Goal: Information Seeking & Learning: Learn about a topic

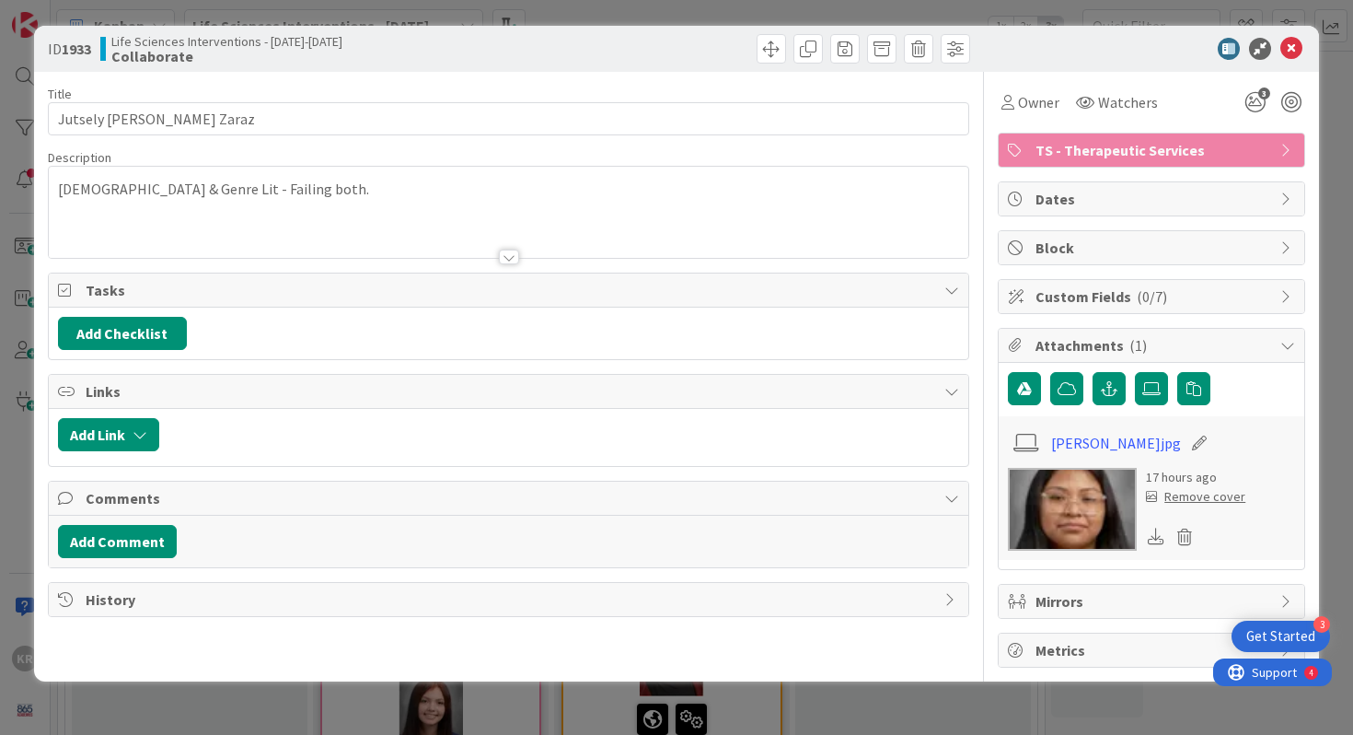
click at [0, 233] on div "ID 1933 Life Sciences Interventions - [DATE]-[DATE] Collaborate Title 22 / 128 …" at bounding box center [676, 367] width 1353 height 735
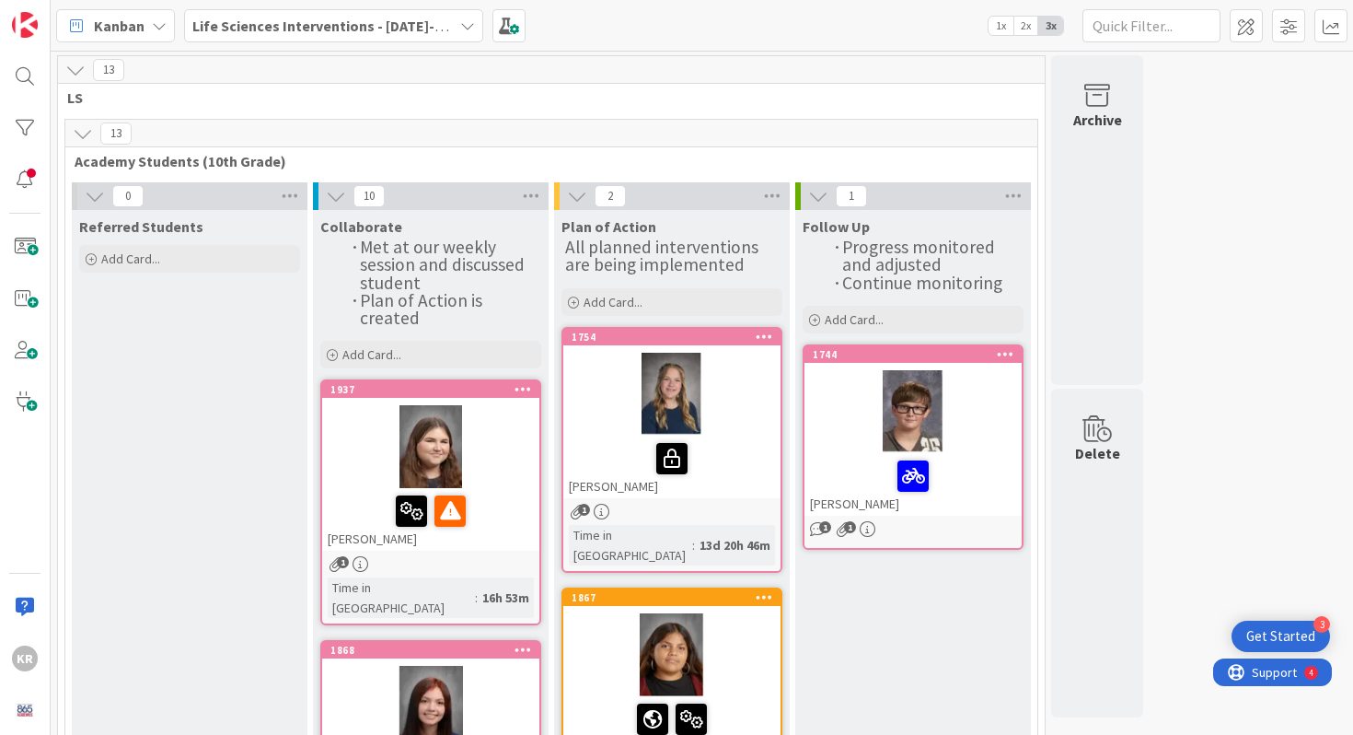
click at [665, 122] on div "13" at bounding box center [551, 134] width 972 height 28
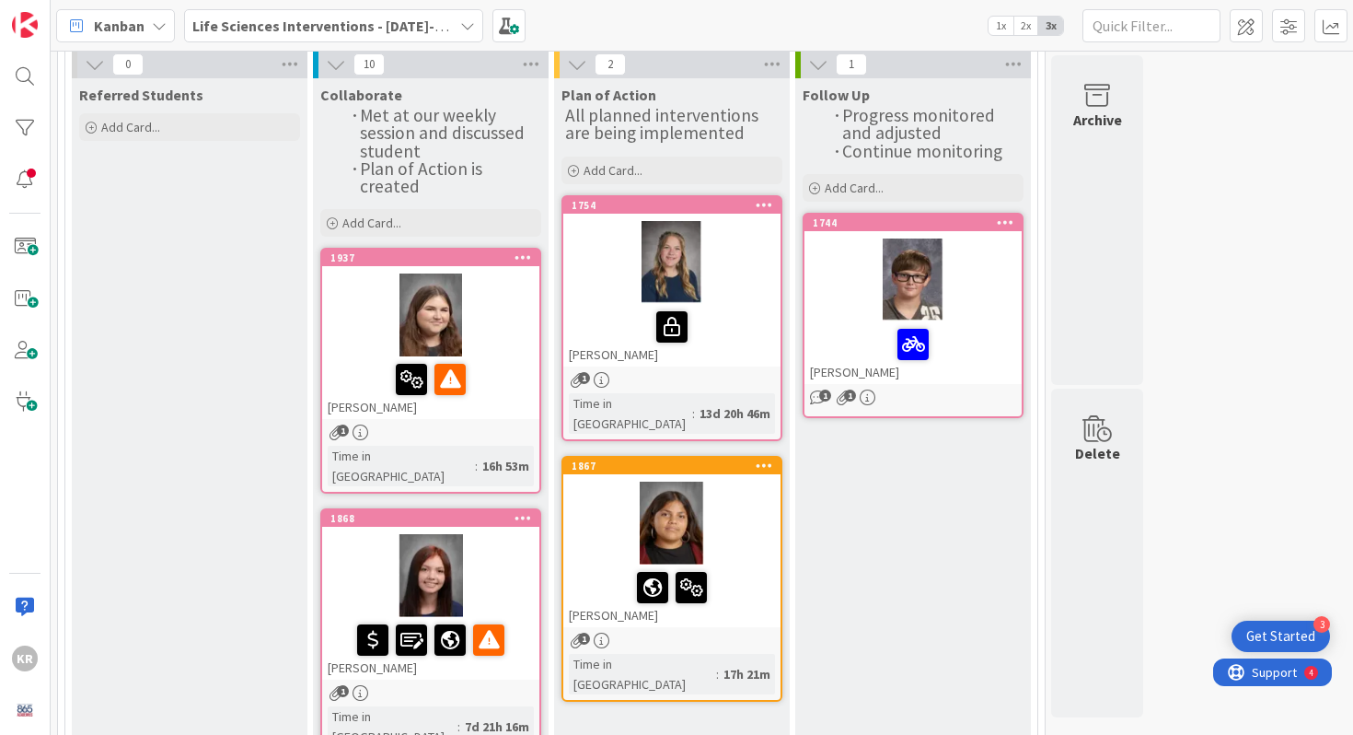
scroll to position [177, 0]
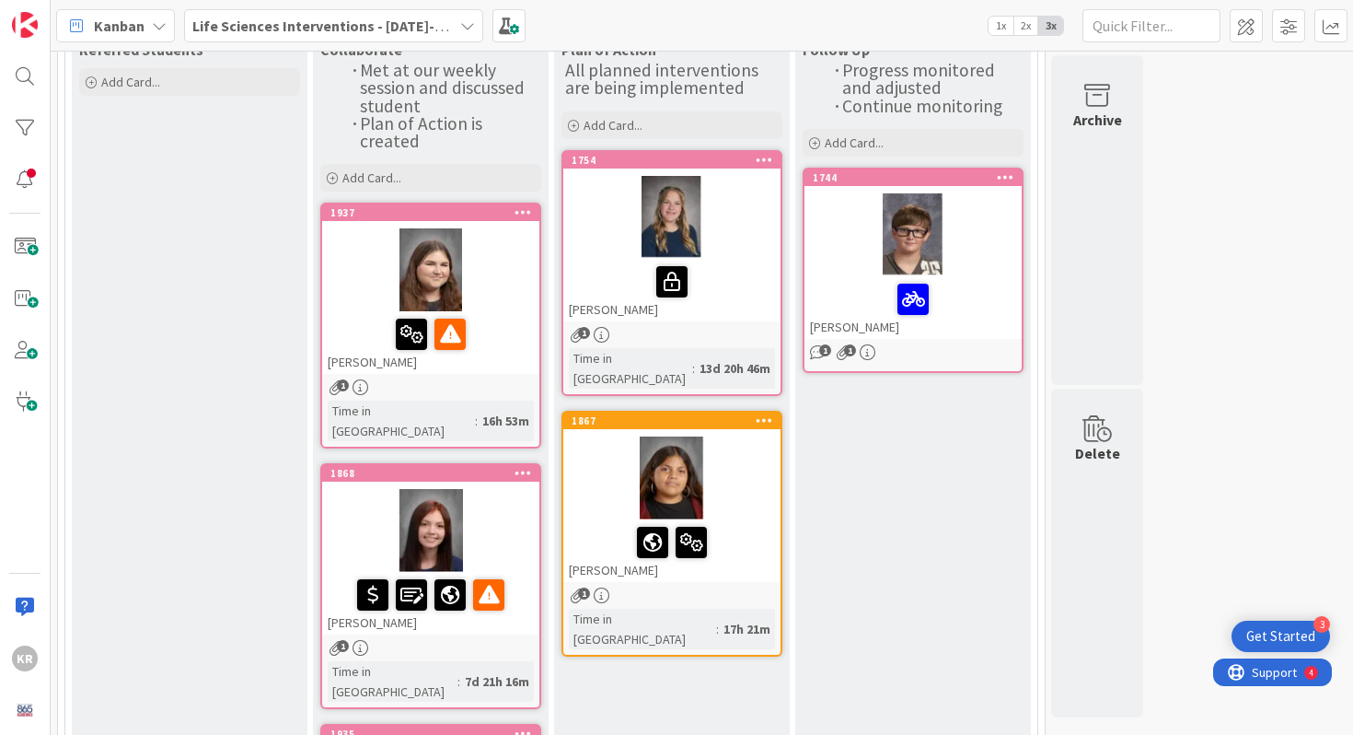
click at [518, 304] on div at bounding box center [430, 269] width 217 height 83
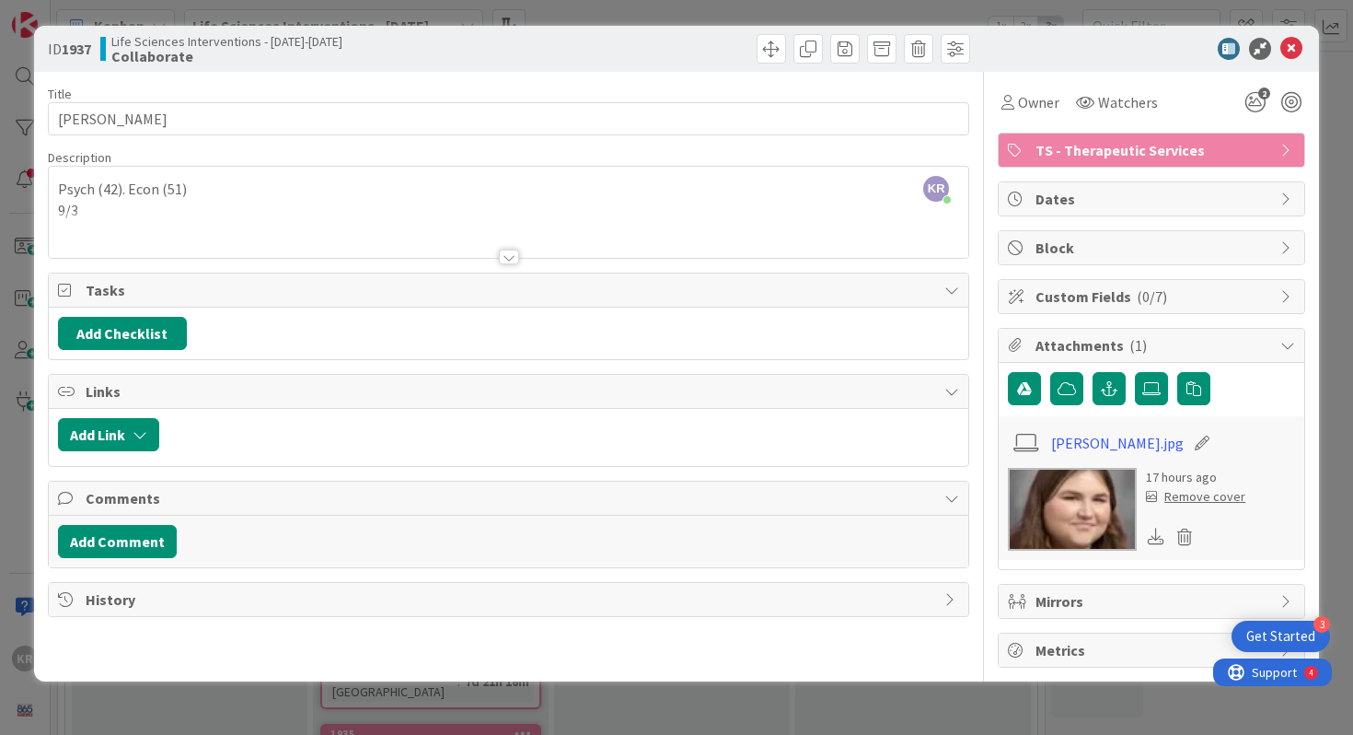
click at [133, 217] on div at bounding box center [509, 234] width 921 height 47
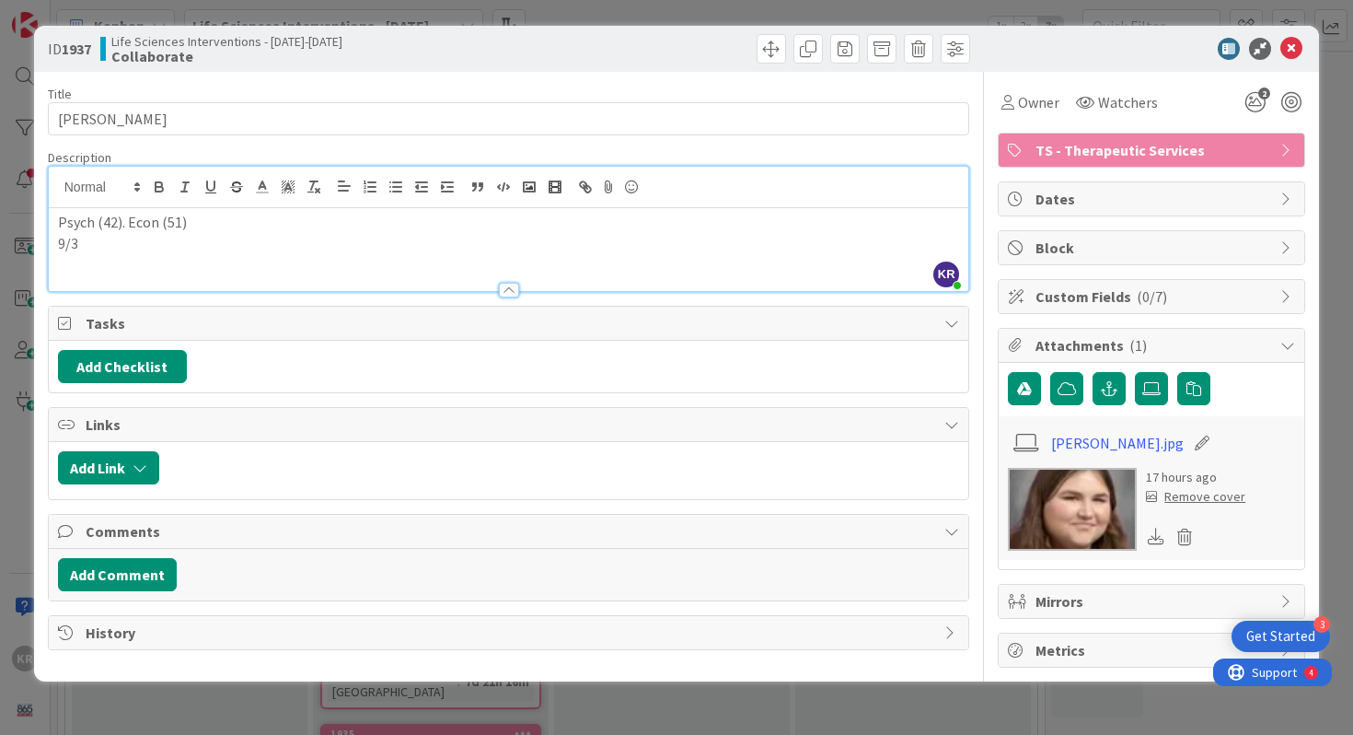
click at [117, 244] on p "9/3" at bounding box center [509, 243] width 902 height 21
click at [2, 396] on div "ID 1937 Life Sciences Interventions - 2025-2026 Collaborate Title 17 / 128 Mada…" at bounding box center [676, 367] width 1353 height 735
click at [11, 397] on div "ID 1937 Life Sciences Interventions - 2025-2026 Collaborate Title 17 / 128 Mada…" at bounding box center [676, 367] width 1353 height 735
click at [1294, 52] on icon at bounding box center [1292, 49] width 22 height 22
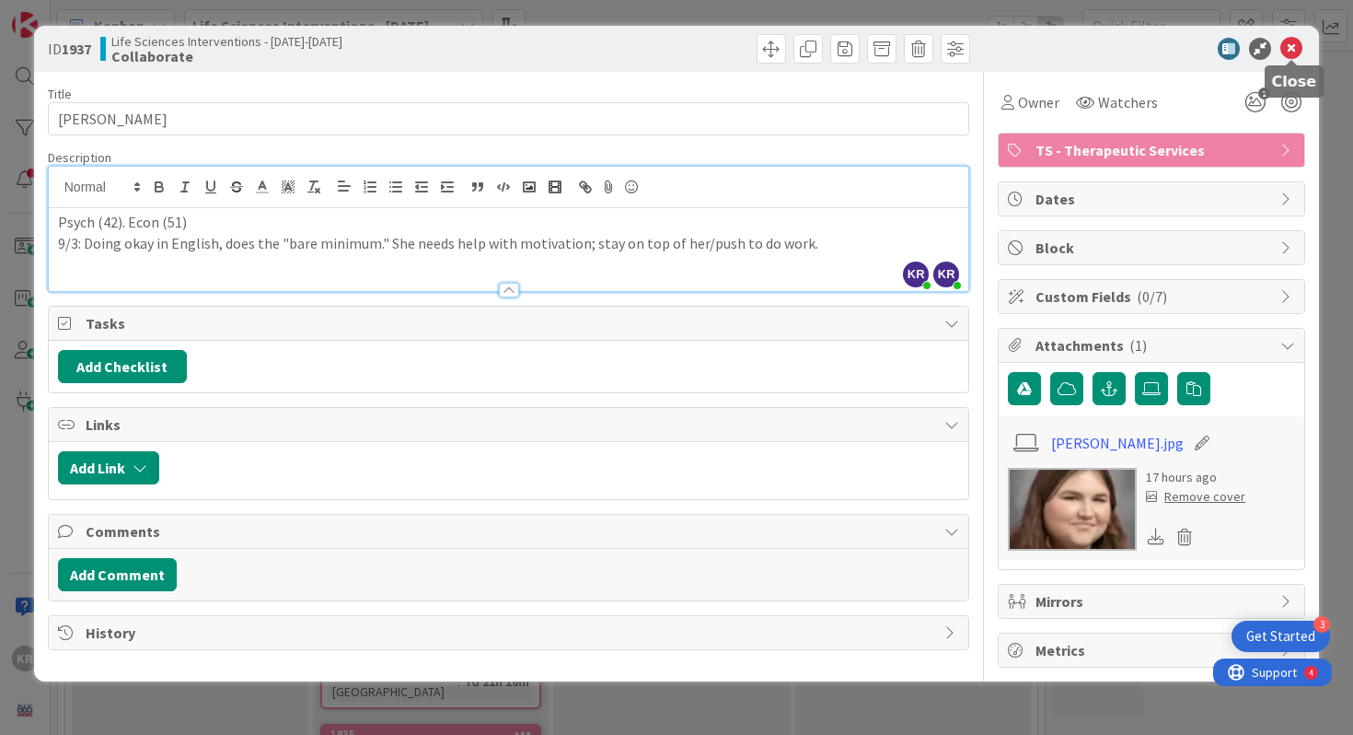
click at [1293, 48] on icon at bounding box center [1292, 49] width 22 height 22
click at [13, 554] on div "ID 1937 Life Sciences Interventions - 2025-2026 Collaborate Title 17 / 128 Mada…" at bounding box center [676, 367] width 1353 height 735
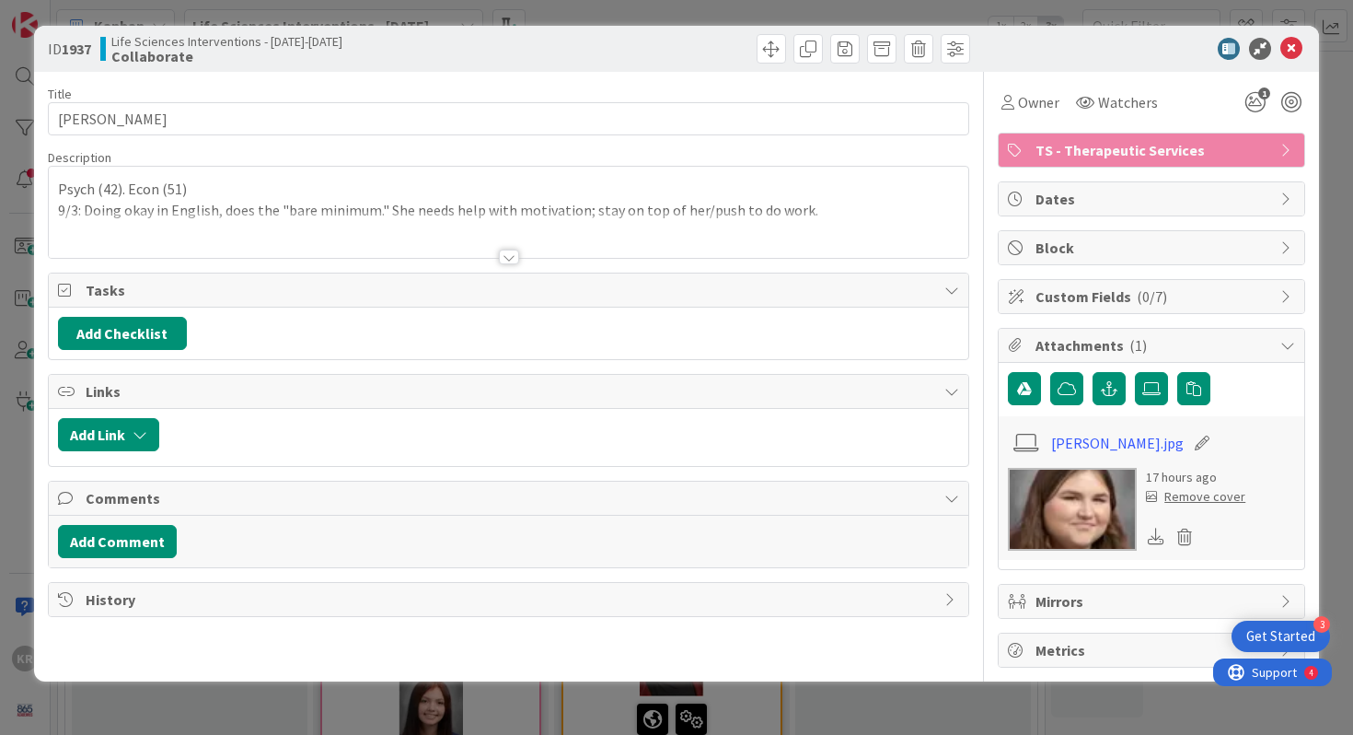
click at [1300, 63] on div "ID 1937 Life Sciences Interventions - [DATE]-[DATE] Collaborate" at bounding box center [677, 49] width 1286 height 46
click at [1284, 34] on div "ID 1937 Life Sciences Interventions - [DATE]-[DATE] Collaborate" at bounding box center [677, 49] width 1286 height 46
click at [1291, 53] on icon at bounding box center [1292, 49] width 22 height 22
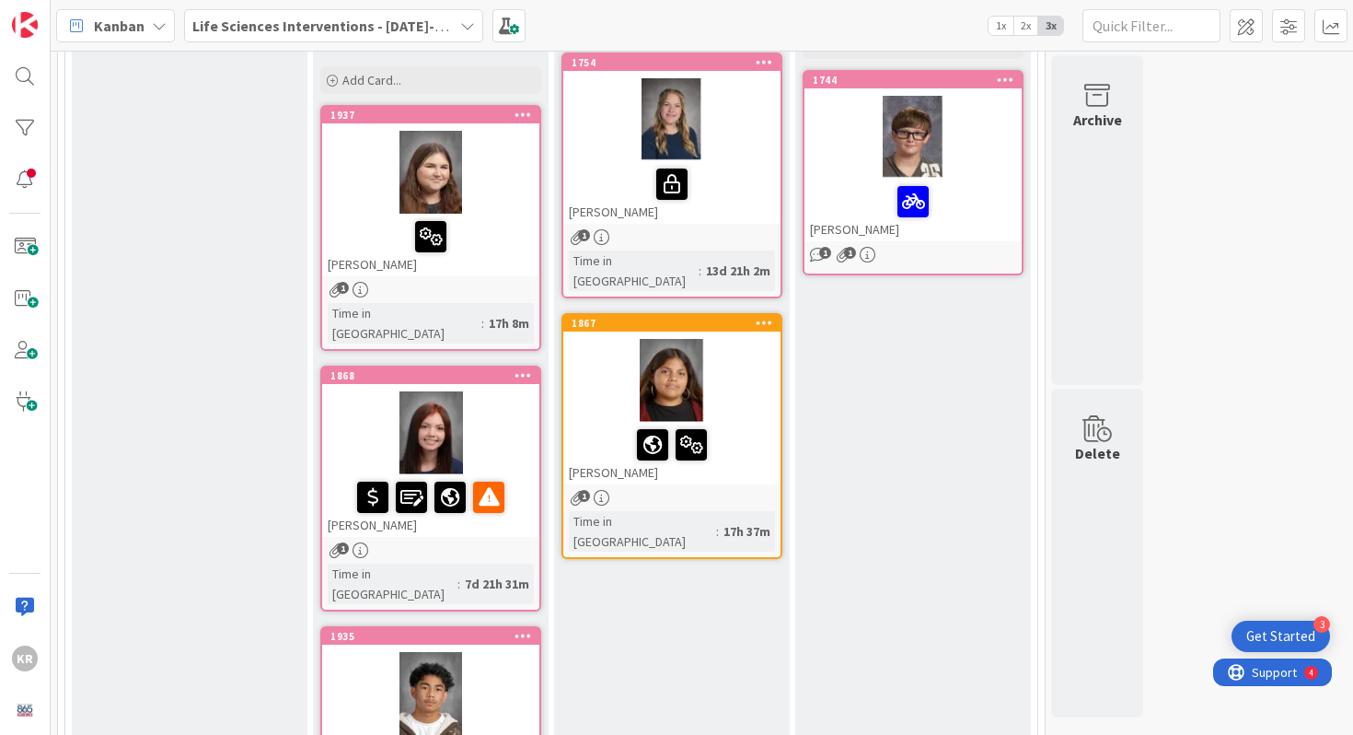
scroll to position [293, 0]
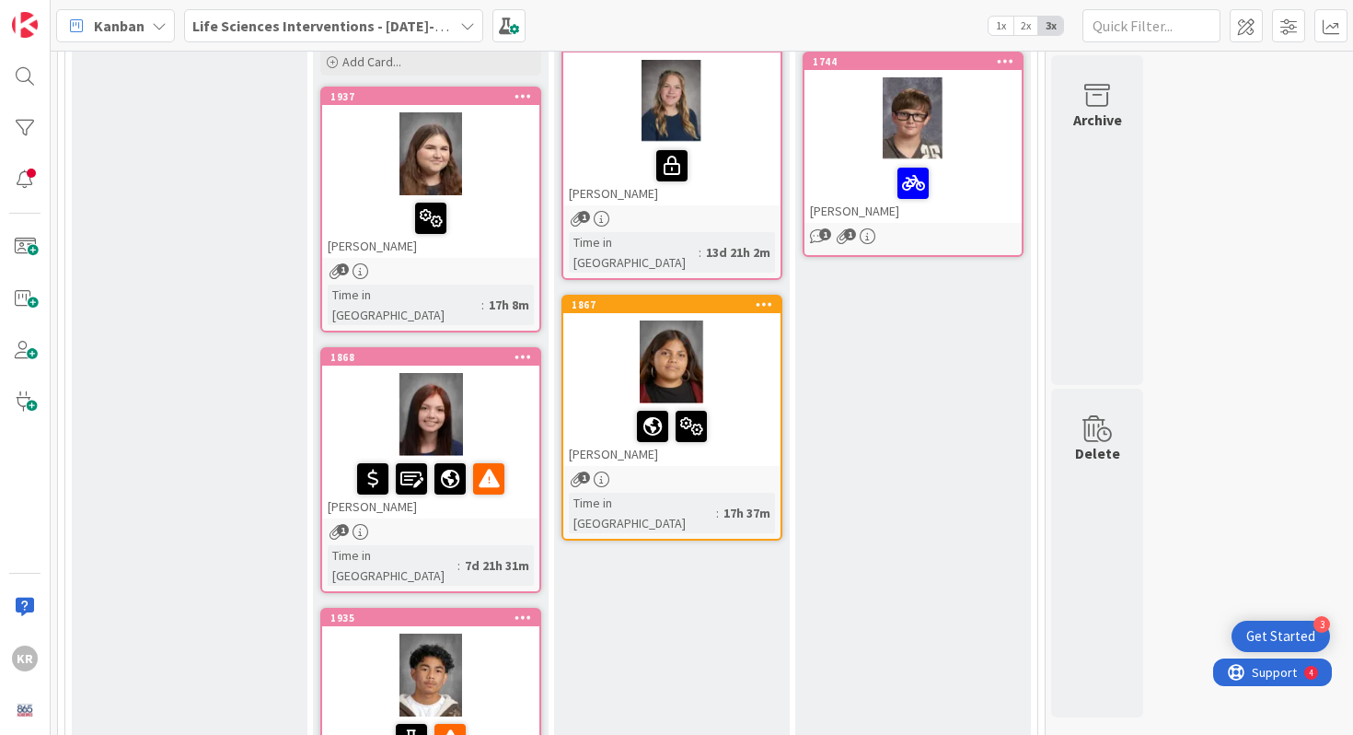
click at [385, 407] on div at bounding box center [430, 414] width 217 height 83
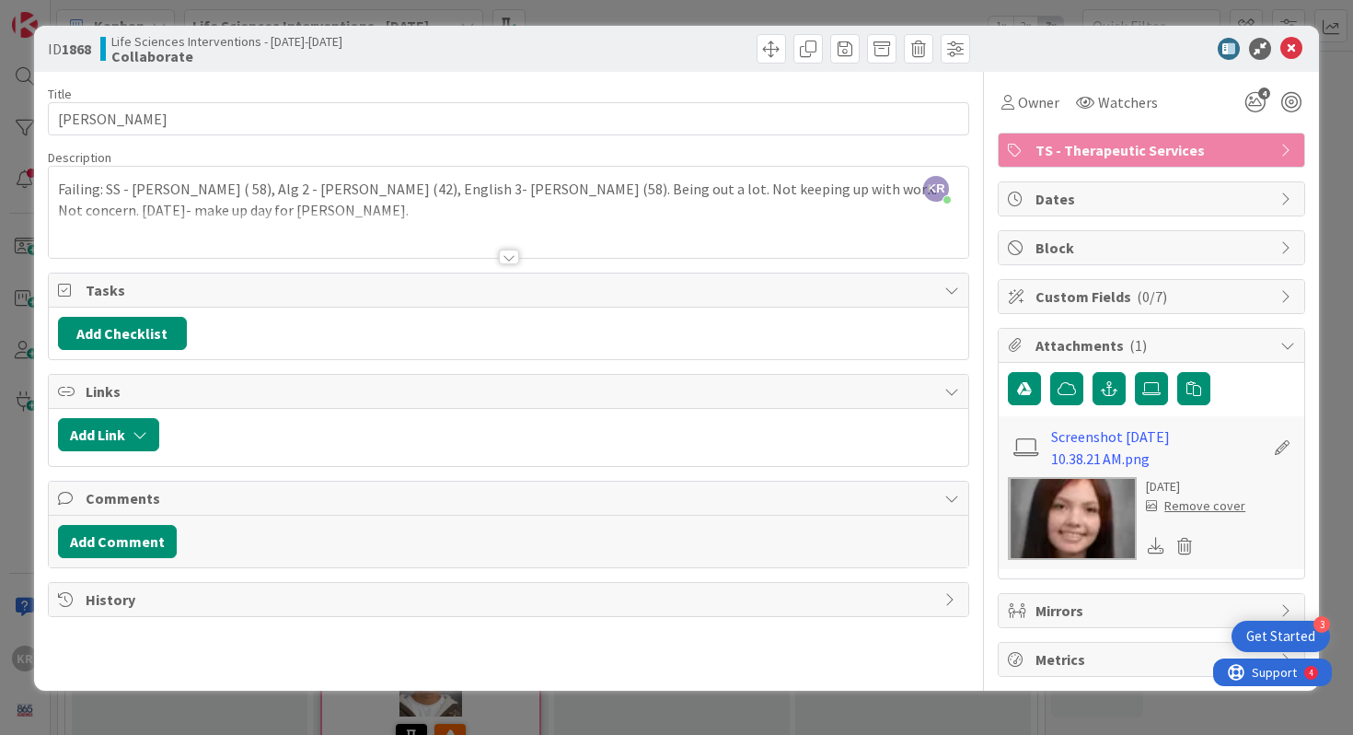
click at [465, 218] on div at bounding box center [509, 234] width 921 height 47
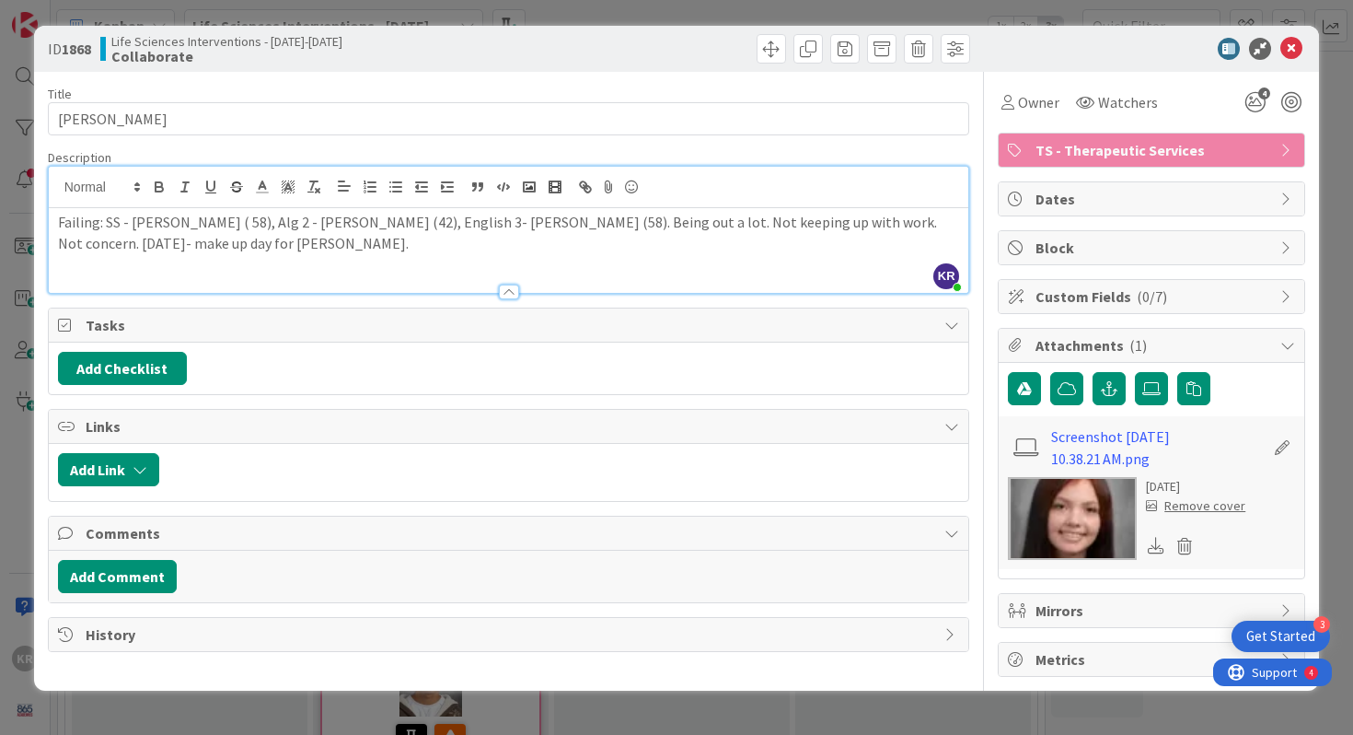
click at [446, 261] on p at bounding box center [509, 263] width 902 height 21
click at [806, 222] on p "Failing: SS - [PERSON_NAME] ( 58), Alg 2 - [PERSON_NAME] (42), English 3- [PERS…" at bounding box center [509, 232] width 902 height 41
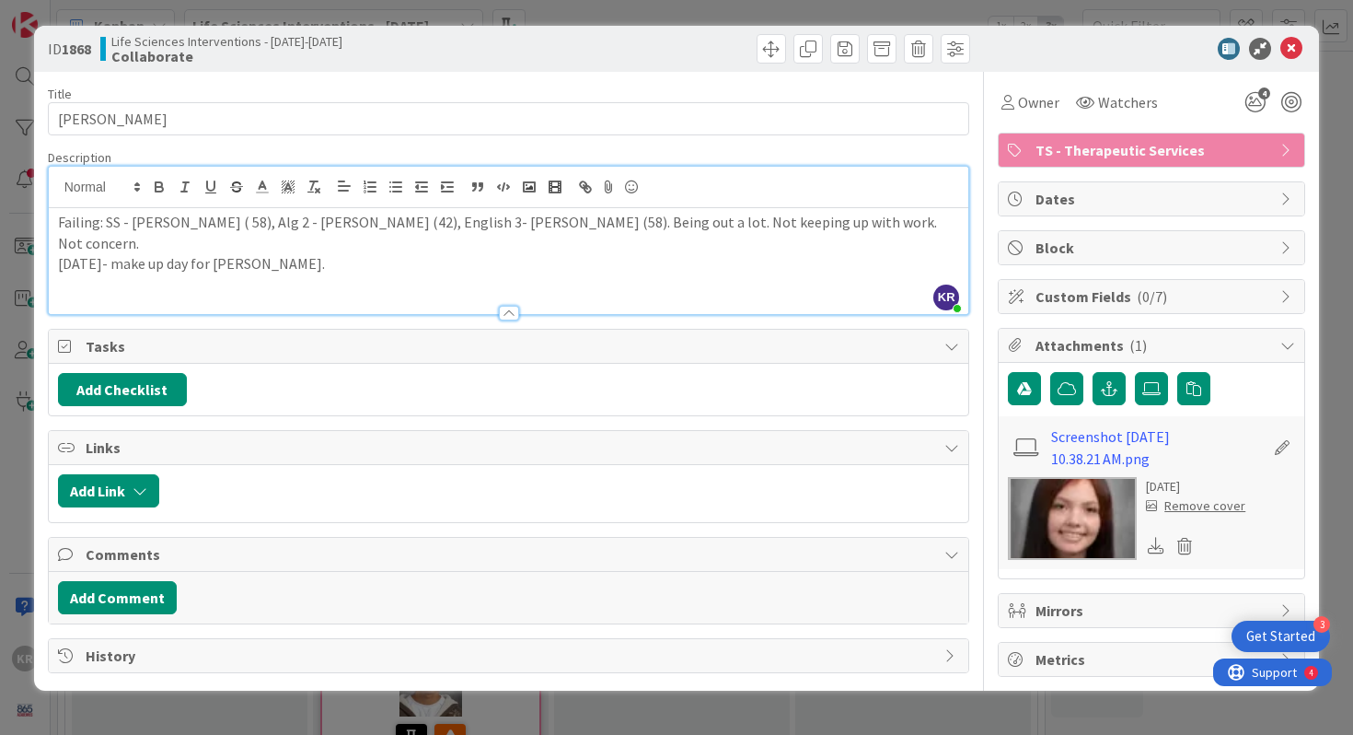
click at [452, 253] on p "[DATE]- make up day for [PERSON_NAME]." at bounding box center [509, 263] width 902 height 21
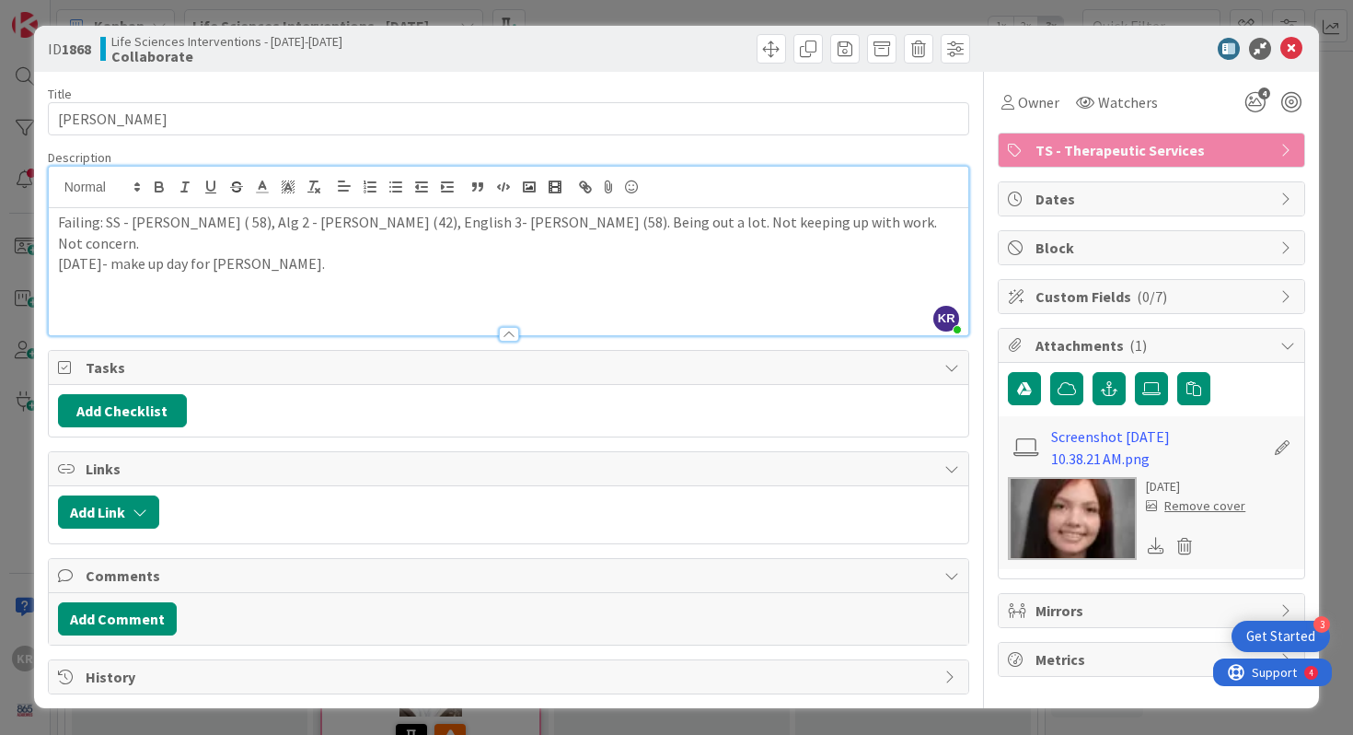
click at [28, 354] on div "ID 1868 Life Sciences Interventions - [DATE]-[DATE] Collaborate Title 14 / 128 …" at bounding box center [676, 367] width 1353 height 735
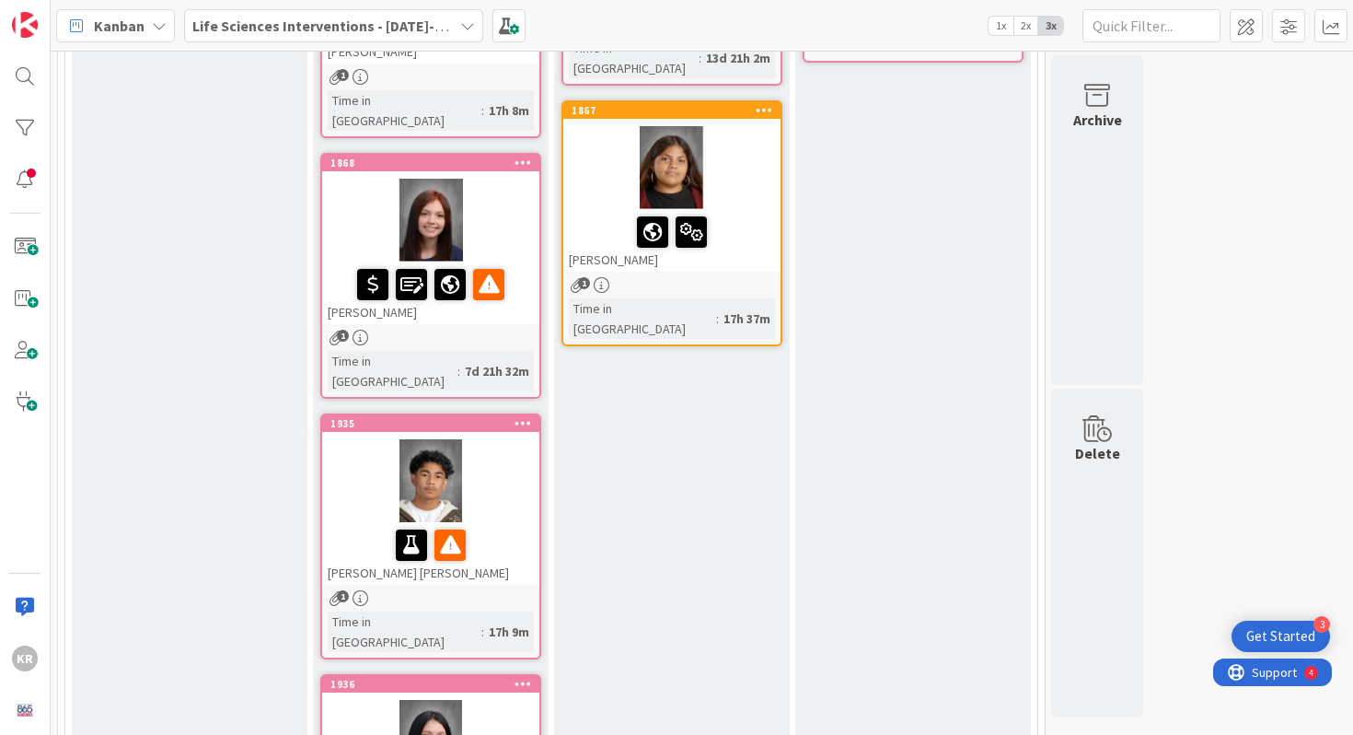
click at [486, 453] on div at bounding box center [430, 480] width 217 height 83
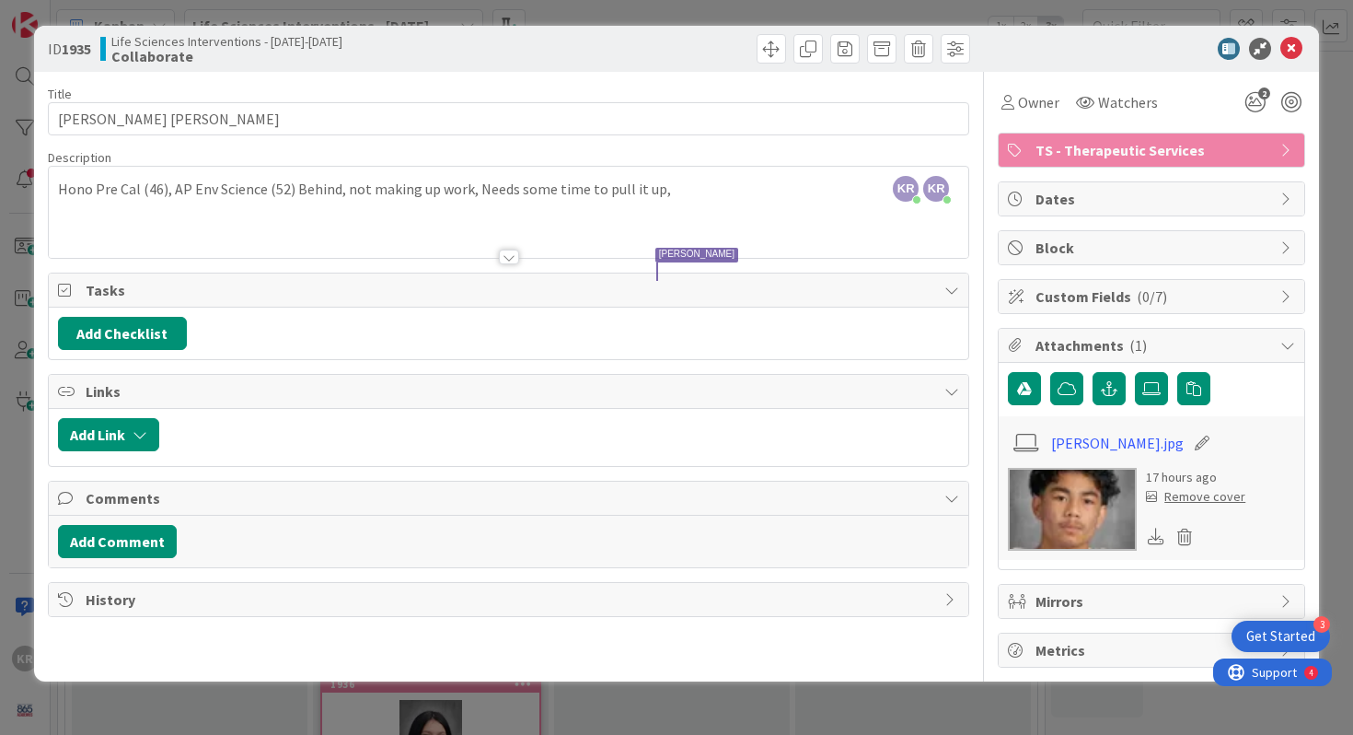
click at [3, 403] on div "ID 1935 Life Sciences Interventions - [DATE]-[DATE] Collaborate Title 23 / 128 …" at bounding box center [676, 367] width 1353 height 735
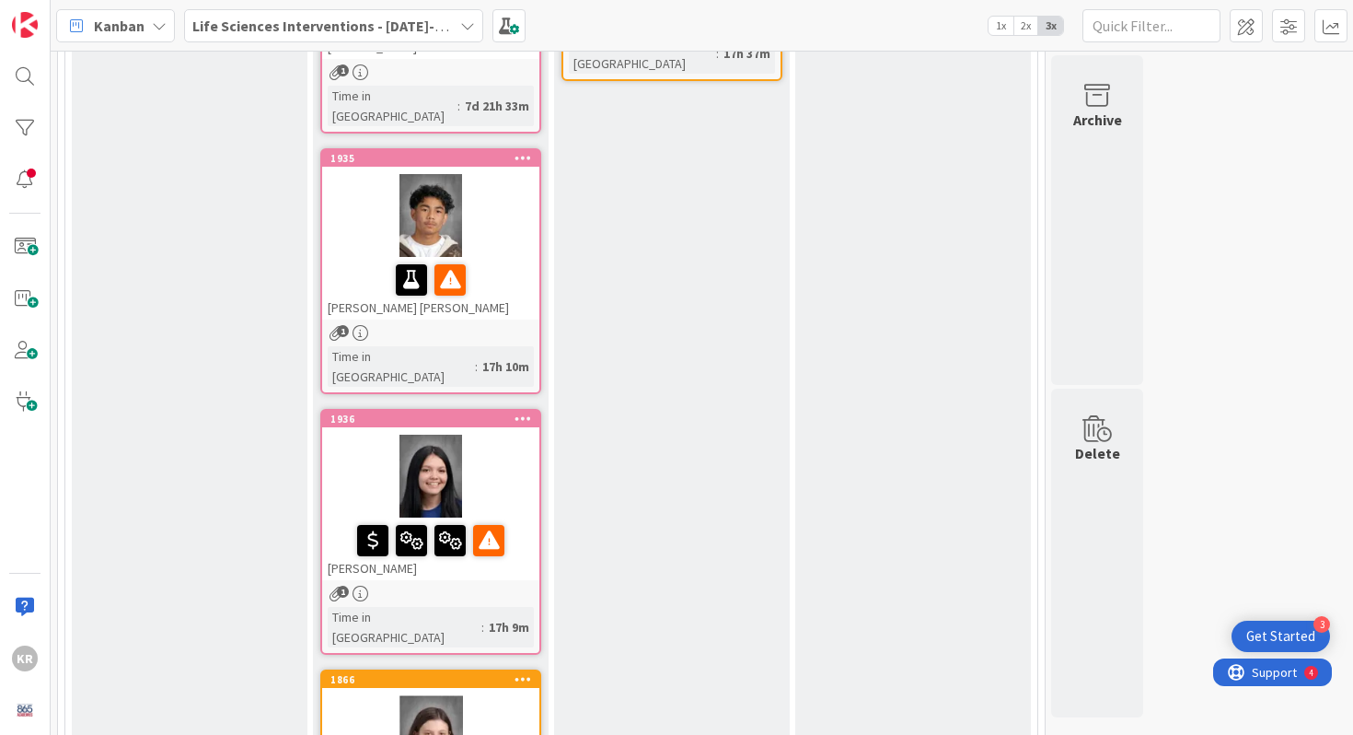
click at [495, 435] on div at bounding box center [430, 476] width 217 height 83
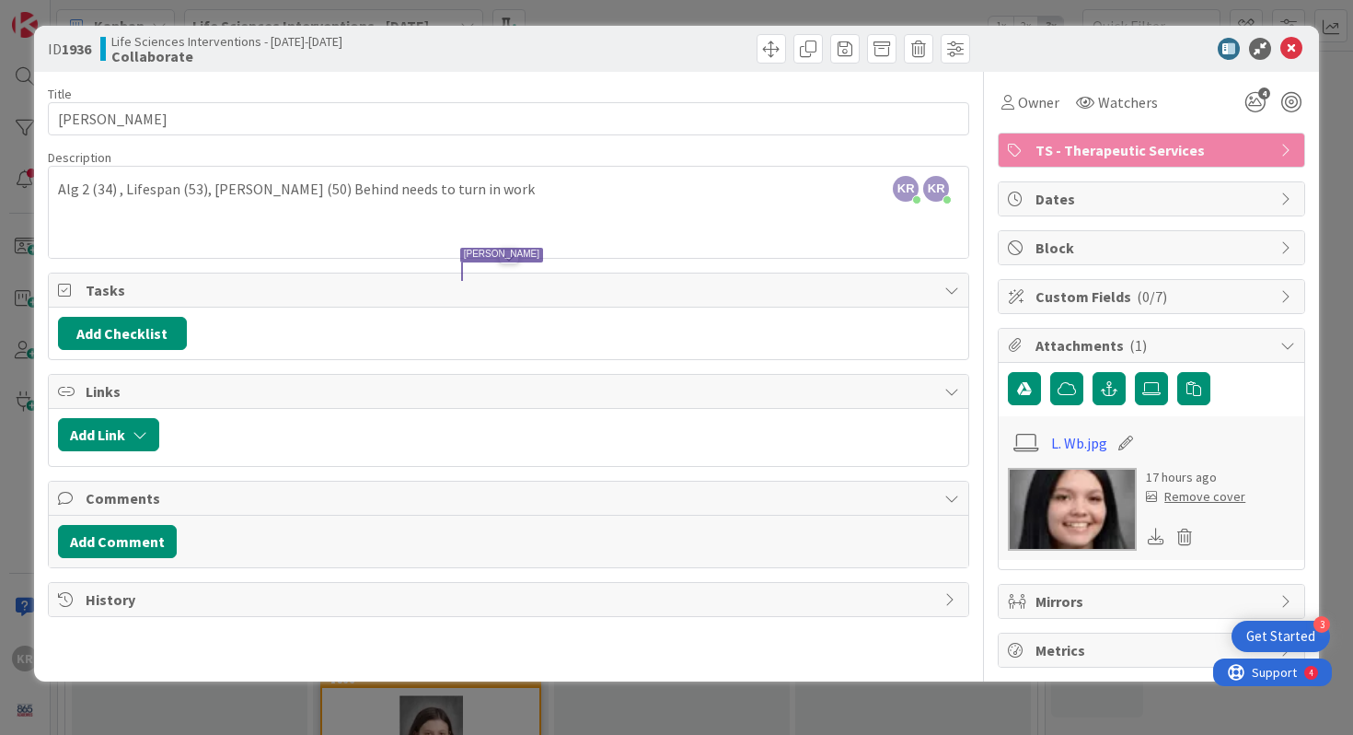
click at [15, 359] on div "ID 1936 Life Sciences Interventions - [DATE]-[DATE] Collaborate Title 13 / 128 …" at bounding box center [676, 367] width 1353 height 735
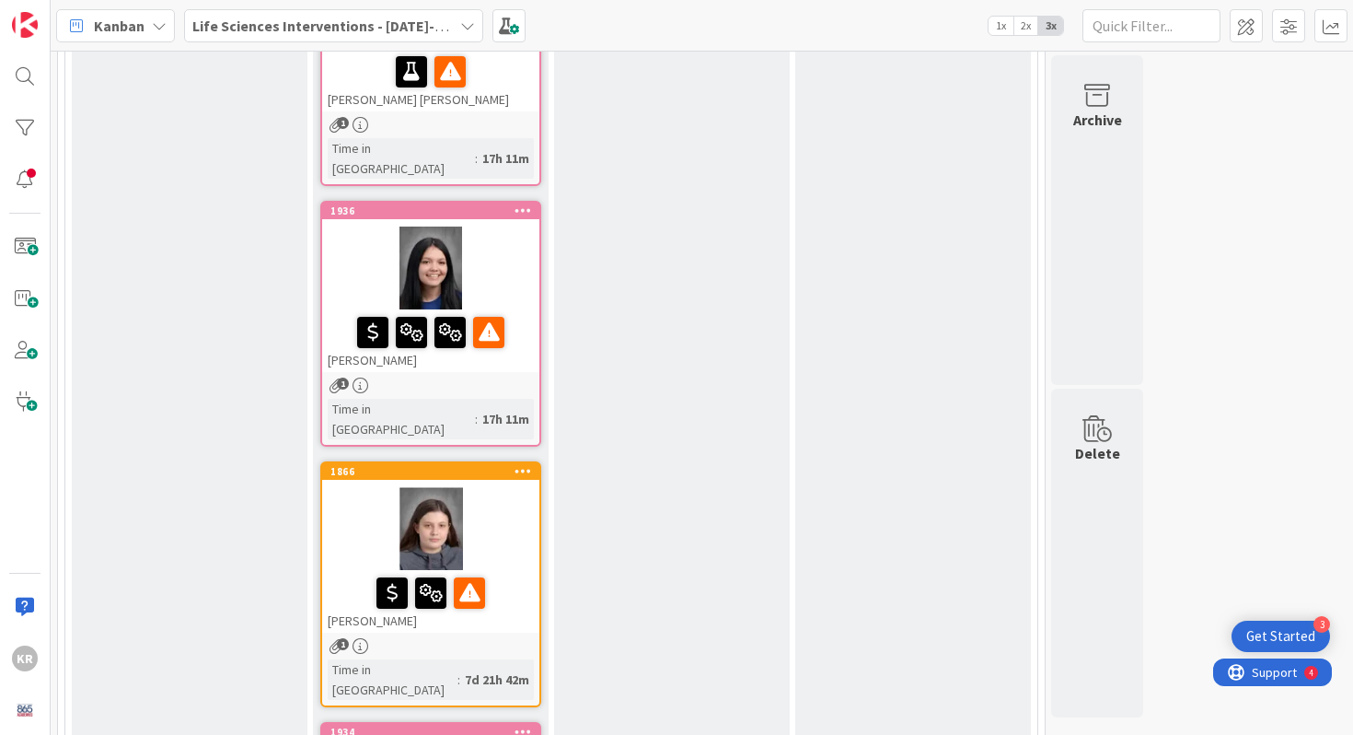
click at [469, 487] on div at bounding box center [430, 528] width 217 height 83
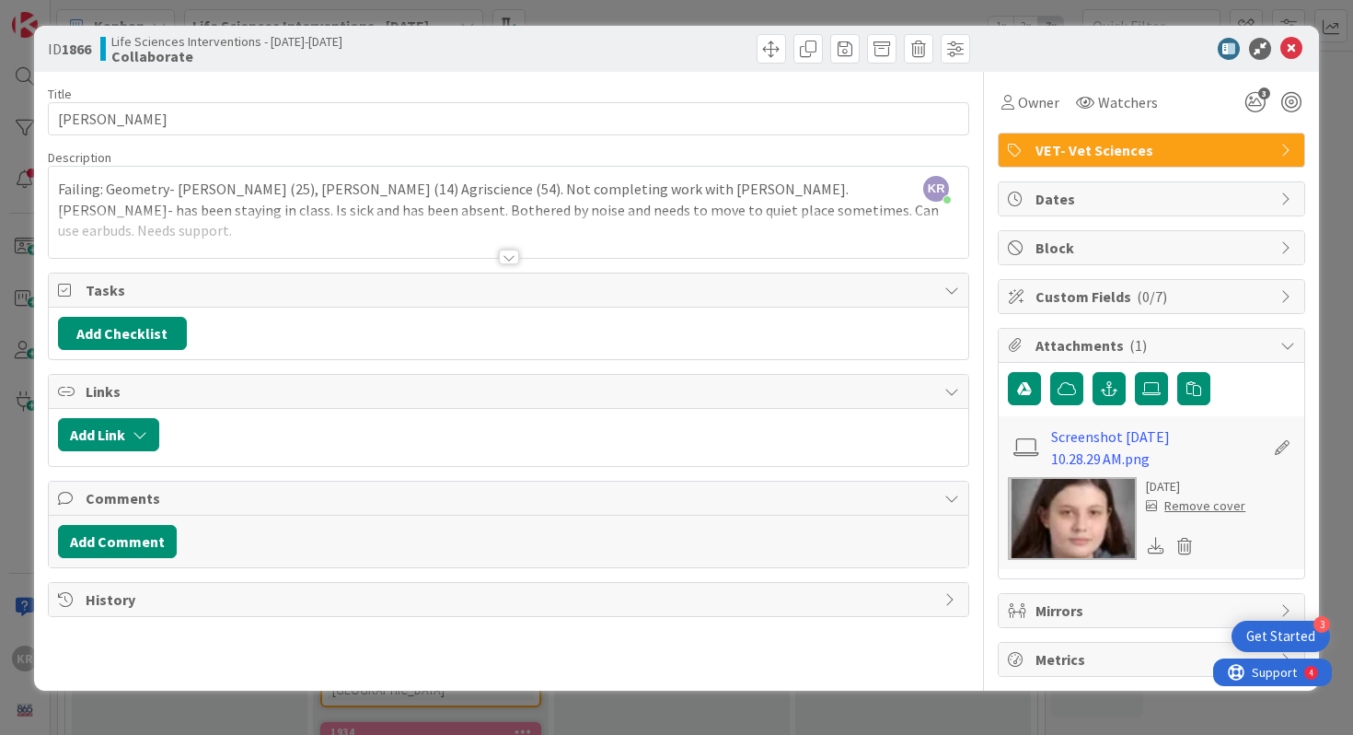
click at [514, 258] on div at bounding box center [509, 256] width 20 height 15
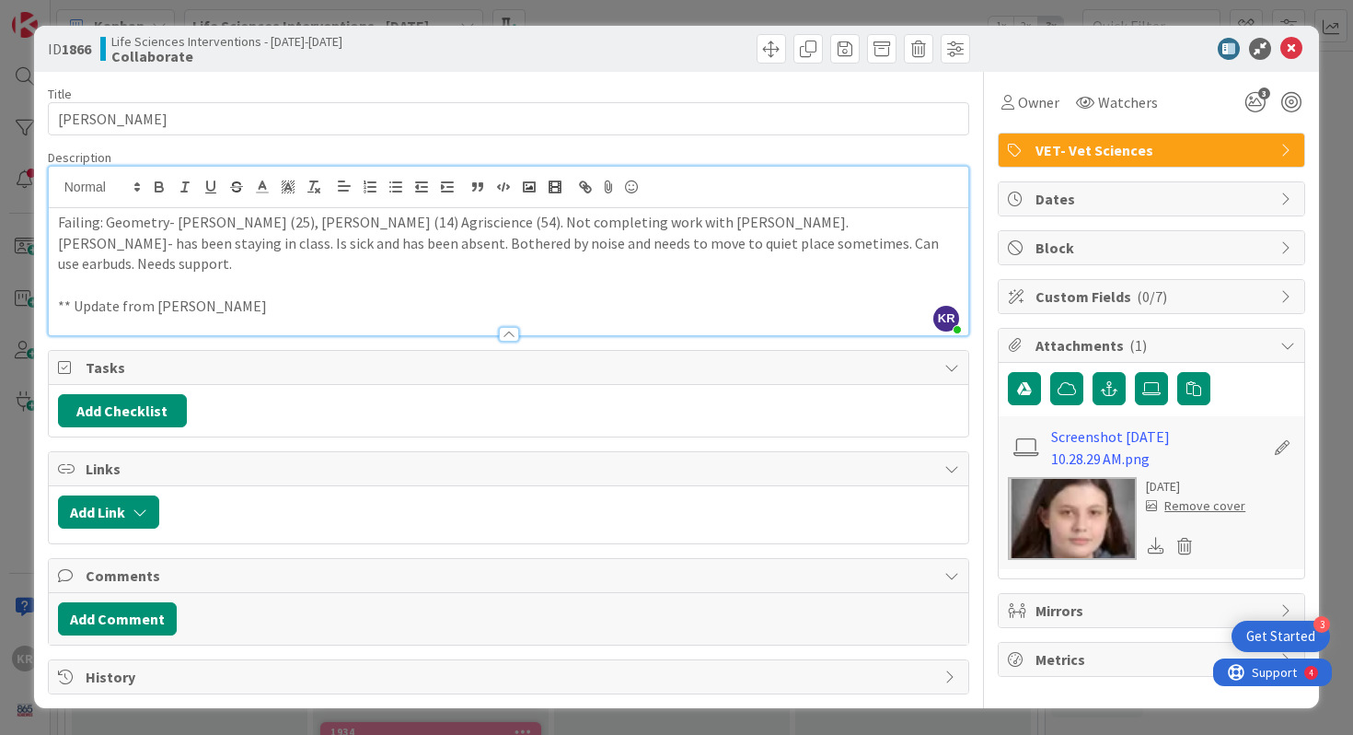
click at [336, 222] on p "Failing: Geometry- [PERSON_NAME] (25), [PERSON_NAME] (14) Agriscience (54). Not…" at bounding box center [509, 243] width 902 height 63
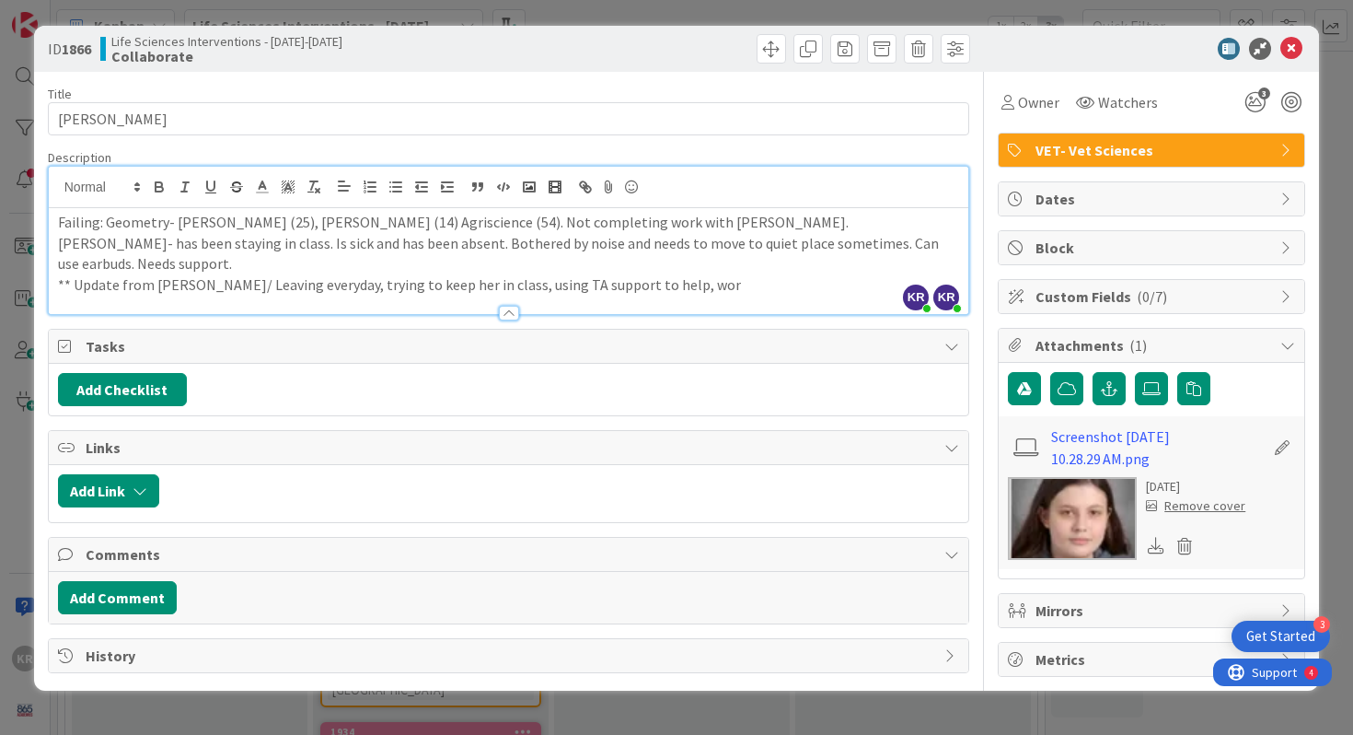
click at [0, 356] on div "ID 1866 Life Sciences Interventions - [DATE]-[DATE] Collaborate Title 11 / 128 …" at bounding box center [676, 367] width 1353 height 735
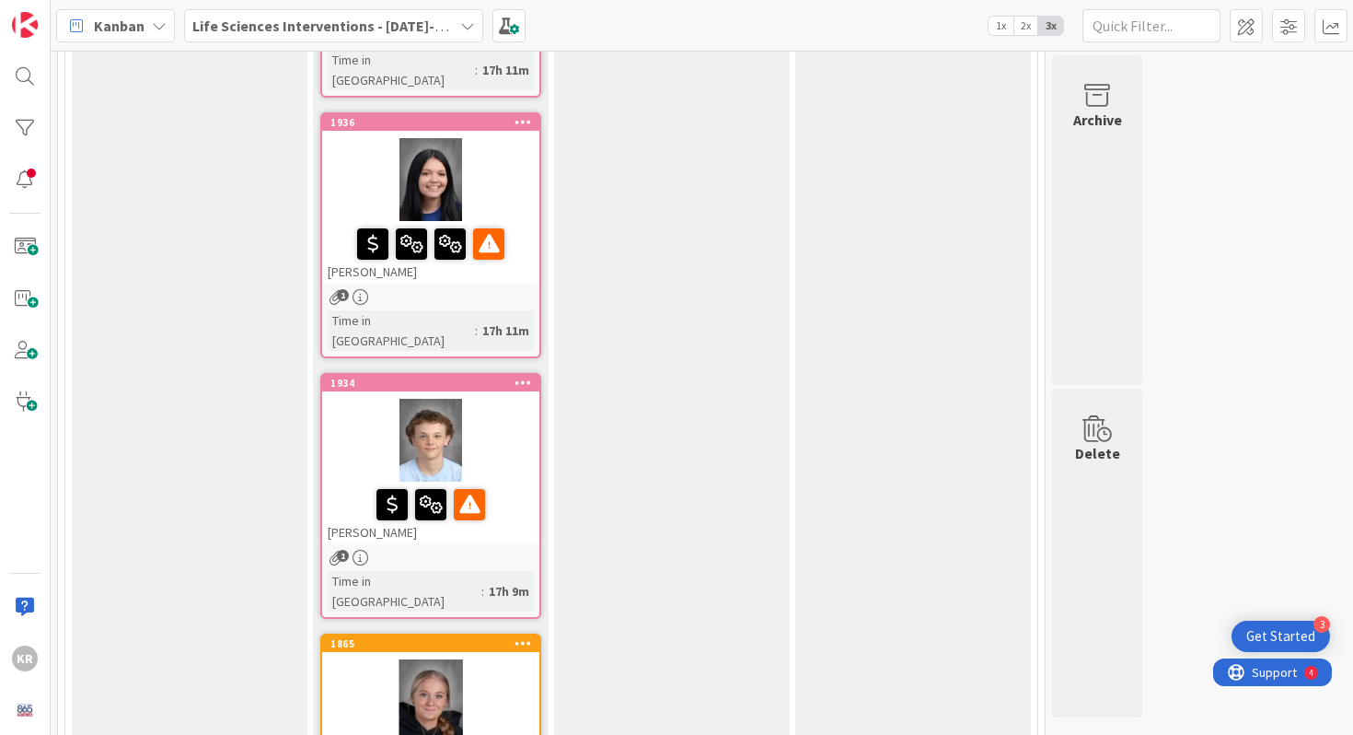
scroll to position [1083, 0]
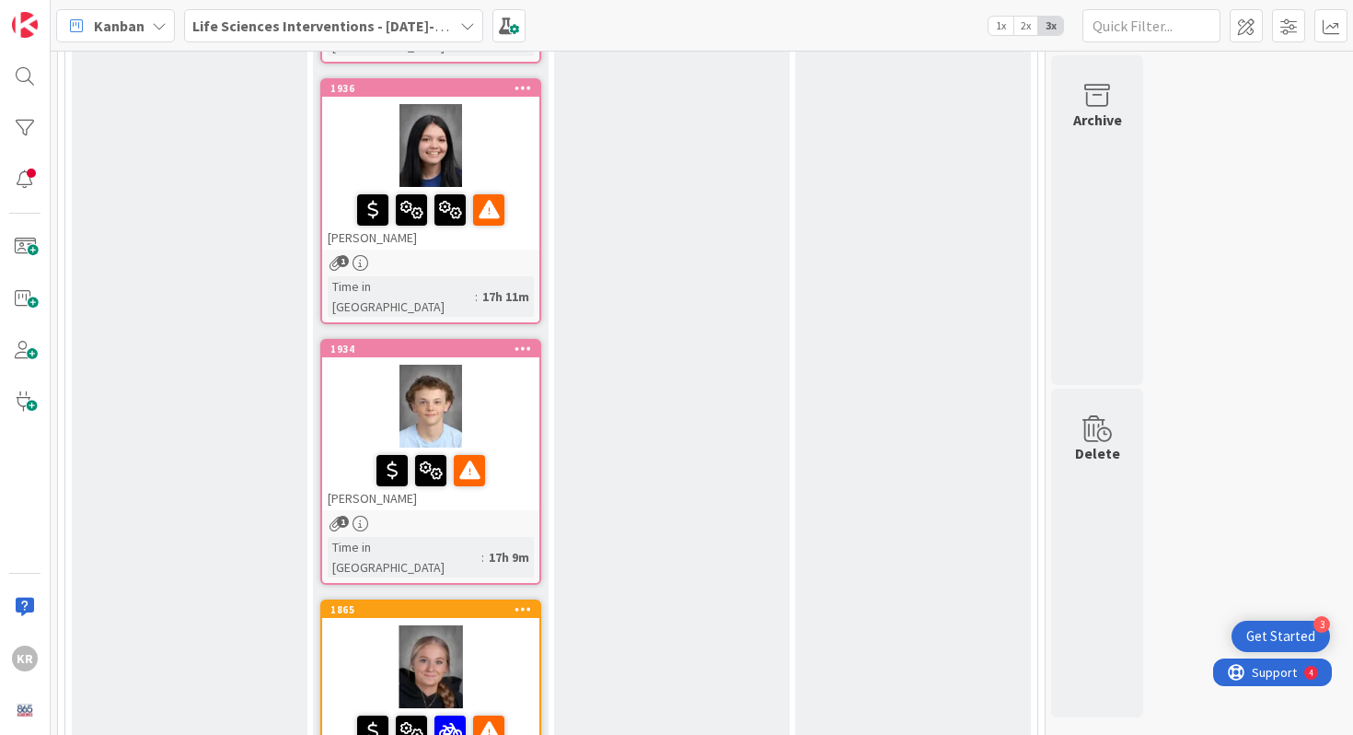
click at [361, 365] on div at bounding box center [430, 406] width 217 height 83
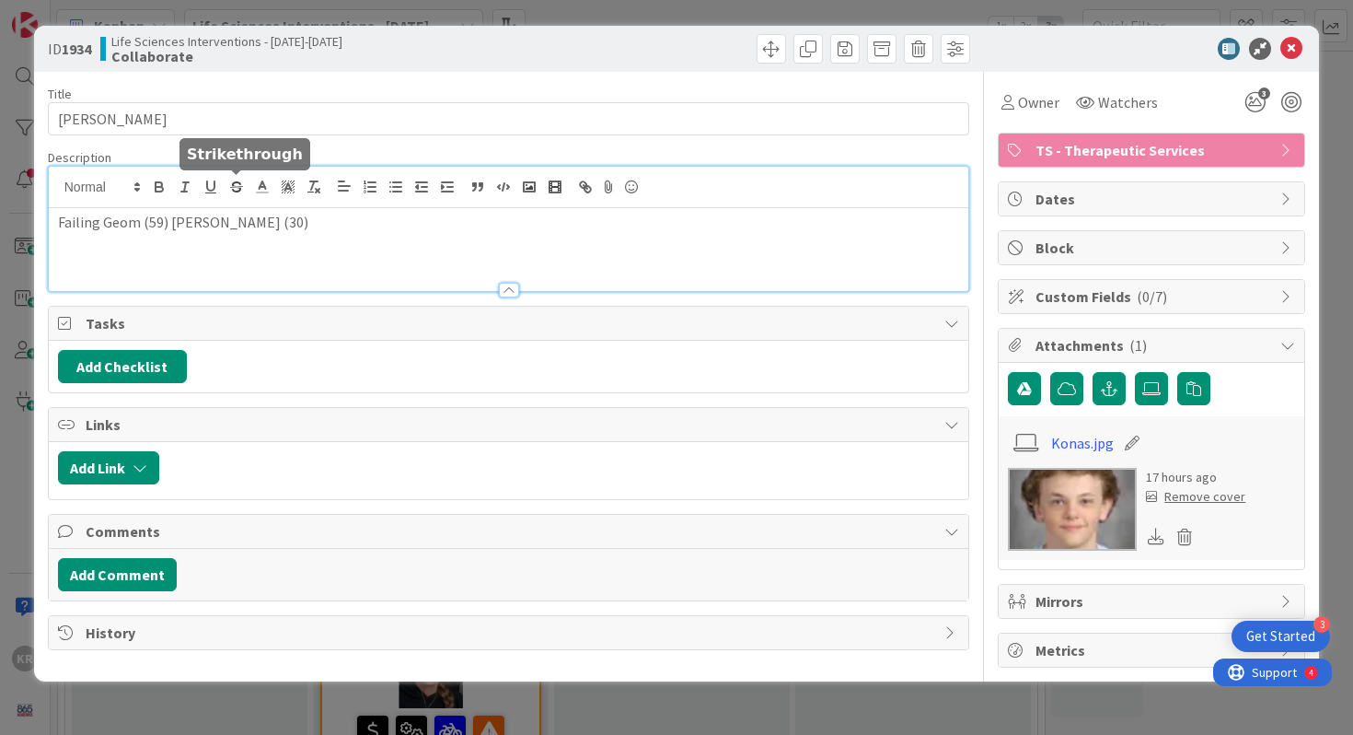
click at [247, 197] on div "Failing Geom (59) [PERSON_NAME] (30)" at bounding box center [509, 229] width 921 height 124
click at [172, 223] on p "Failing Geom (59) [PERSON_NAME] (30)" at bounding box center [509, 222] width 902 height 21
click at [106, 225] on p "Failing Geom (59) - [PERSON_NAME] (30)" at bounding box center [509, 222] width 902 height 21
click at [144, 224] on p "Failing Geom (59) - [PERSON_NAME] (30)" at bounding box center [509, 222] width 902 height 21
click at [307, 233] on div "Failing Geom ([PERSON_NAME] 59) - [PERSON_NAME] (30)" at bounding box center [509, 249] width 921 height 83
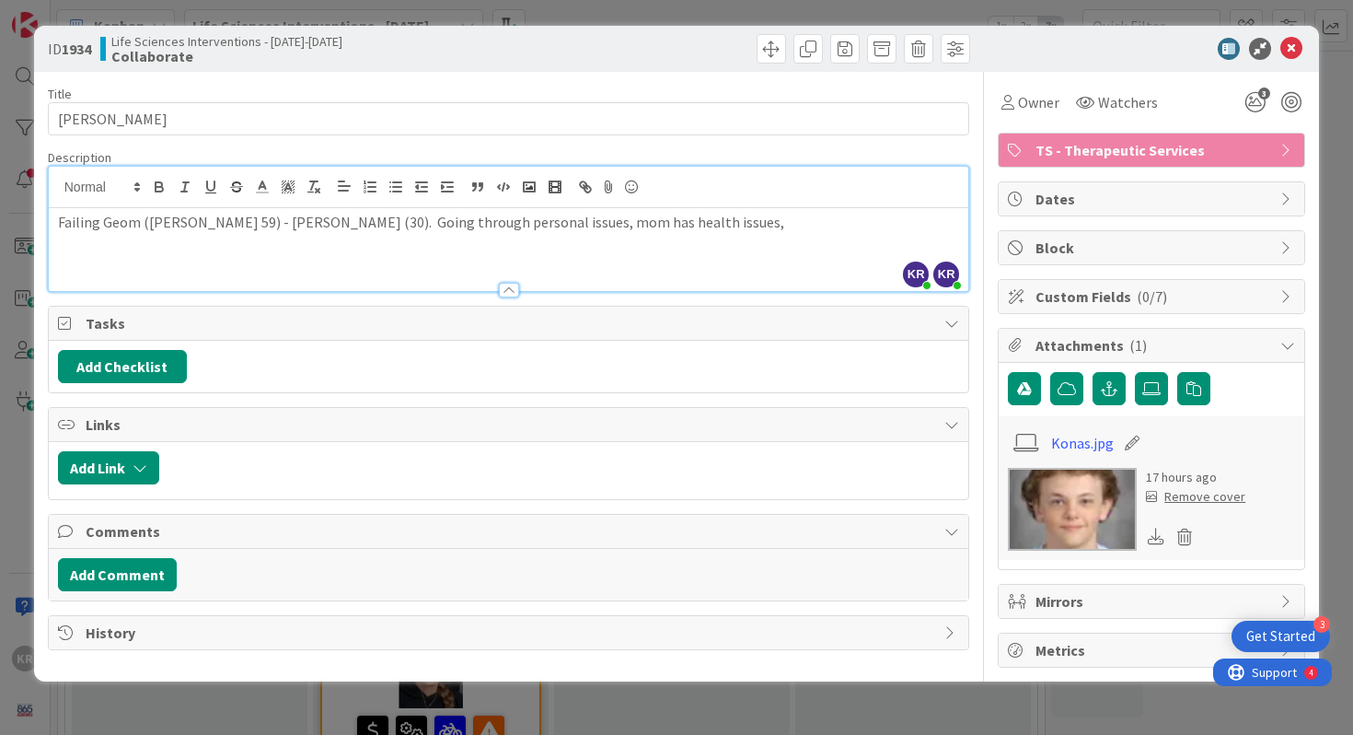
click at [191, 226] on p "Failing Geom ([PERSON_NAME] 59) - [PERSON_NAME] (30). Going through personal is…" at bounding box center [509, 222] width 902 height 21
click at [0, 453] on div "ID 1934 Life Sciences Interventions - [DATE]-[DATE] Collaborate Title 12 / 128 …" at bounding box center [676, 367] width 1353 height 735
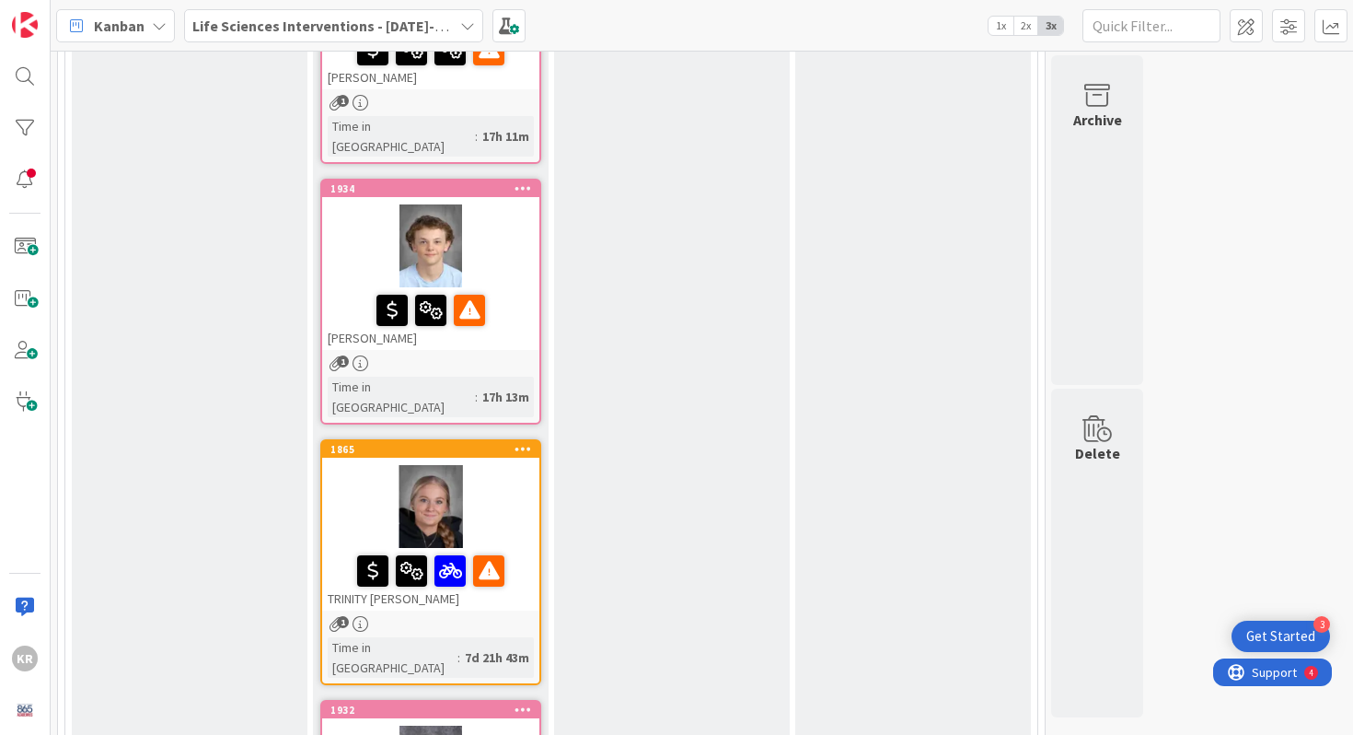
click at [366, 465] on div at bounding box center [430, 506] width 217 height 83
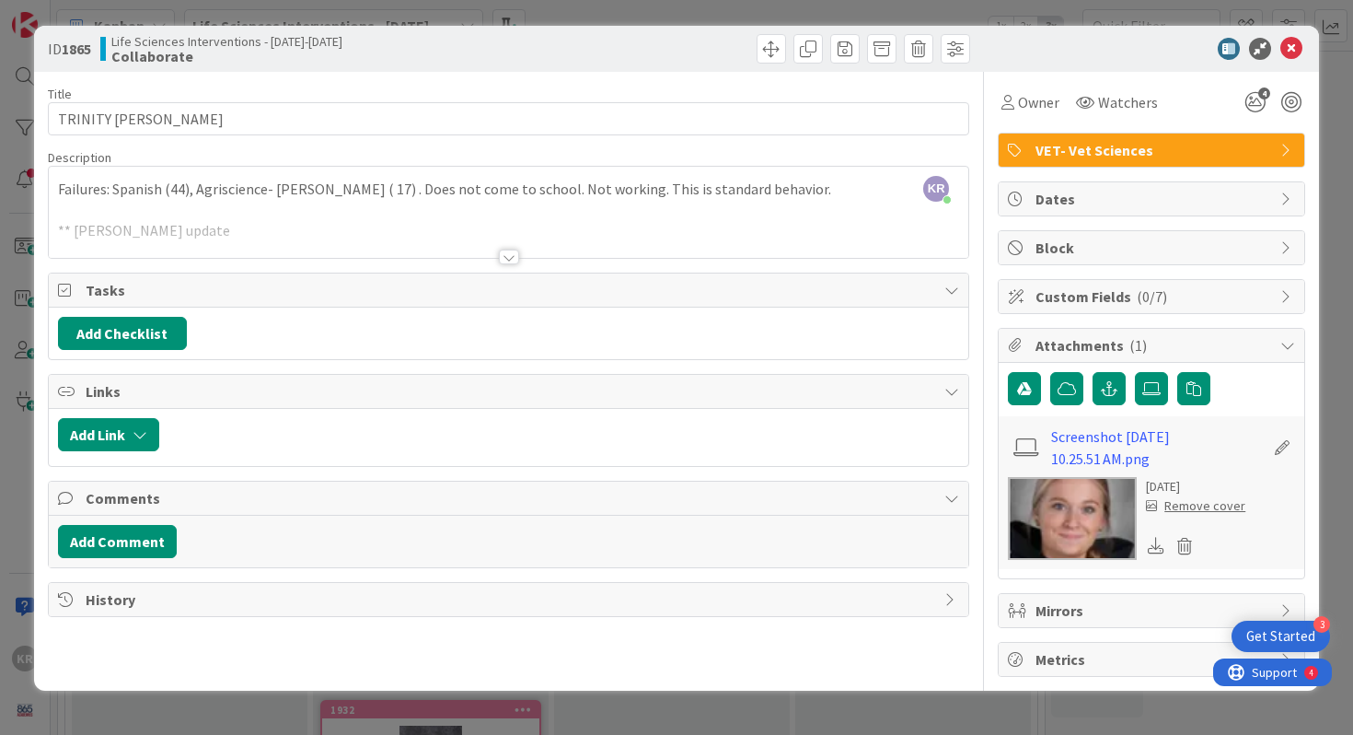
click at [504, 257] on div at bounding box center [509, 256] width 20 height 15
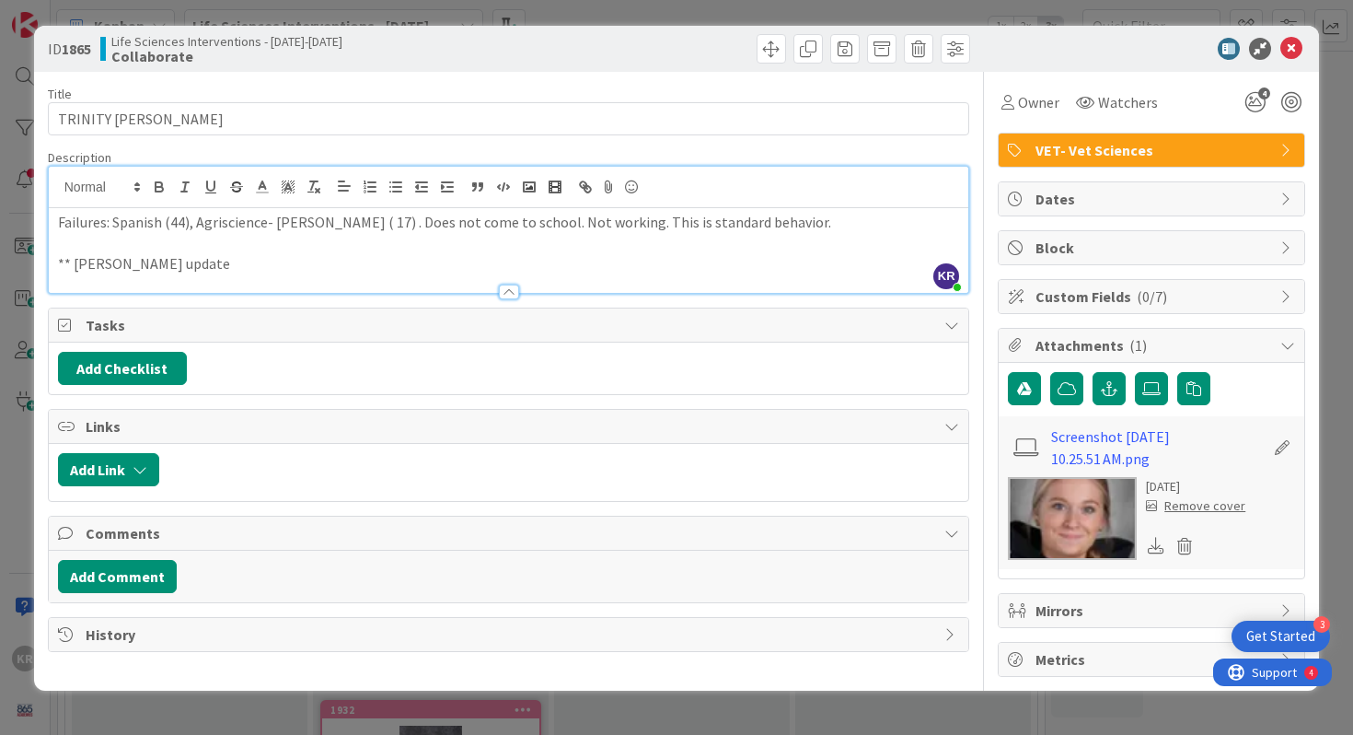
click at [496, 261] on p "** [PERSON_NAME] update" at bounding box center [509, 263] width 902 height 21
click at [2, 393] on div "ID 1865 Life Sciences Interventions - [DATE]-[DATE] Collaborate Title 15 / 128 …" at bounding box center [676, 367] width 1353 height 735
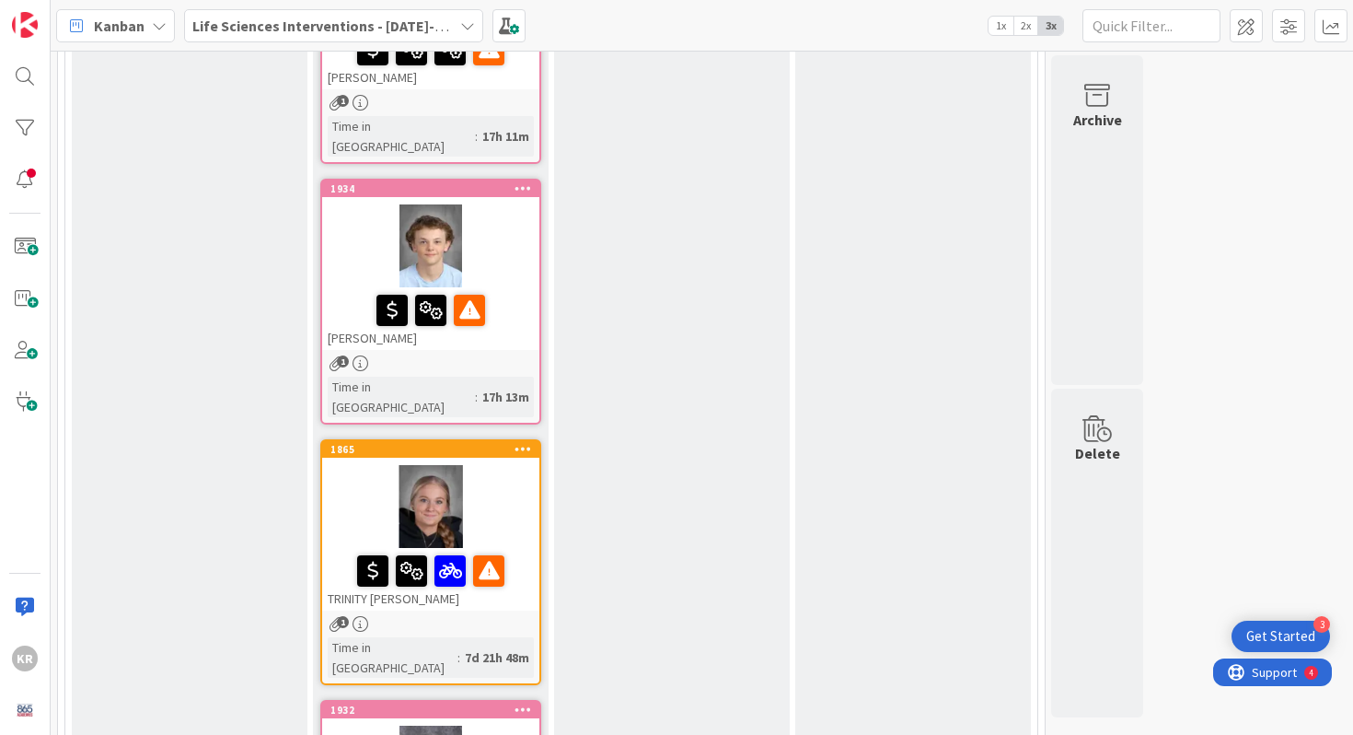
click at [479, 465] on div at bounding box center [430, 506] width 217 height 83
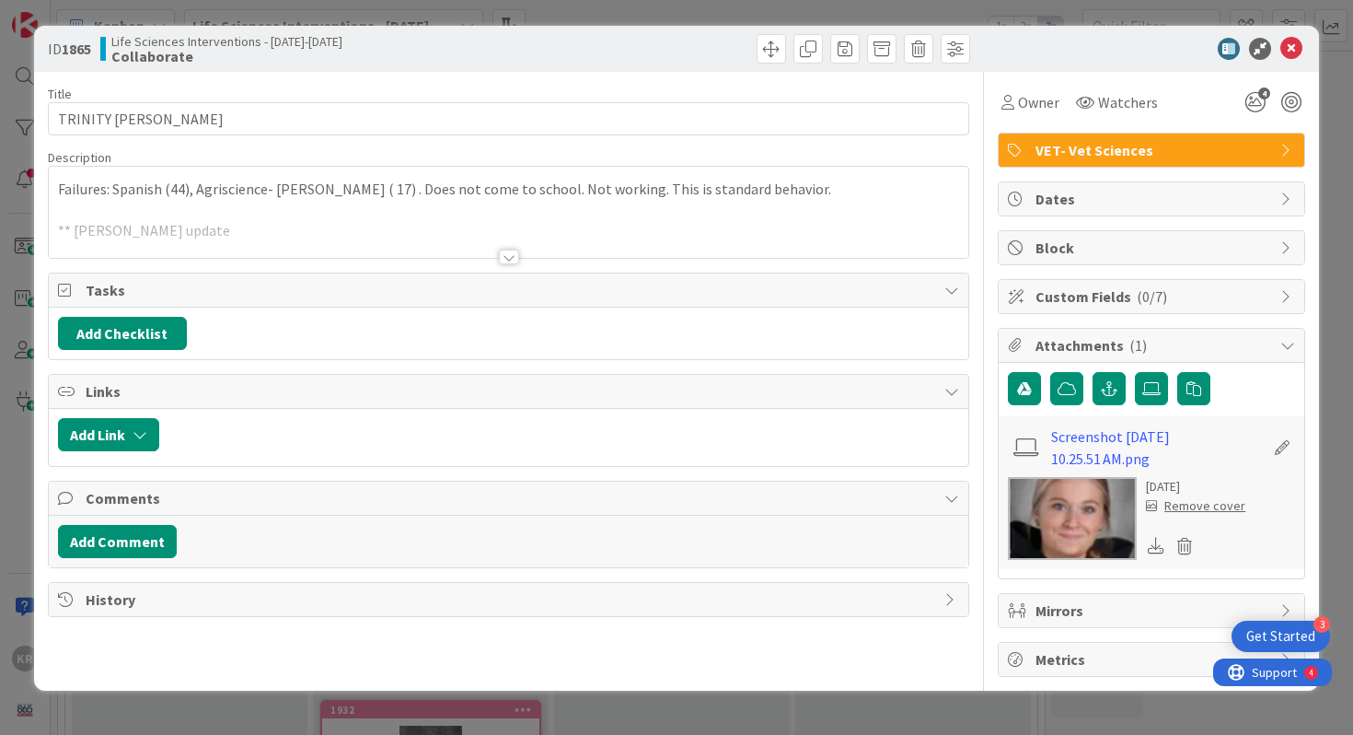
click at [280, 234] on div at bounding box center [509, 234] width 921 height 47
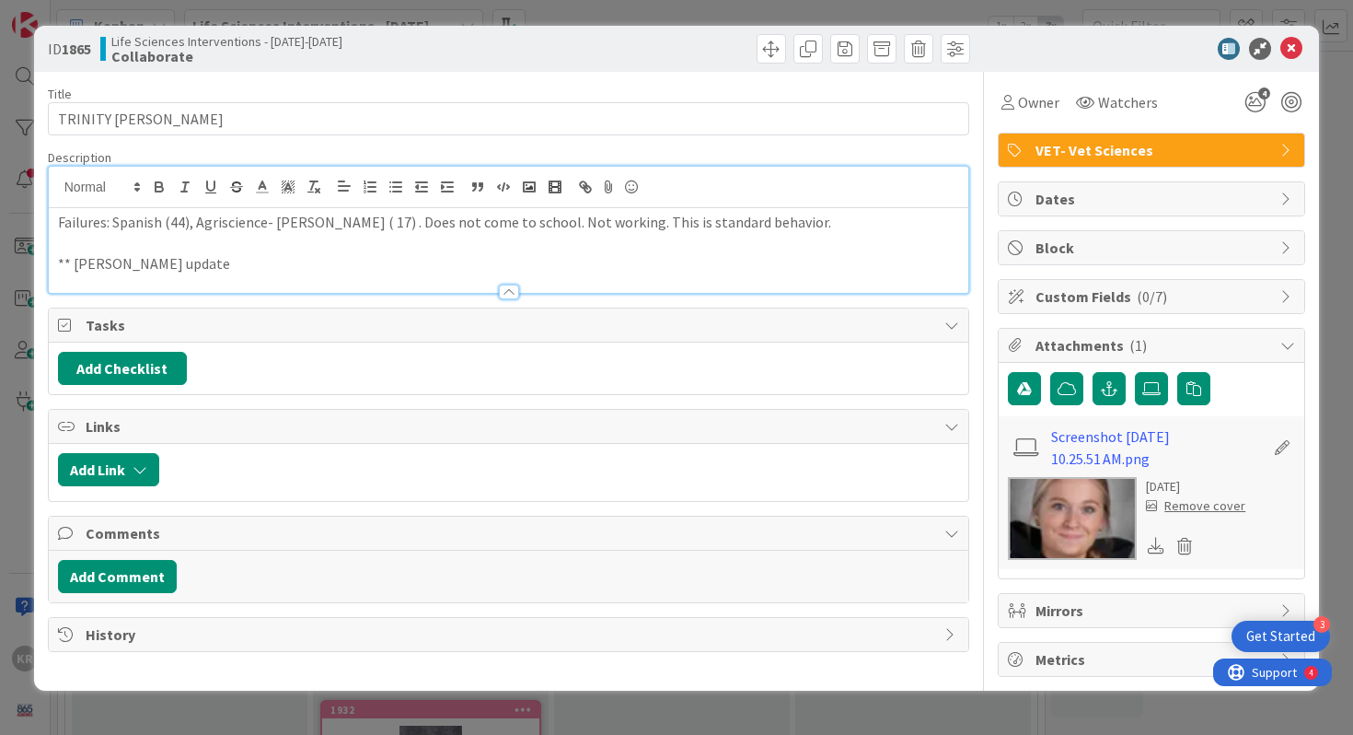
click at [267, 274] on div at bounding box center [509, 282] width 921 height 19
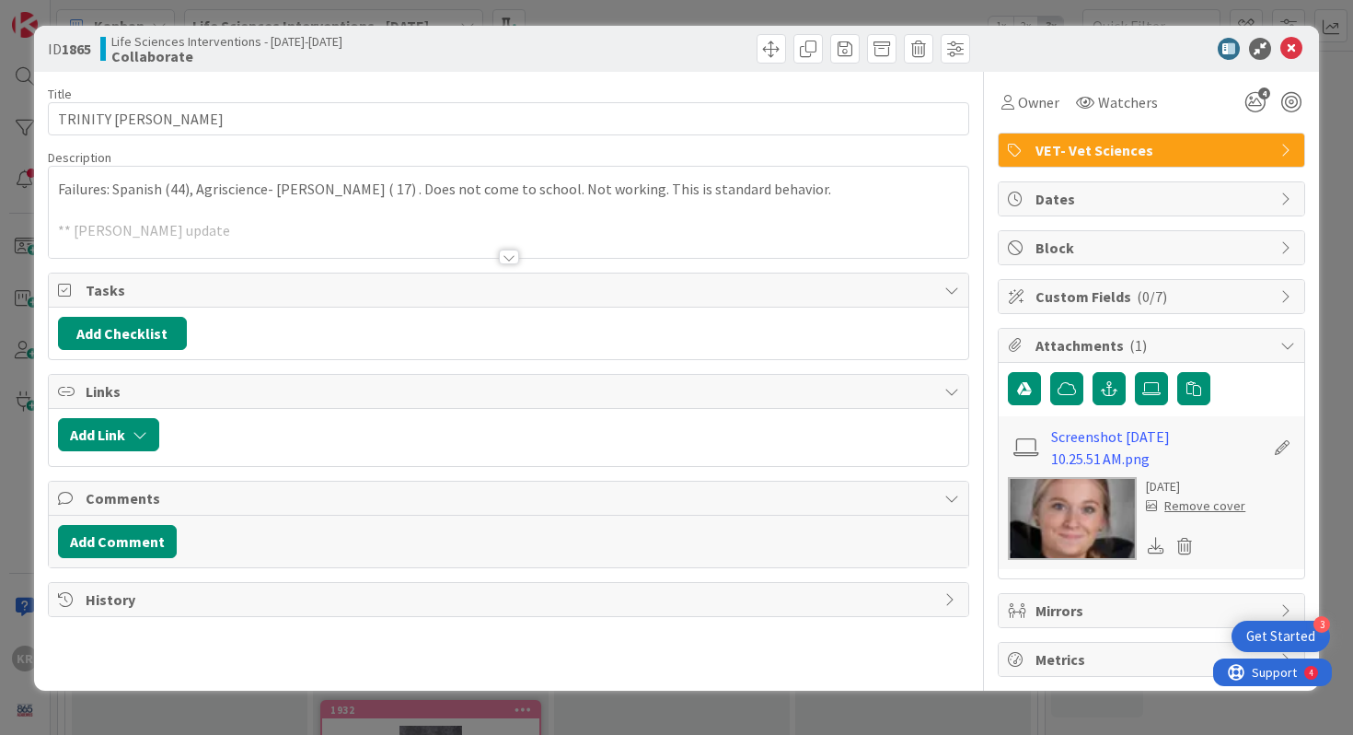
click at [231, 256] on div at bounding box center [509, 234] width 921 height 47
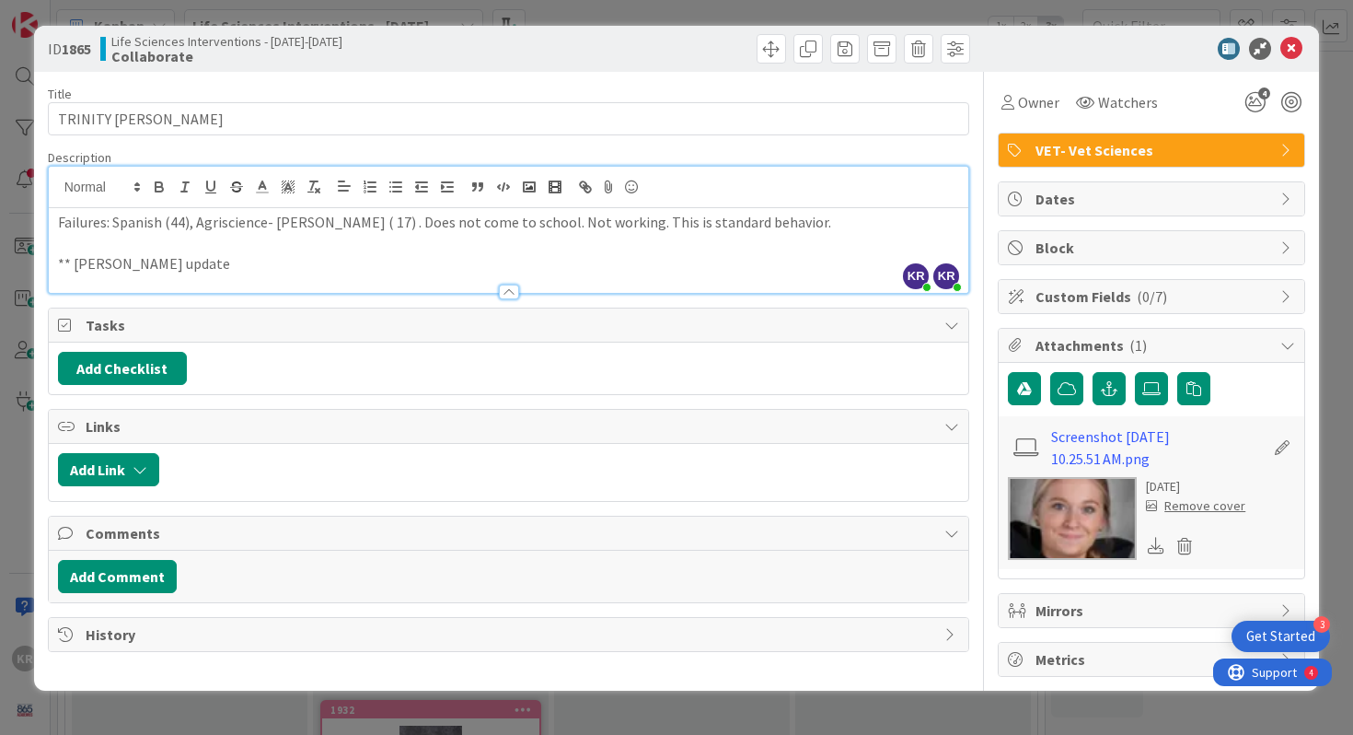
click at [200, 269] on p "** [PERSON_NAME] update" at bounding box center [509, 263] width 902 height 21
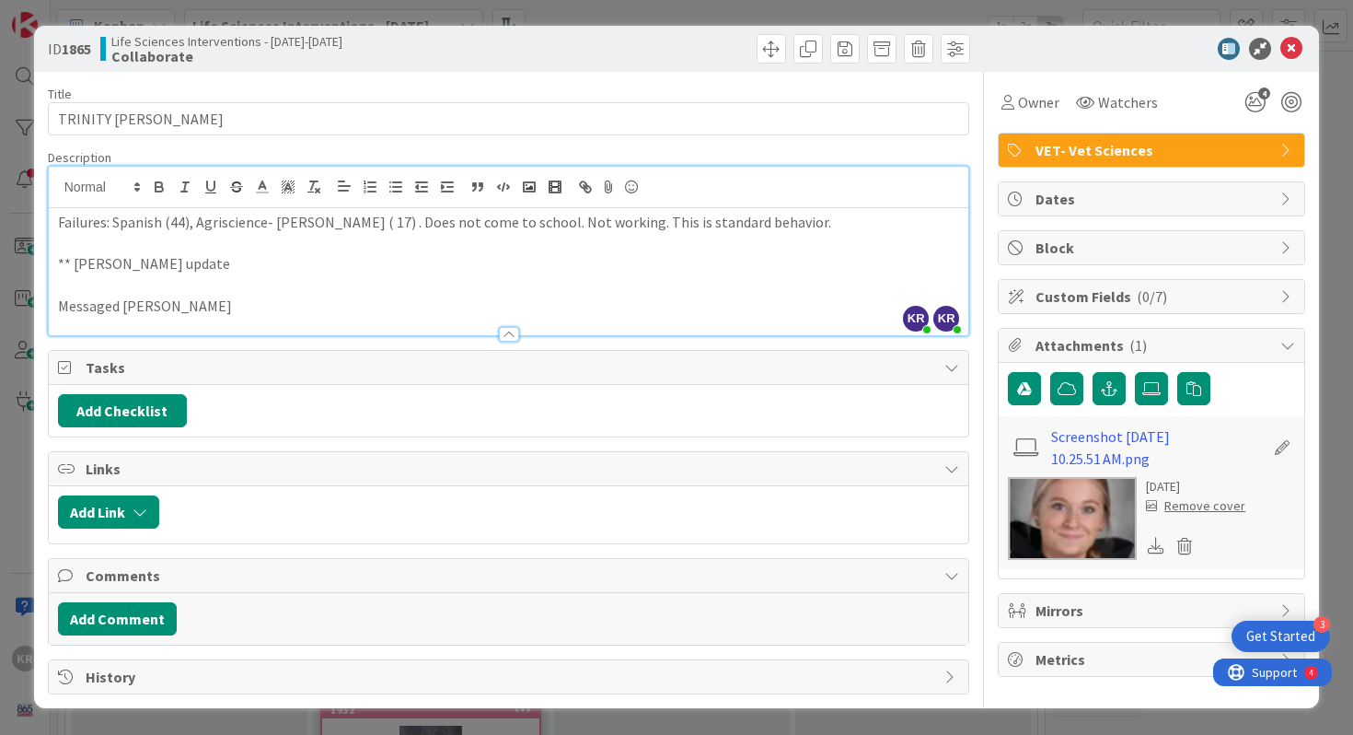
click at [55, 307] on div "Failures: Spanish (44), Agriscience- [PERSON_NAME] ( 17) . Does not come to sch…" at bounding box center [509, 271] width 921 height 127
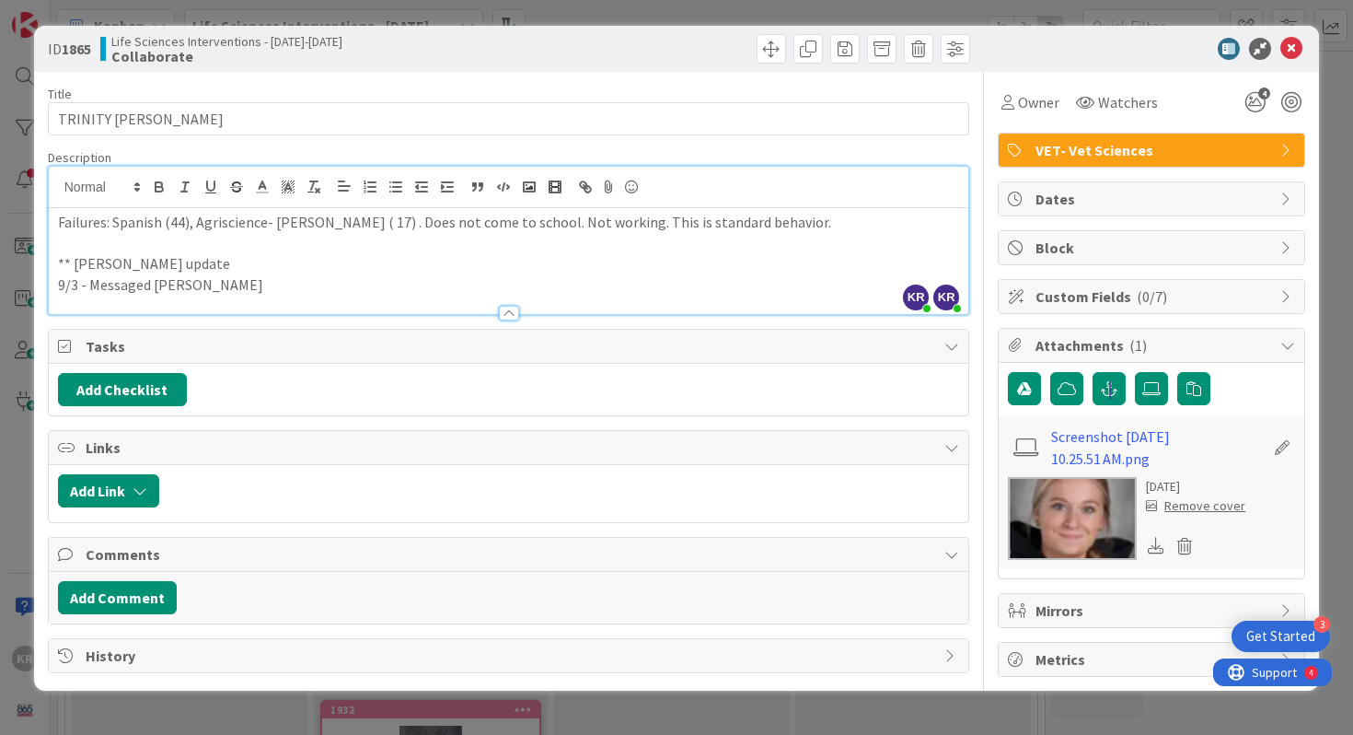
click at [76, 255] on p "** [PERSON_NAME] update" at bounding box center [509, 263] width 902 height 21
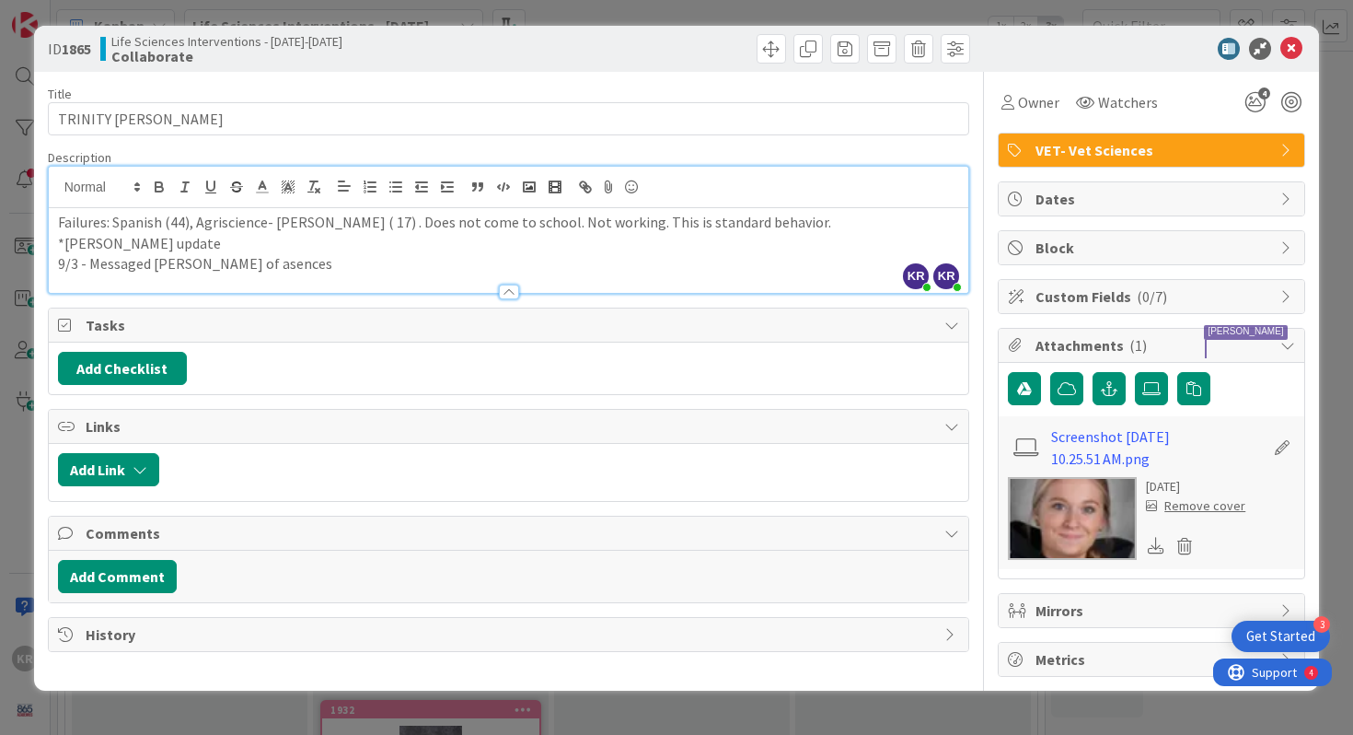
click at [6, 386] on div "ID 1865 Life Sciences Interventions - [DATE]-[DATE] Collaborate Title 15 / 128 …" at bounding box center [676, 367] width 1353 height 735
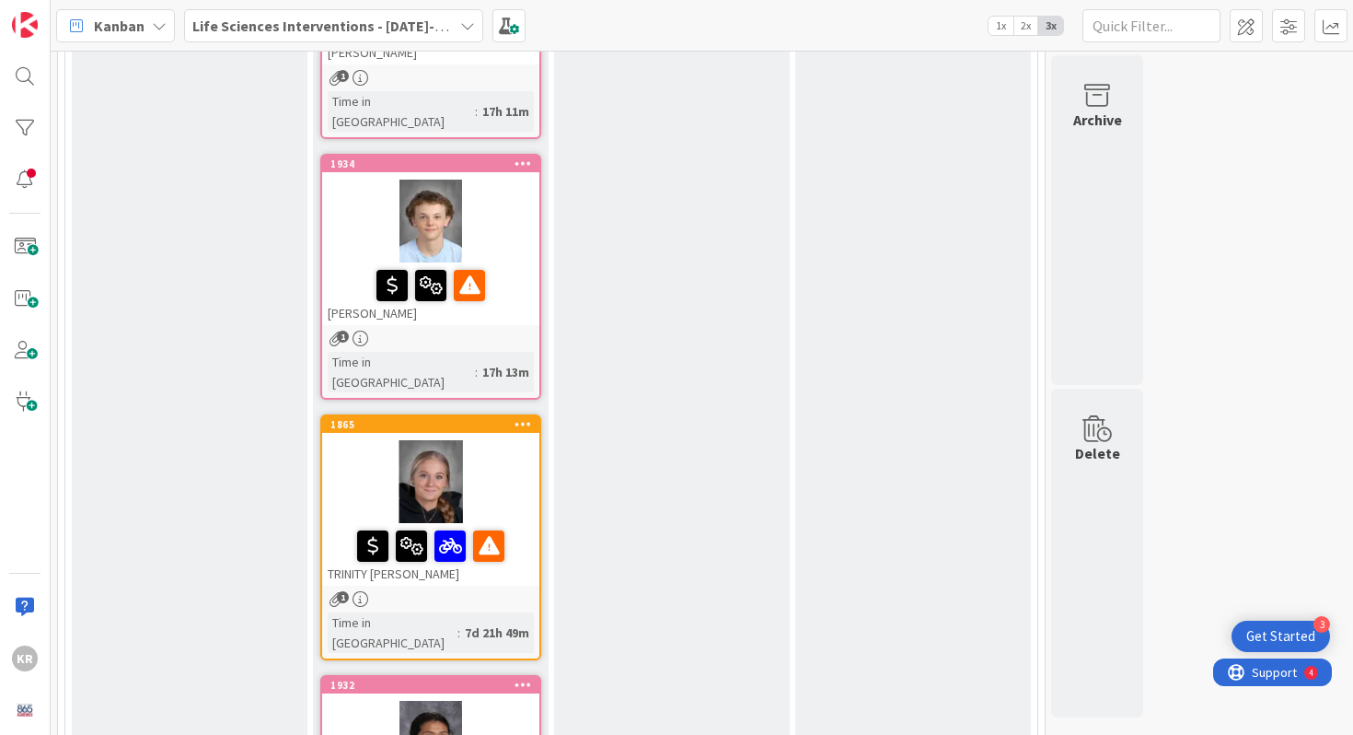
scroll to position [1420, 0]
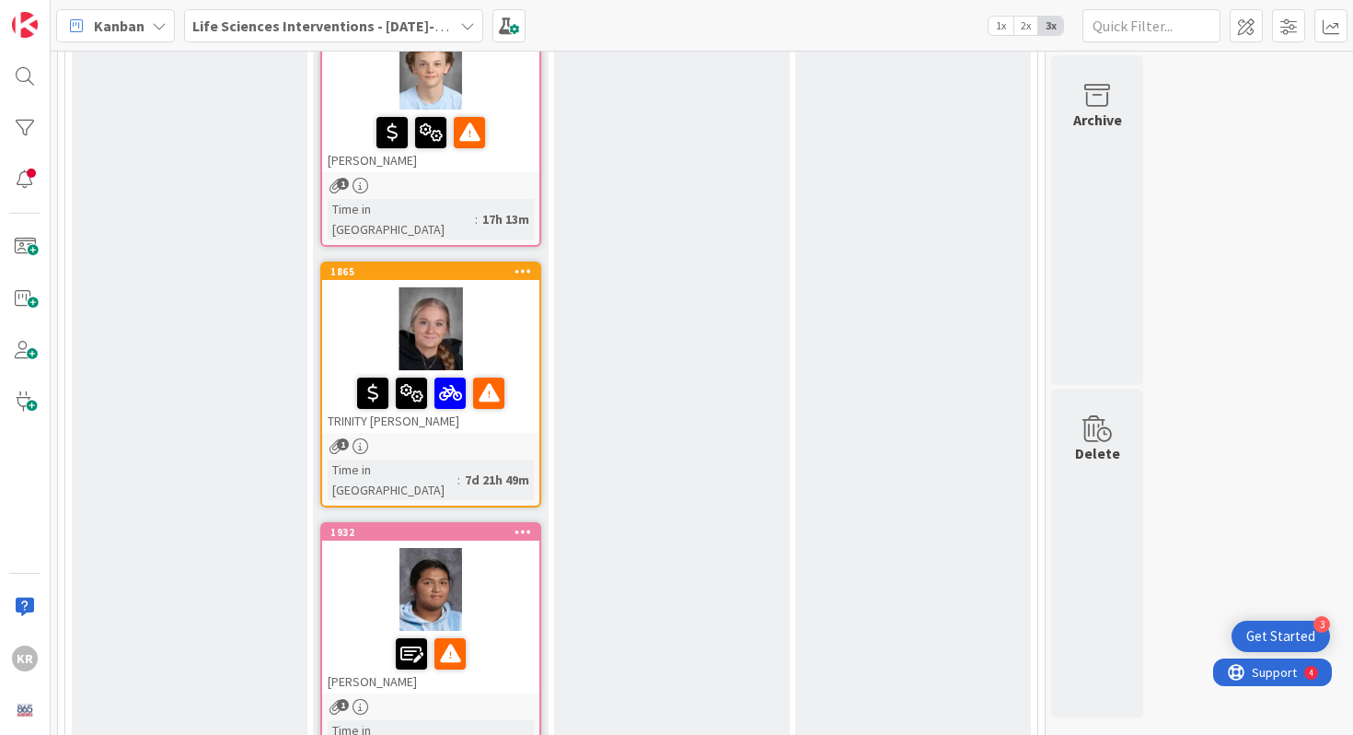
click at [354, 548] on div at bounding box center [430, 589] width 217 height 83
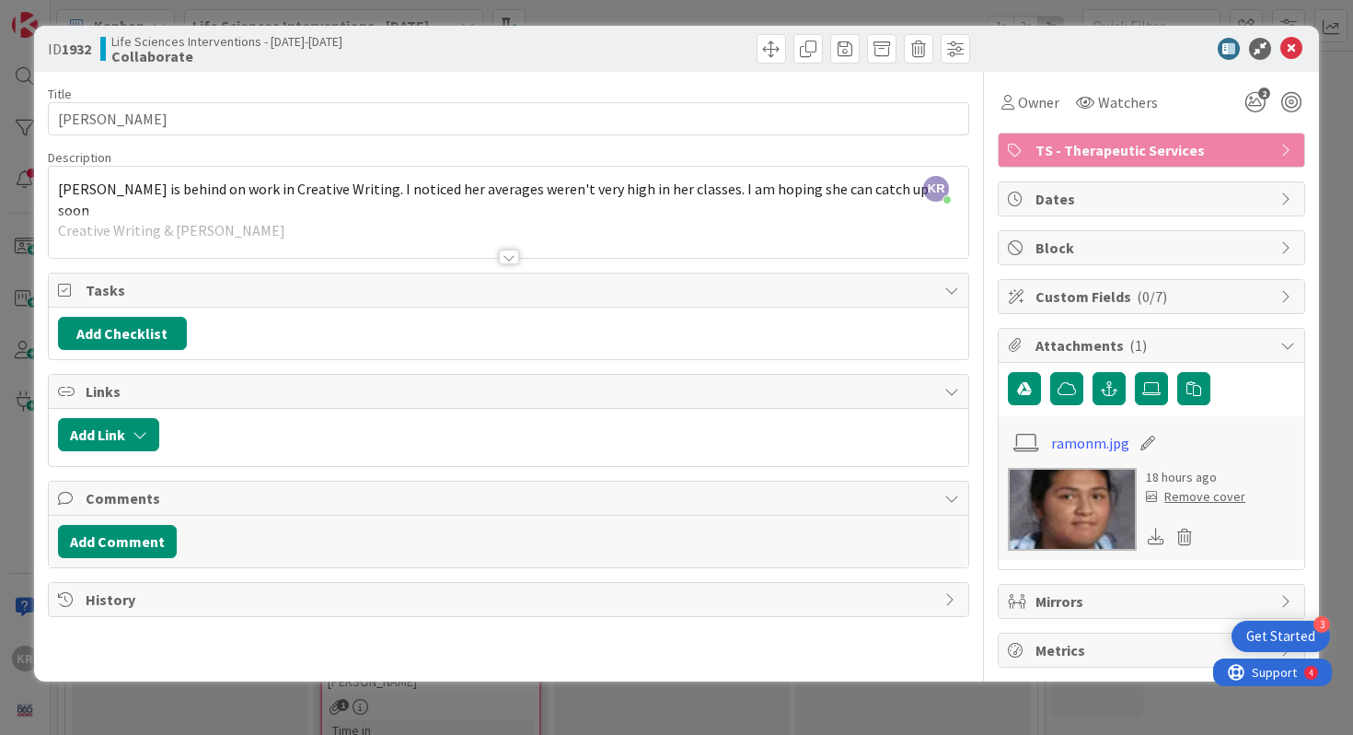
click at [516, 250] on div at bounding box center [509, 256] width 20 height 15
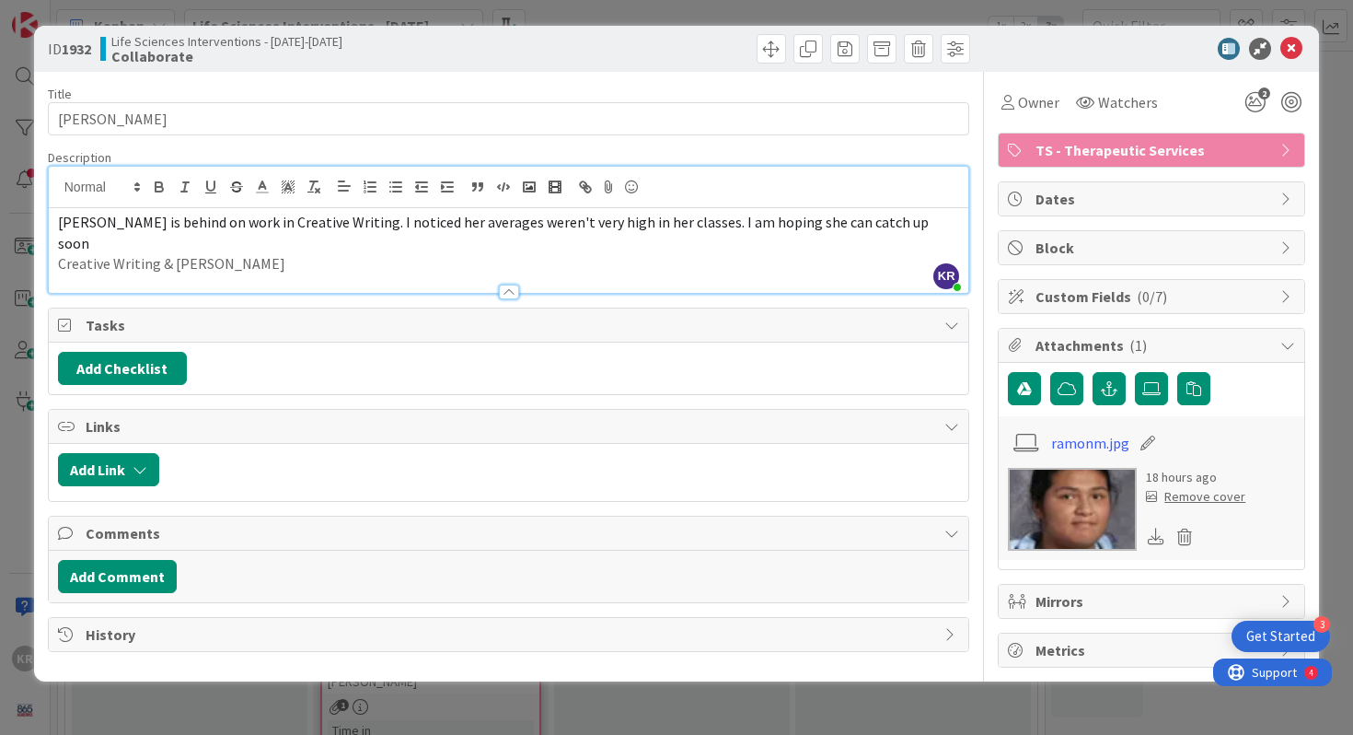
click at [453, 258] on div "[PERSON_NAME] is behind on work in Creative Writing. I noticed her averages wer…" at bounding box center [509, 250] width 921 height 85
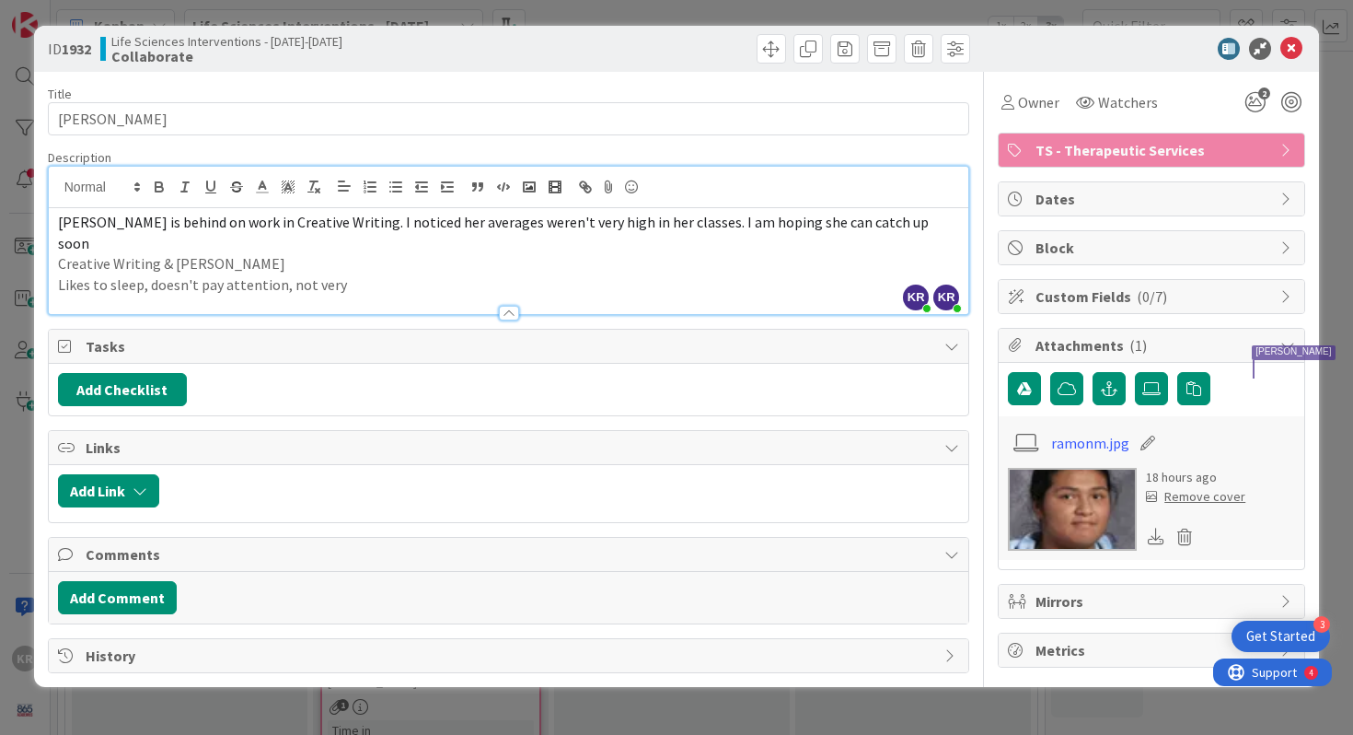
click at [8, 420] on div "ID 1932 Life Sciences Interventions - [DATE]-[DATE] Collaborate Title 13 / 128 …" at bounding box center [676, 367] width 1353 height 735
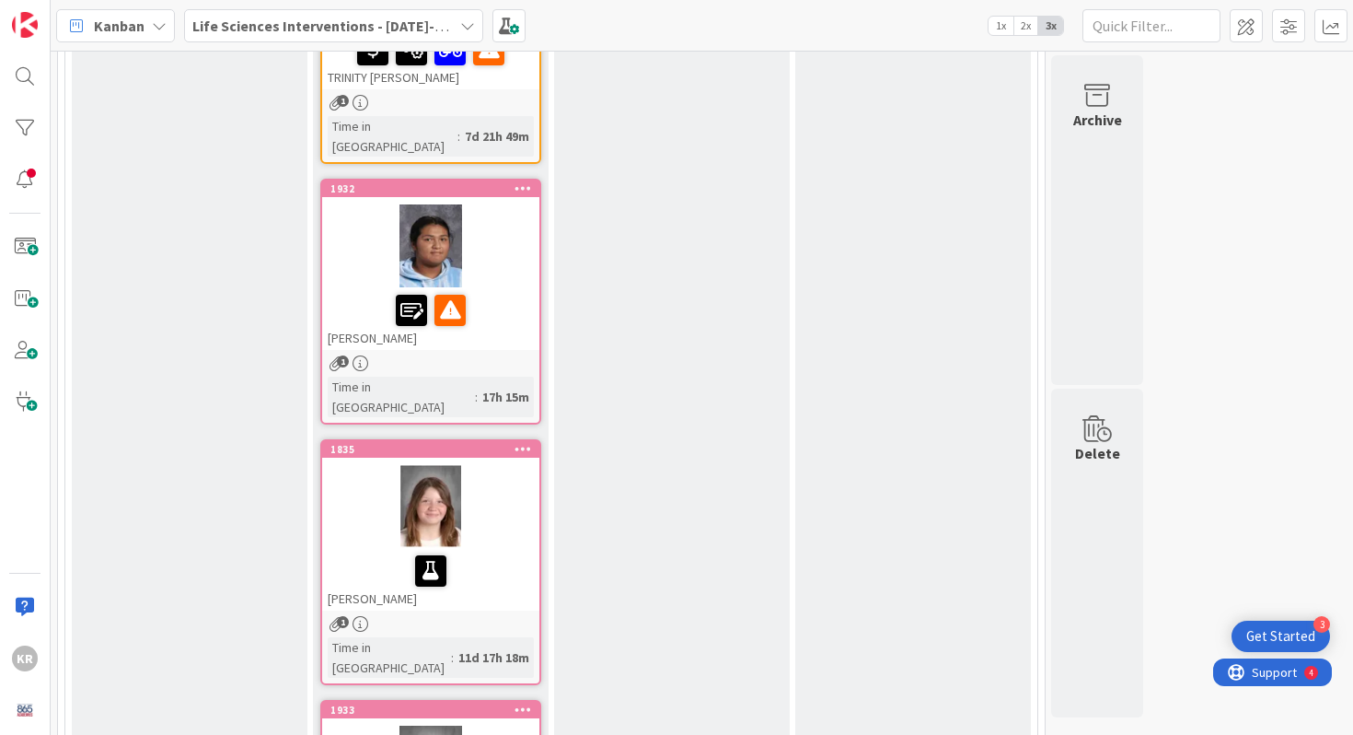
click at [384, 465] on div at bounding box center [430, 506] width 217 height 83
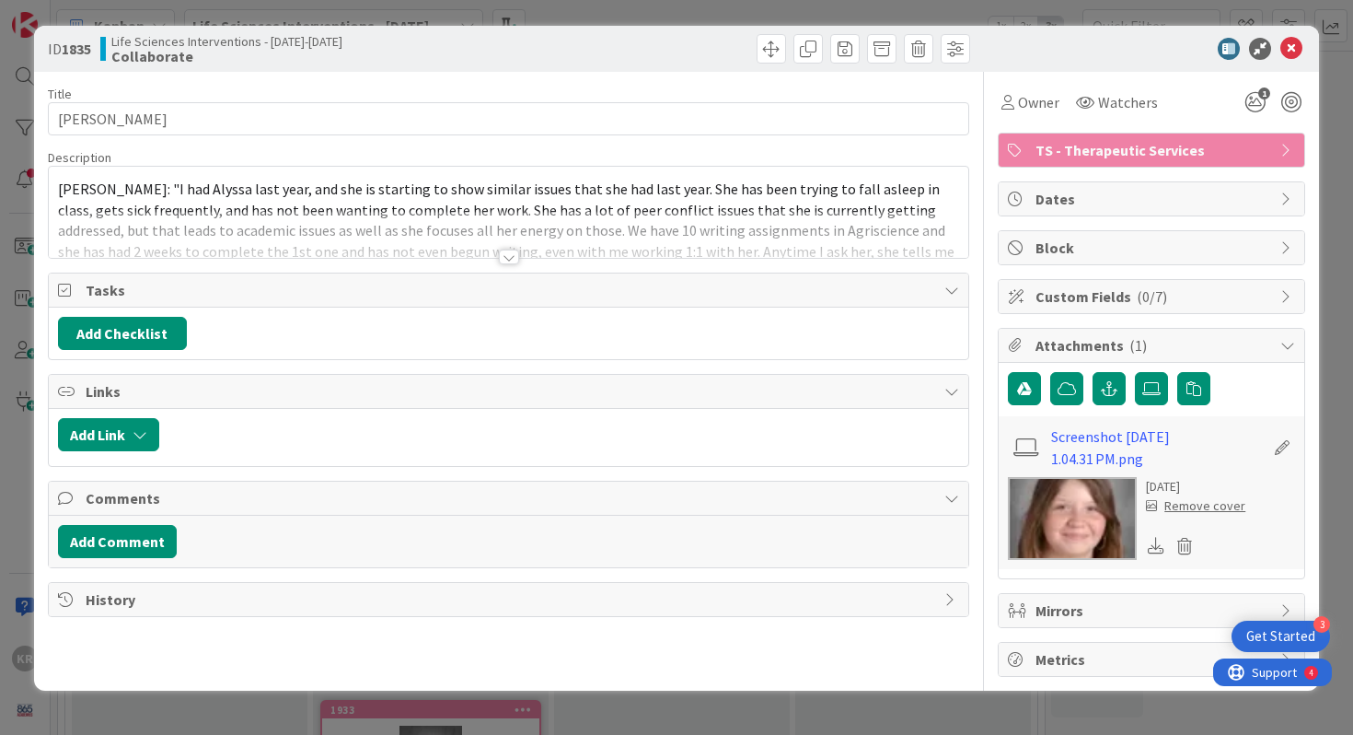
click at [30, 339] on div "ID 1835 Life Sciences Interventions - [DATE]-[DATE] Collaborate Title 14 / 128 …" at bounding box center [676, 367] width 1353 height 735
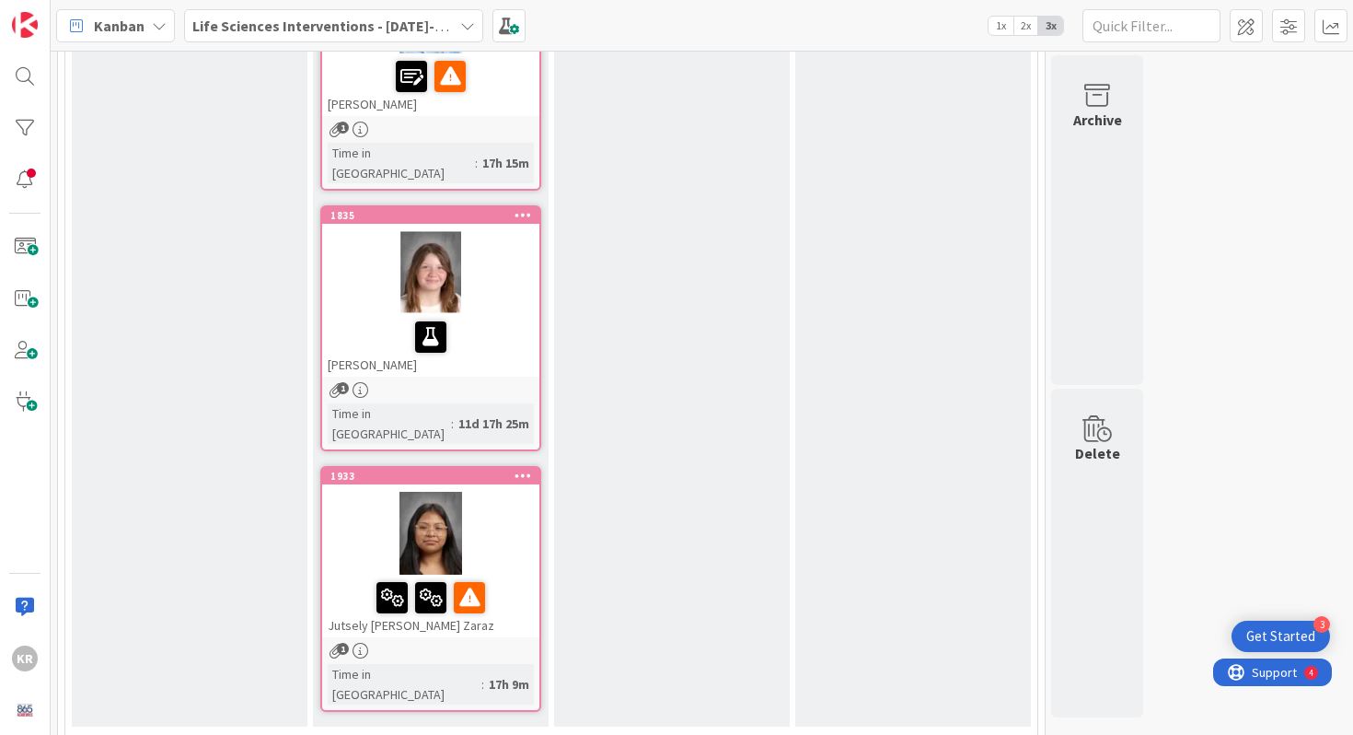
click at [356, 492] on div at bounding box center [430, 533] width 217 height 83
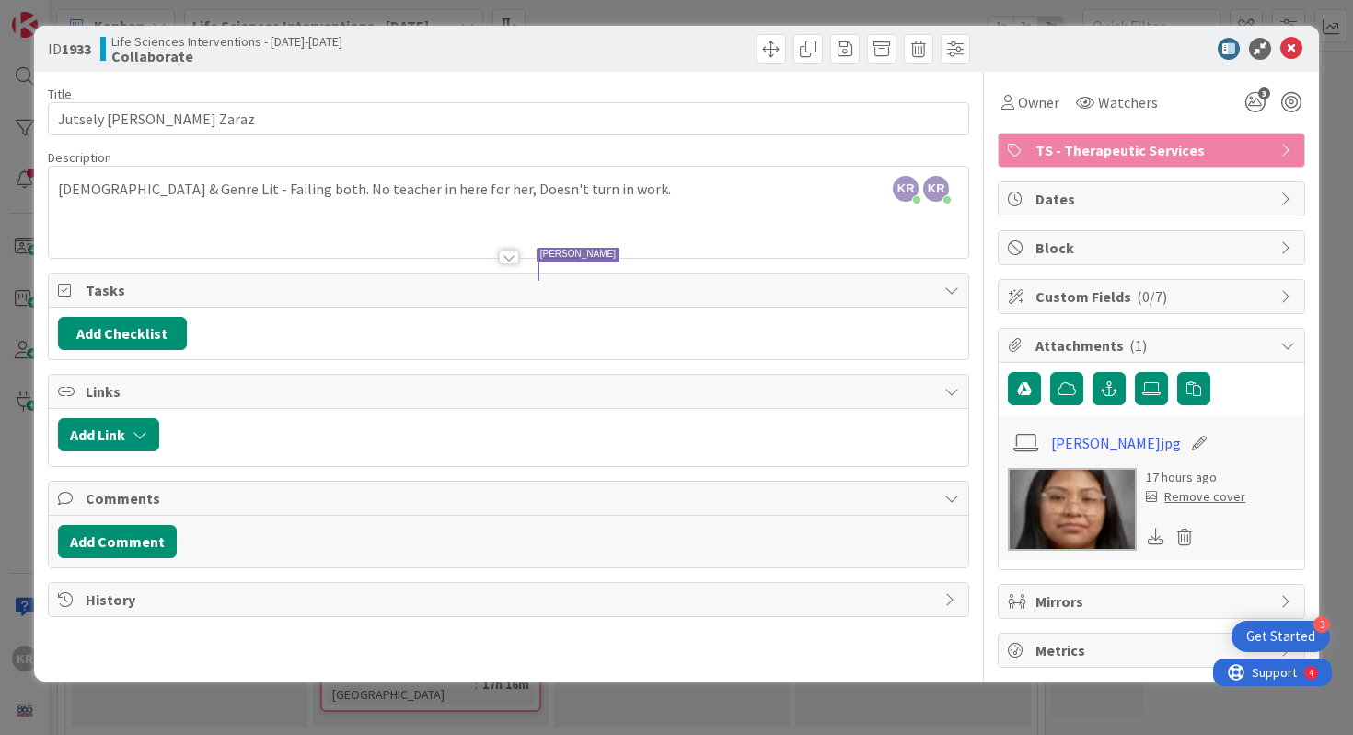
click at [20, 214] on div "ID 1933 Life Sciences Interventions - [DATE]-[DATE] Collaborate Title 22 / 128 …" at bounding box center [676, 367] width 1353 height 735
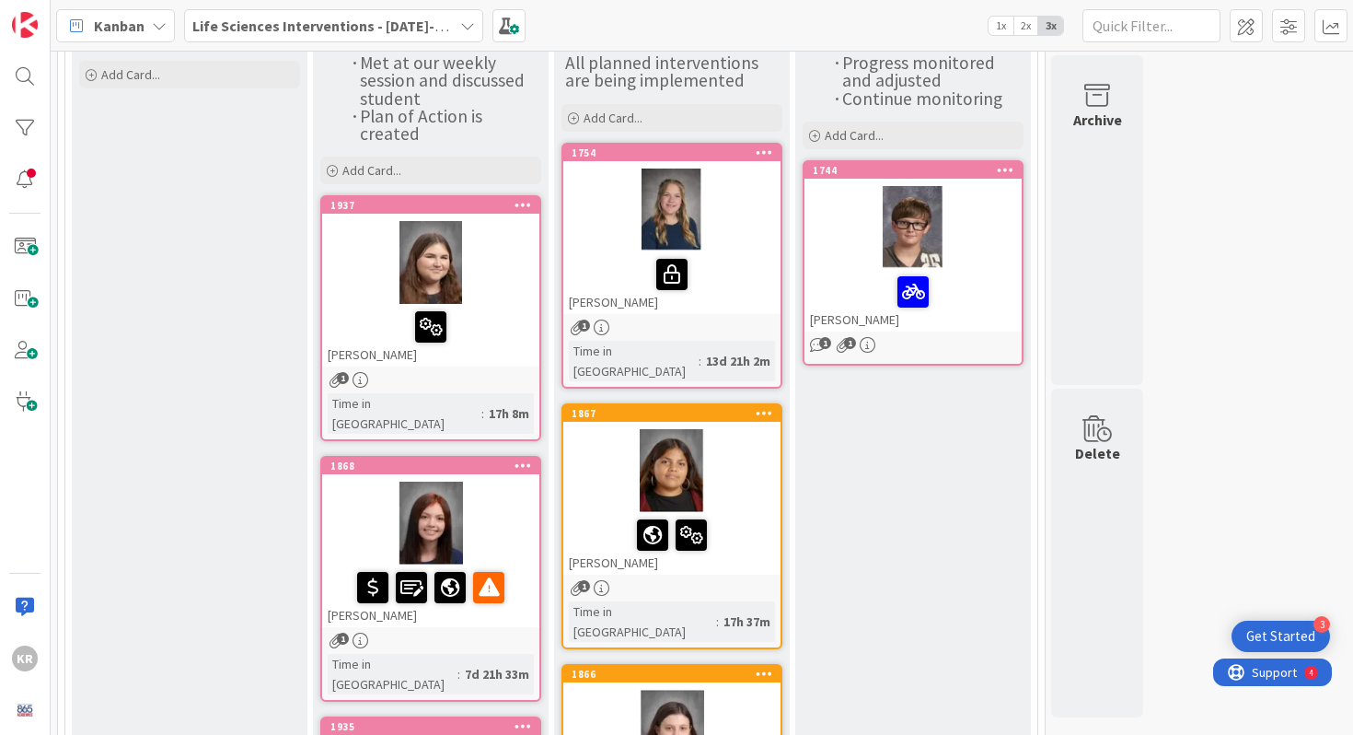
scroll to position [208, 0]
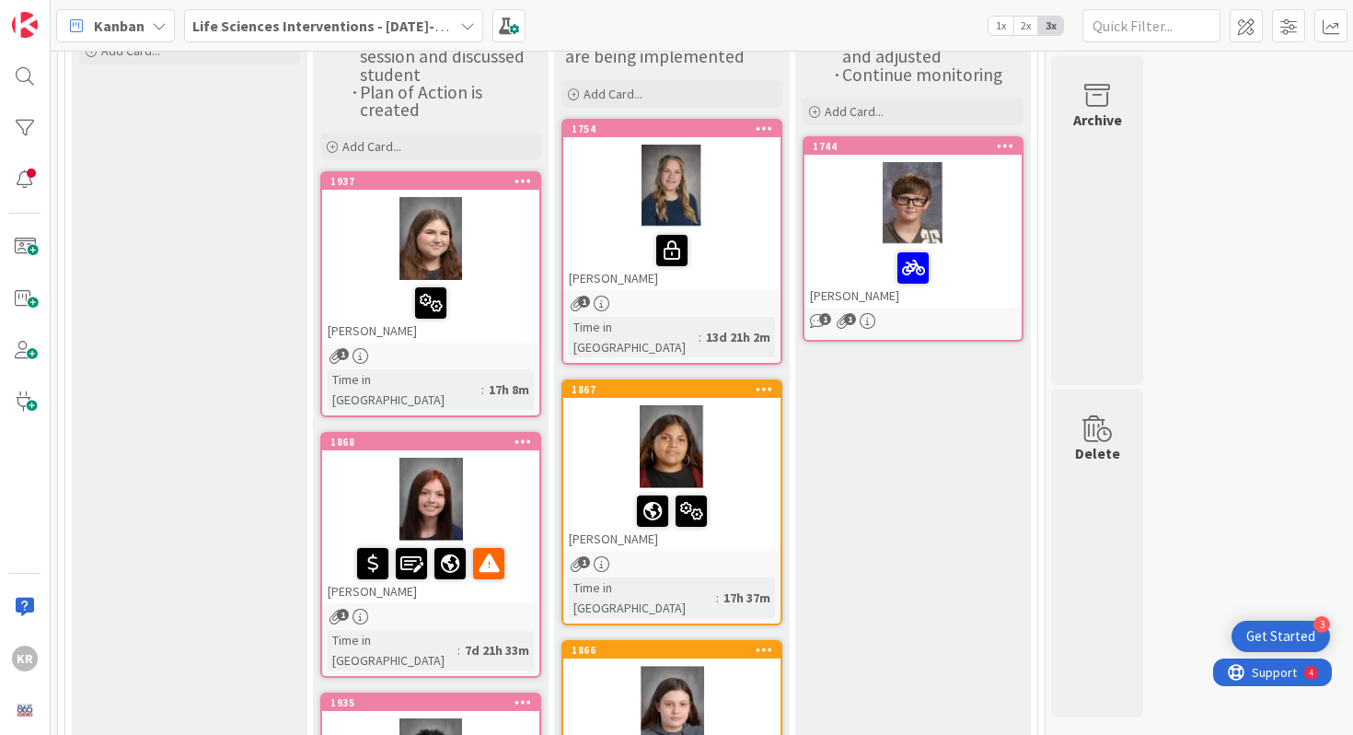
click at [484, 300] on div at bounding box center [431, 303] width 206 height 39
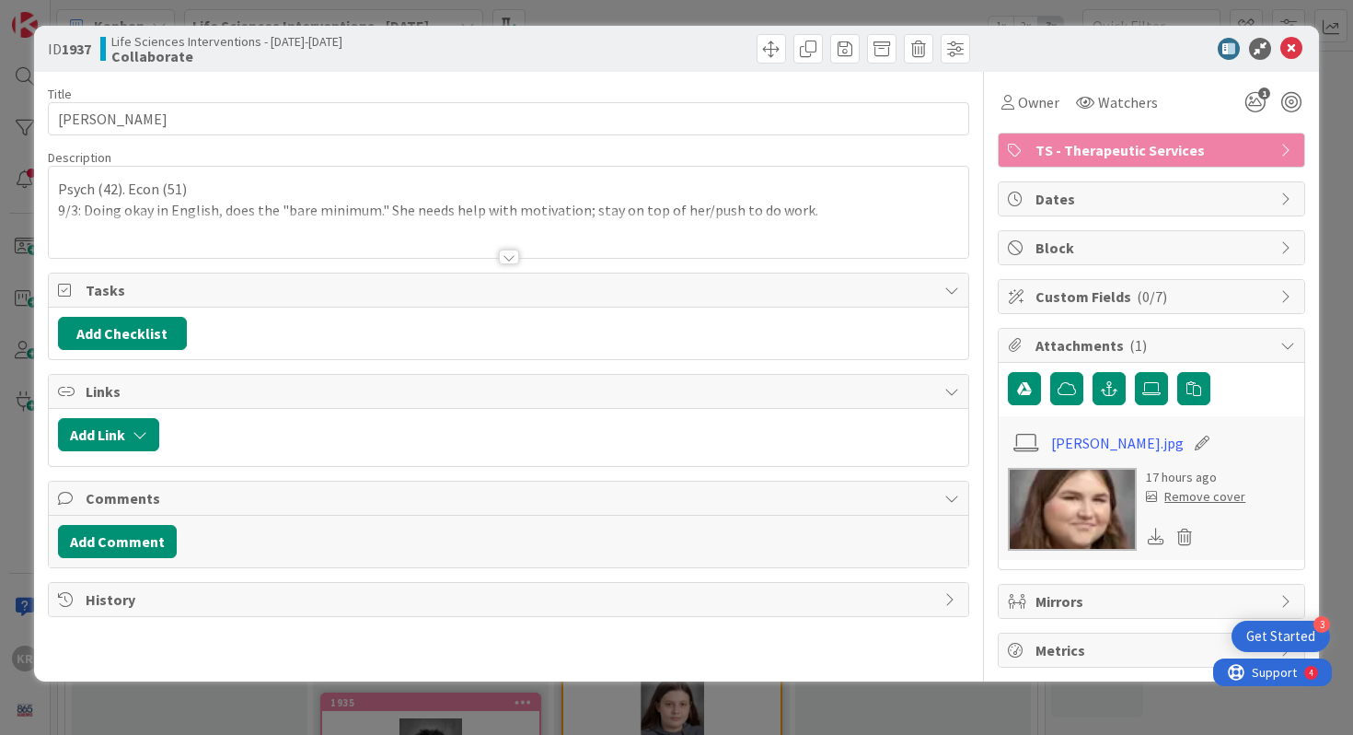
click at [509, 252] on div at bounding box center [509, 256] width 20 height 15
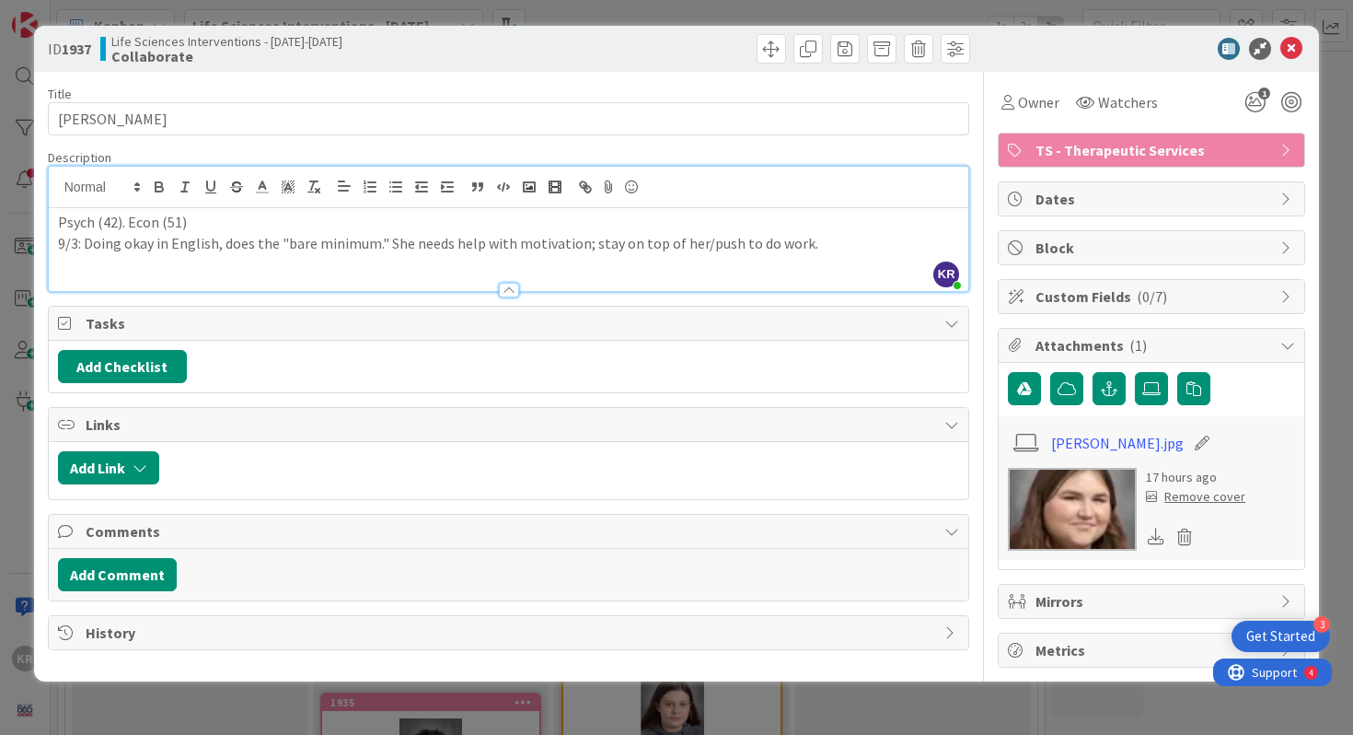
click at [793, 245] on p "9/3: Doing okay in English, does the "bare minimum." She needs help with motiva…" at bounding box center [509, 243] width 902 height 21
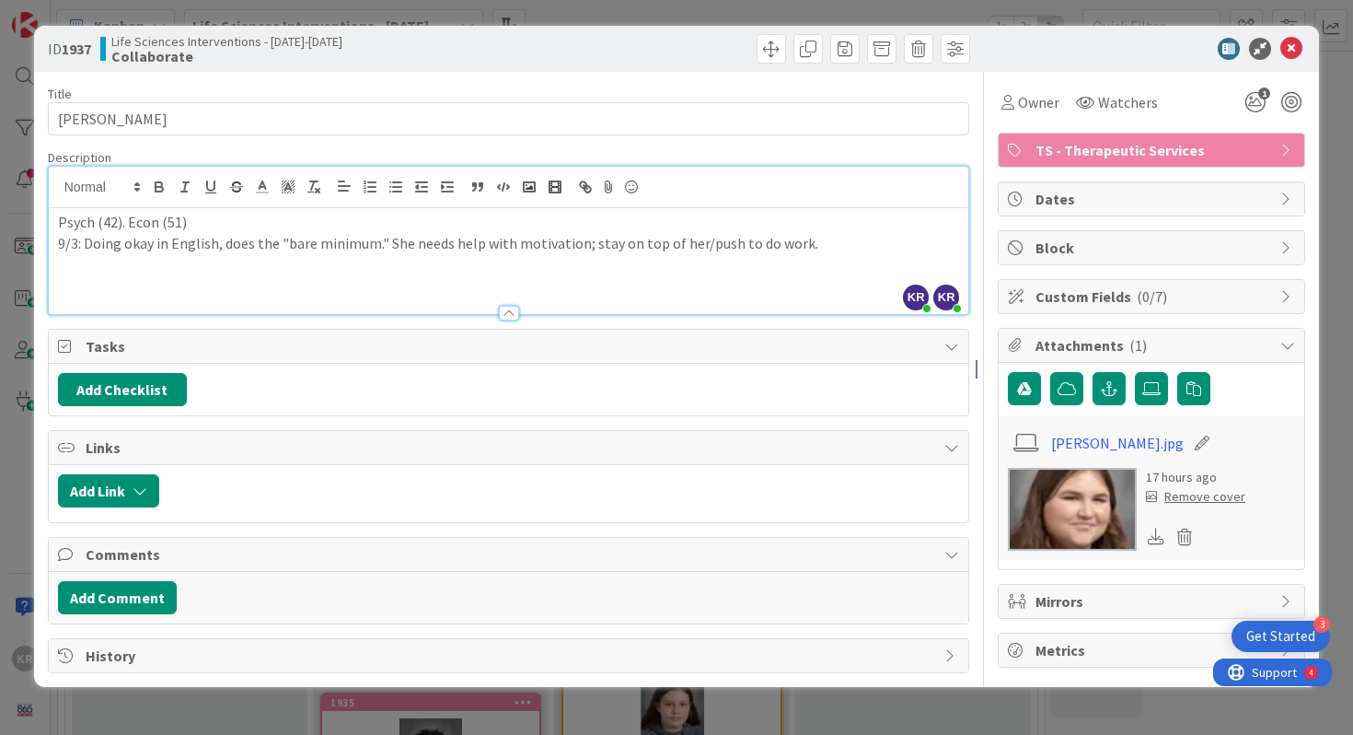
click at [119, 228] on p "Psych (42). Econ (51)" at bounding box center [509, 222] width 902 height 21
click at [303, 217] on p "Psych (42)-- [PERSON_NAME] Econ (51)" at bounding box center [509, 222] width 902 height 21
click at [859, 250] on p "9/3: Doing okay in English, does the "bare minimum." She needs help with motiva…" at bounding box center [509, 243] width 902 height 21
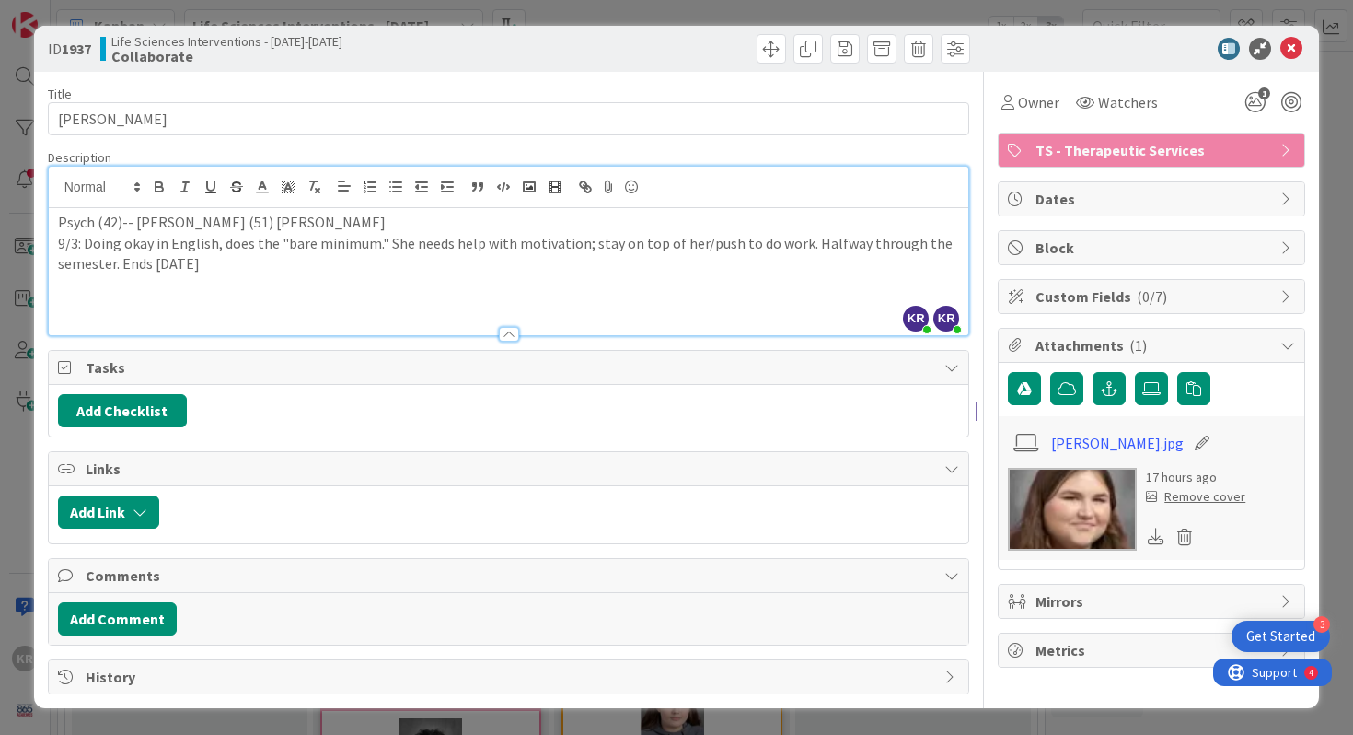
click at [23, 377] on div "ID 1937 Life Sciences Interventions - [DATE]-[DATE] Collaborate Title 17 / 128 …" at bounding box center [676, 367] width 1353 height 735
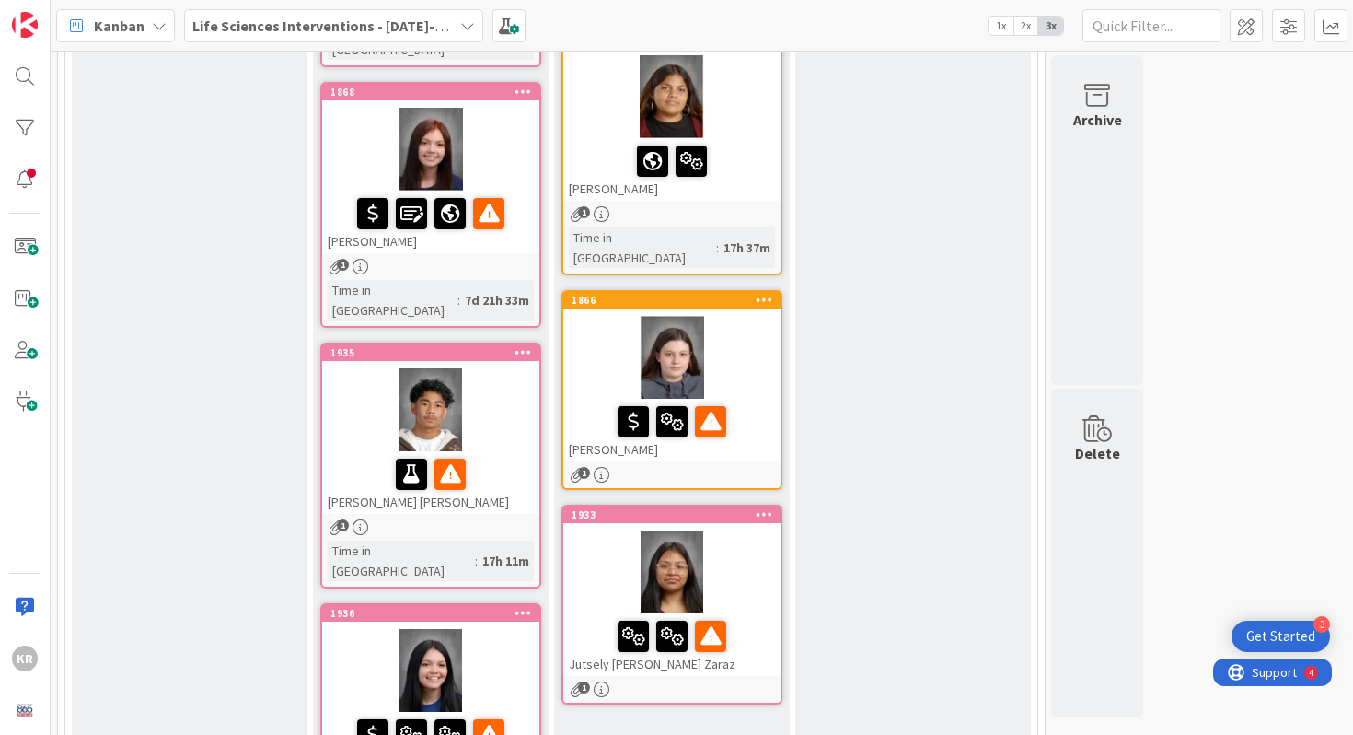
scroll to position [566, 0]
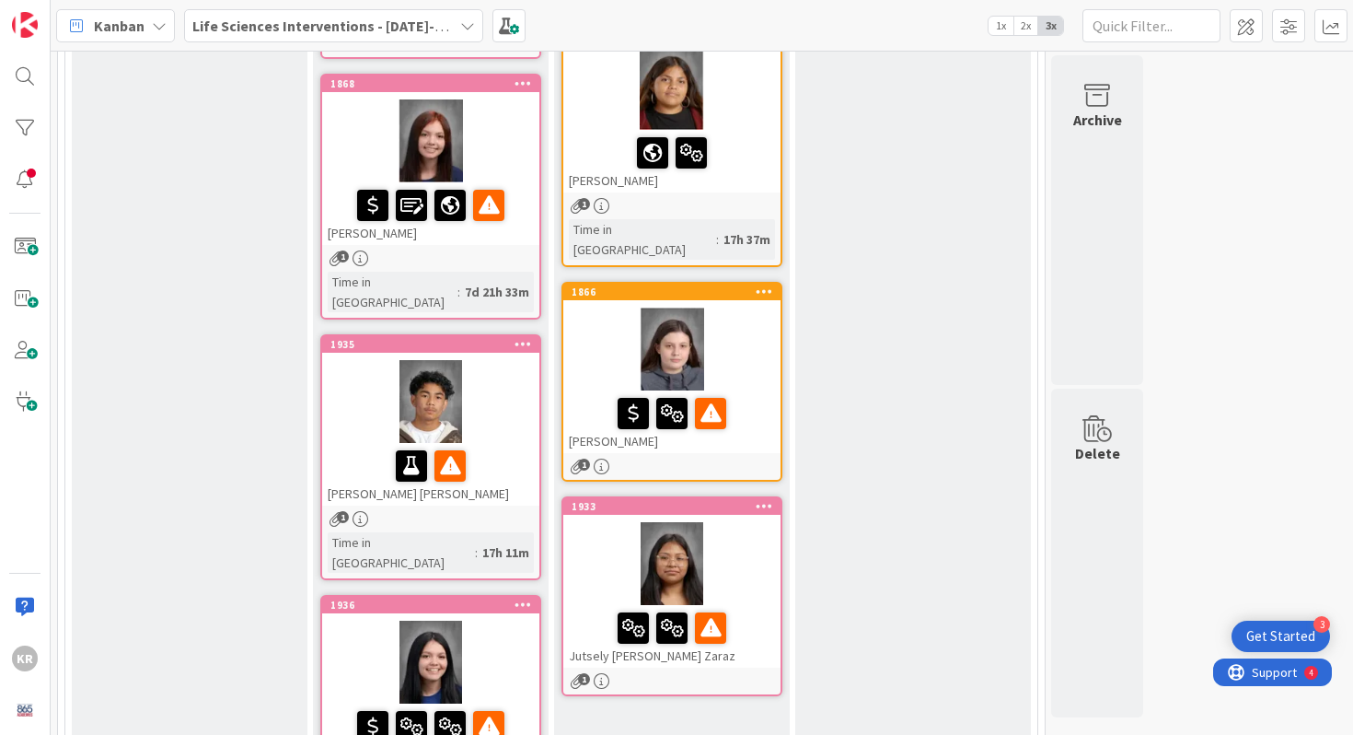
click at [740, 307] on div at bounding box center [671, 348] width 217 height 83
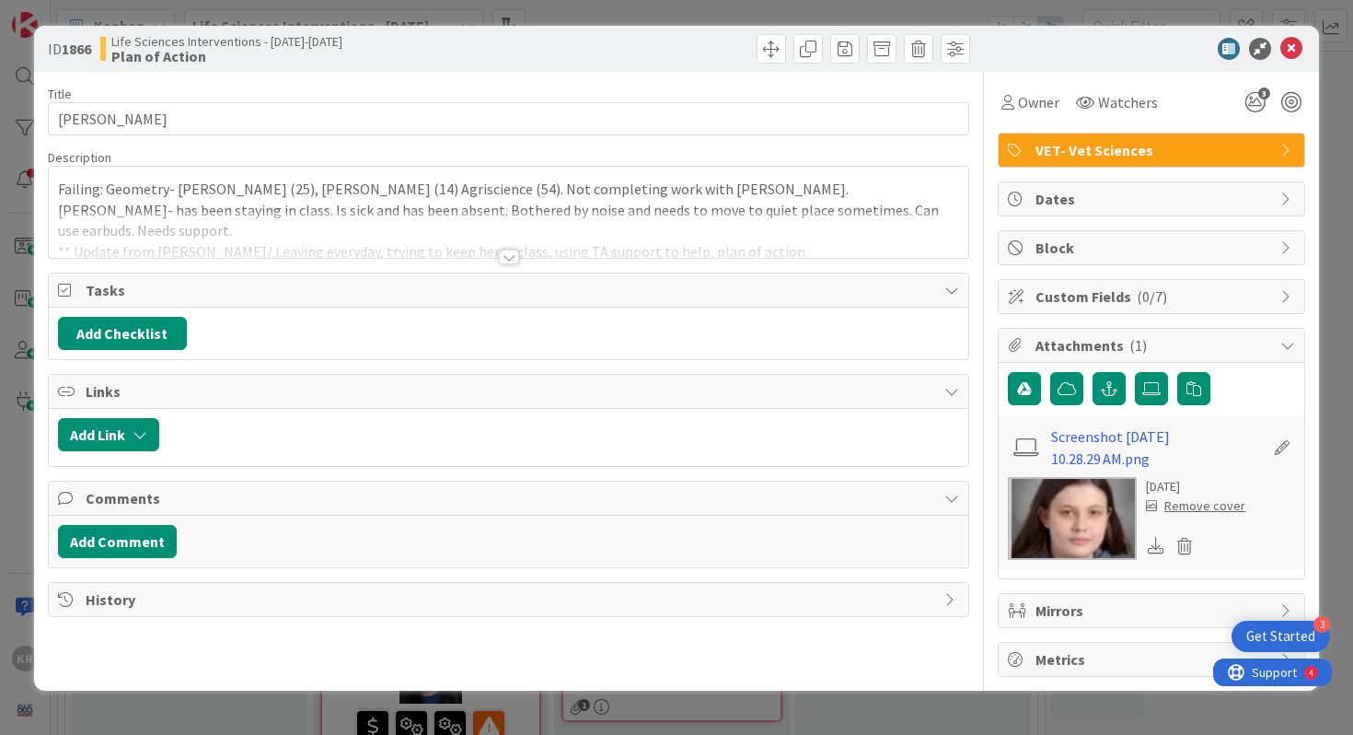
click at [499, 251] on div at bounding box center [509, 256] width 20 height 15
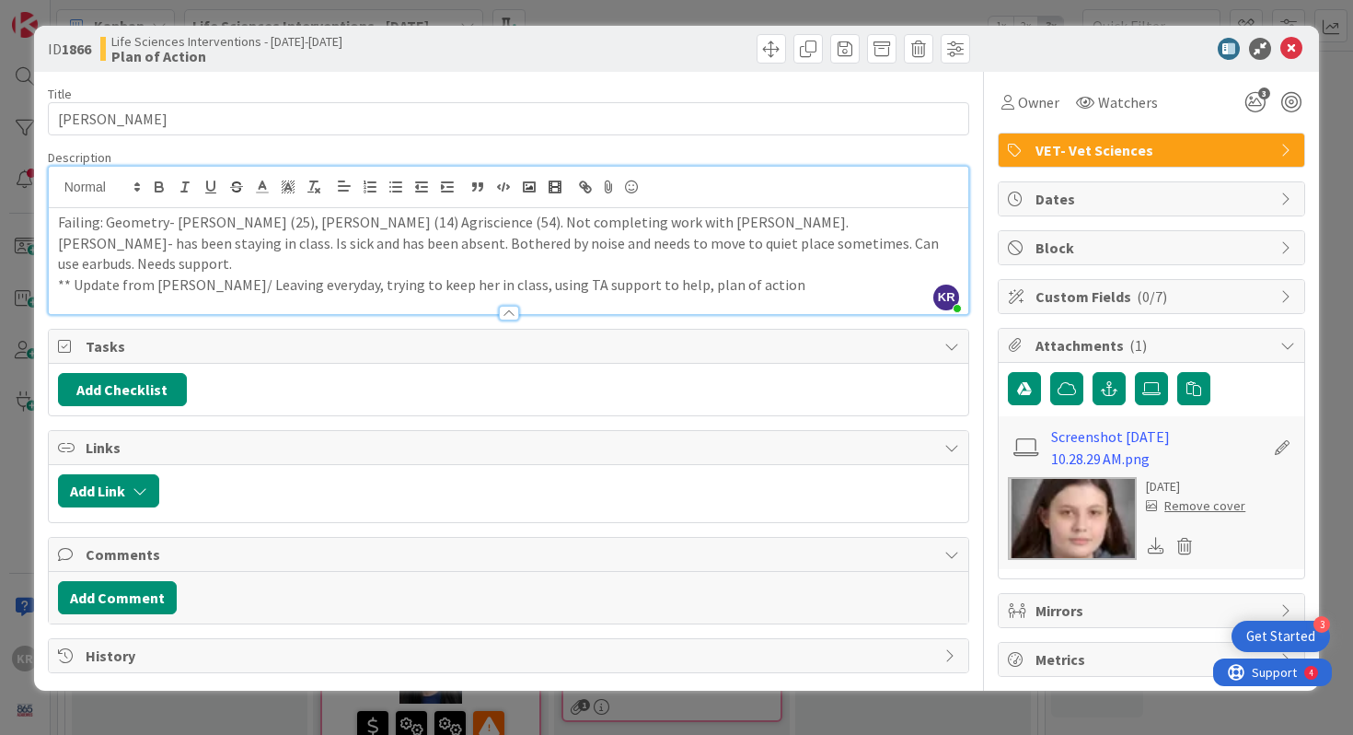
click at [761, 295] on div at bounding box center [509, 304] width 921 height 19
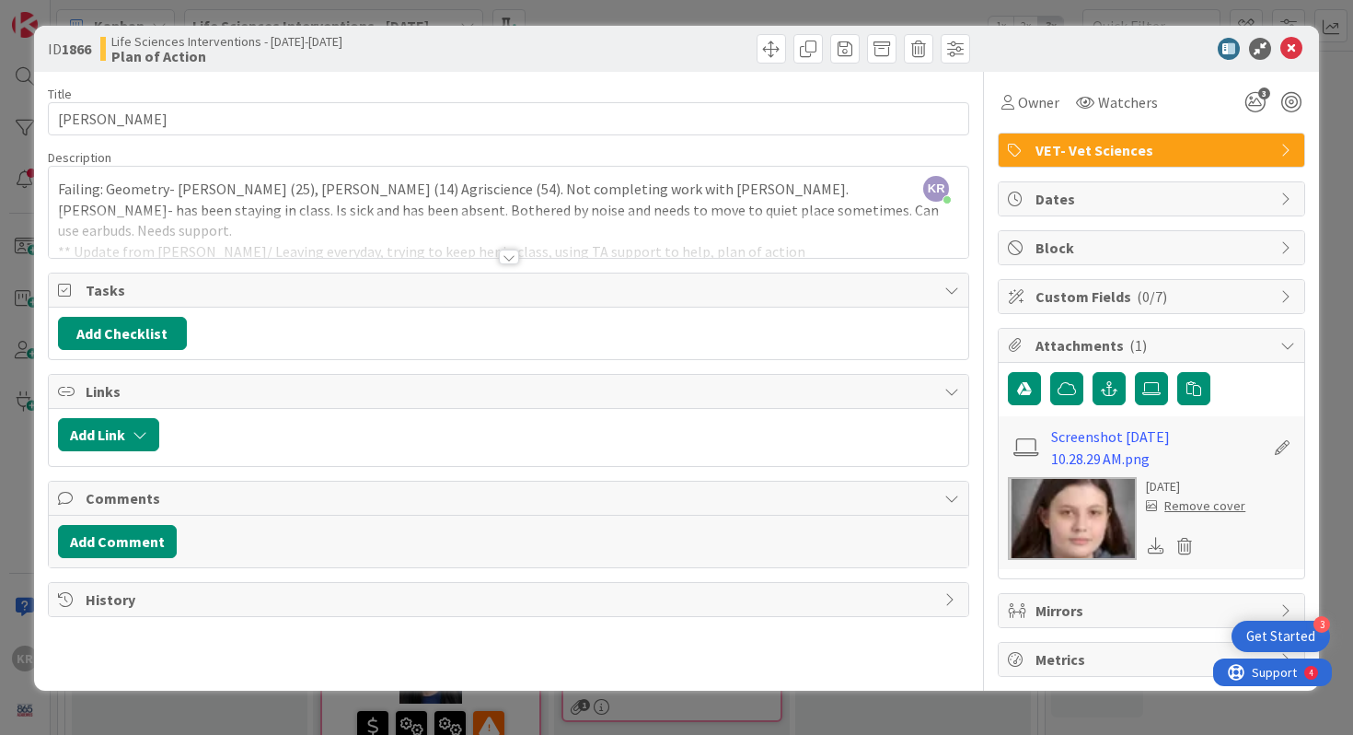
click at [737, 239] on div at bounding box center [509, 234] width 921 height 47
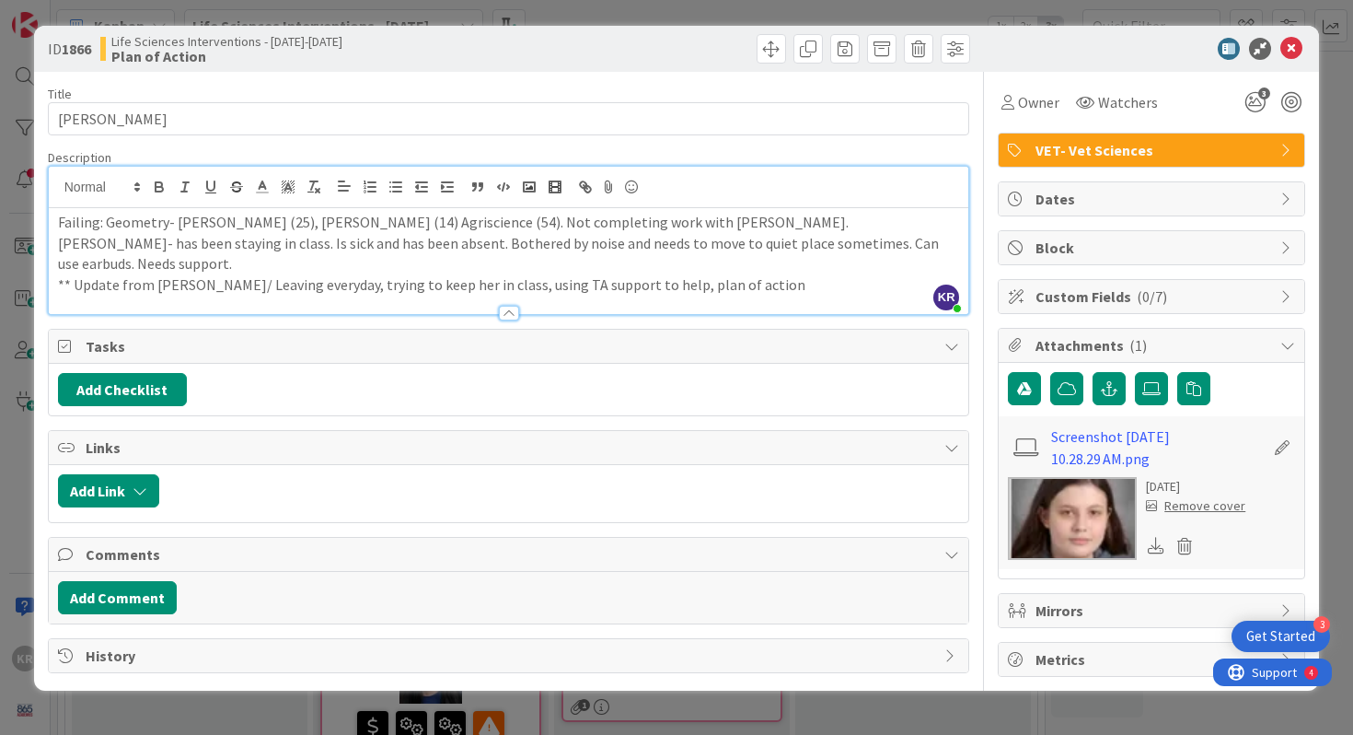
click at [739, 274] on p "** Update from [PERSON_NAME]/ Leaving everyday, trying to keep her in class, us…" at bounding box center [509, 284] width 902 height 21
click at [326, 224] on p "Failing: Geometry- [PERSON_NAME] (25), [PERSON_NAME] (14) Agriscience (54). Not…" at bounding box center [509, 243] width 902 height 63
click at [771, 274] on p "** Update from [PERSON_NAME]/ Leaving everyday, trying to keep her in class, us…" at bounding box center [509, 284] width 902 height 21
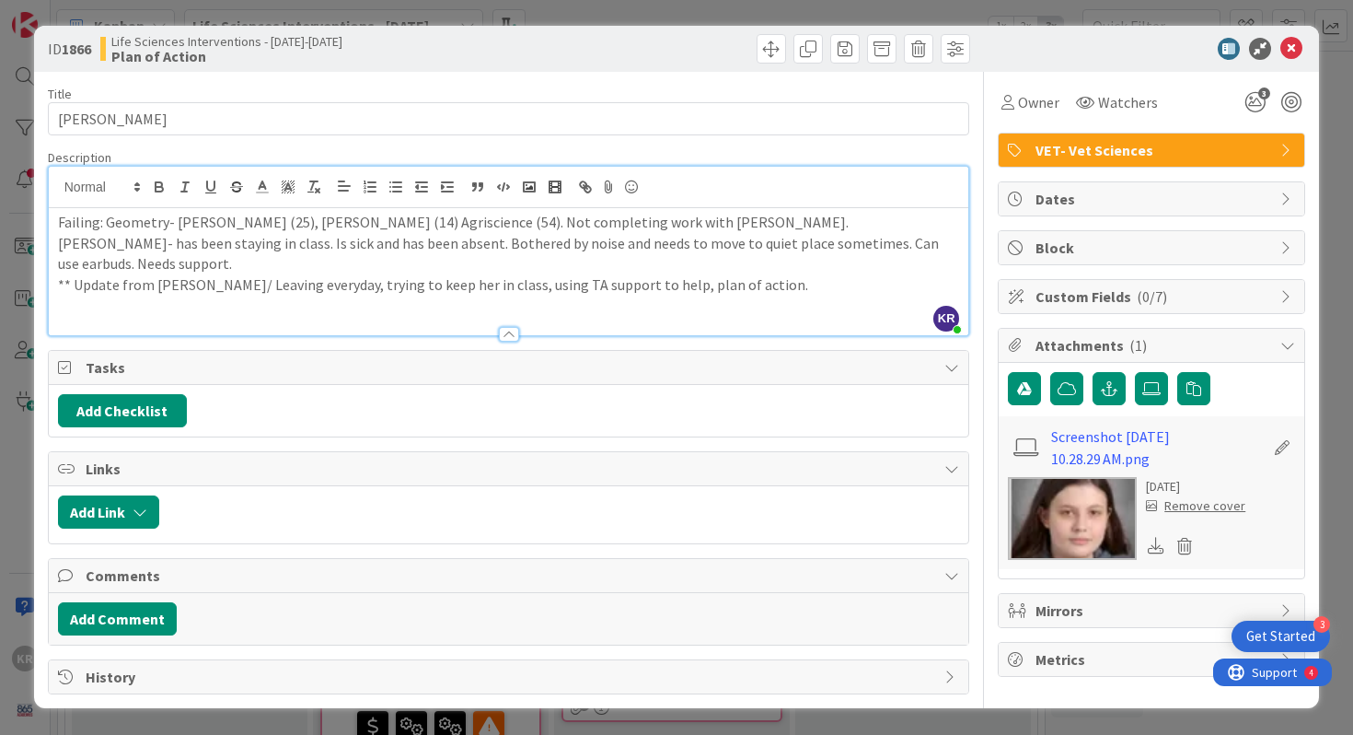
click at [17, 409] on div "ID 1866 Life Sciences Interventions - [DATE]-[DATE] Plan of Action Title 11 / 1…" at bounding box center [676, 367] width 1353 height 735
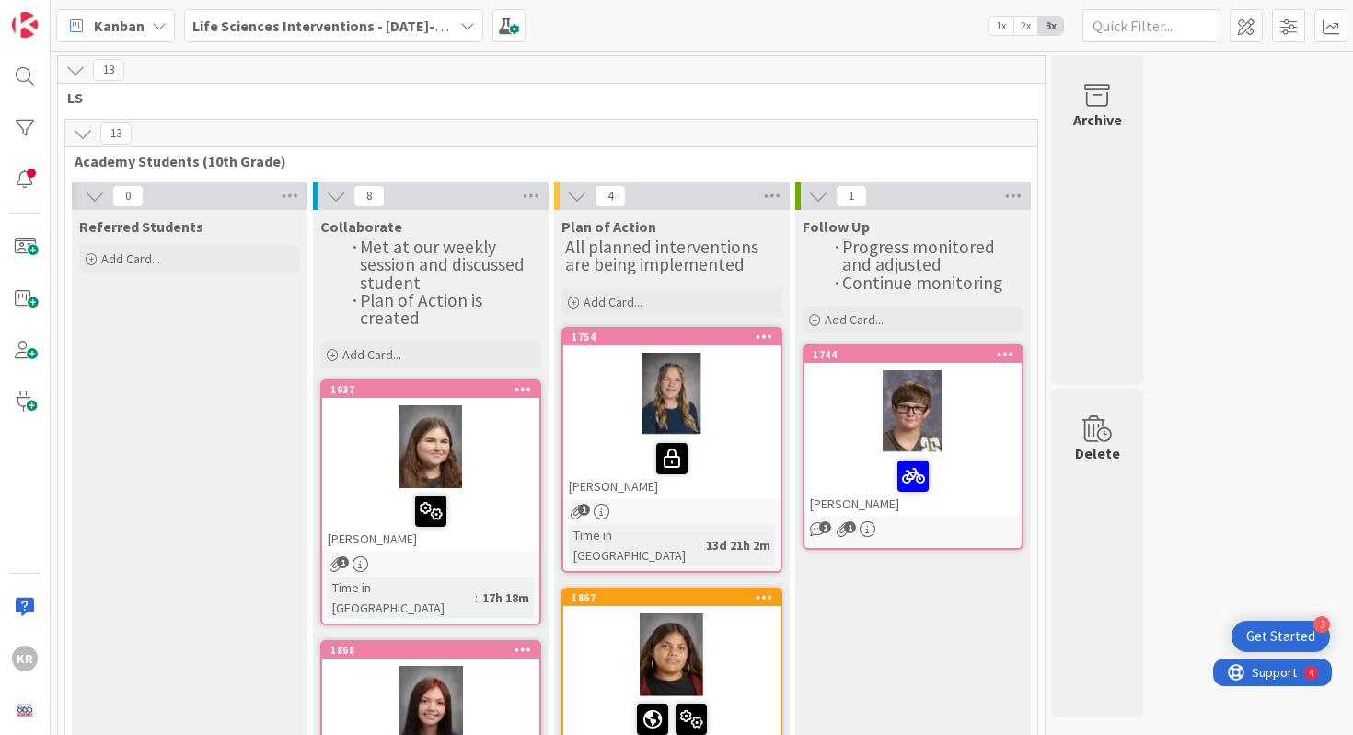
scroll to position [258, 0]
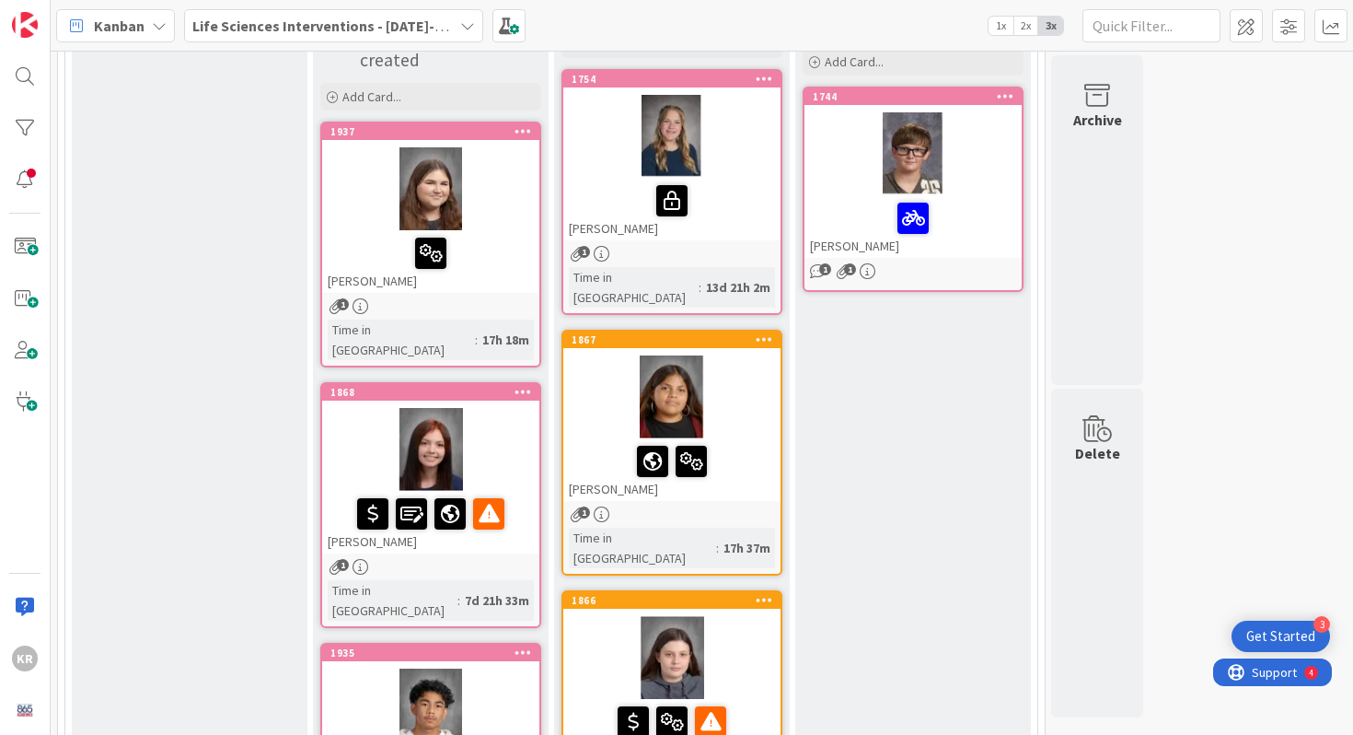
click at [770, 198] on div at bounding box center [672, 200] width 206 height 39
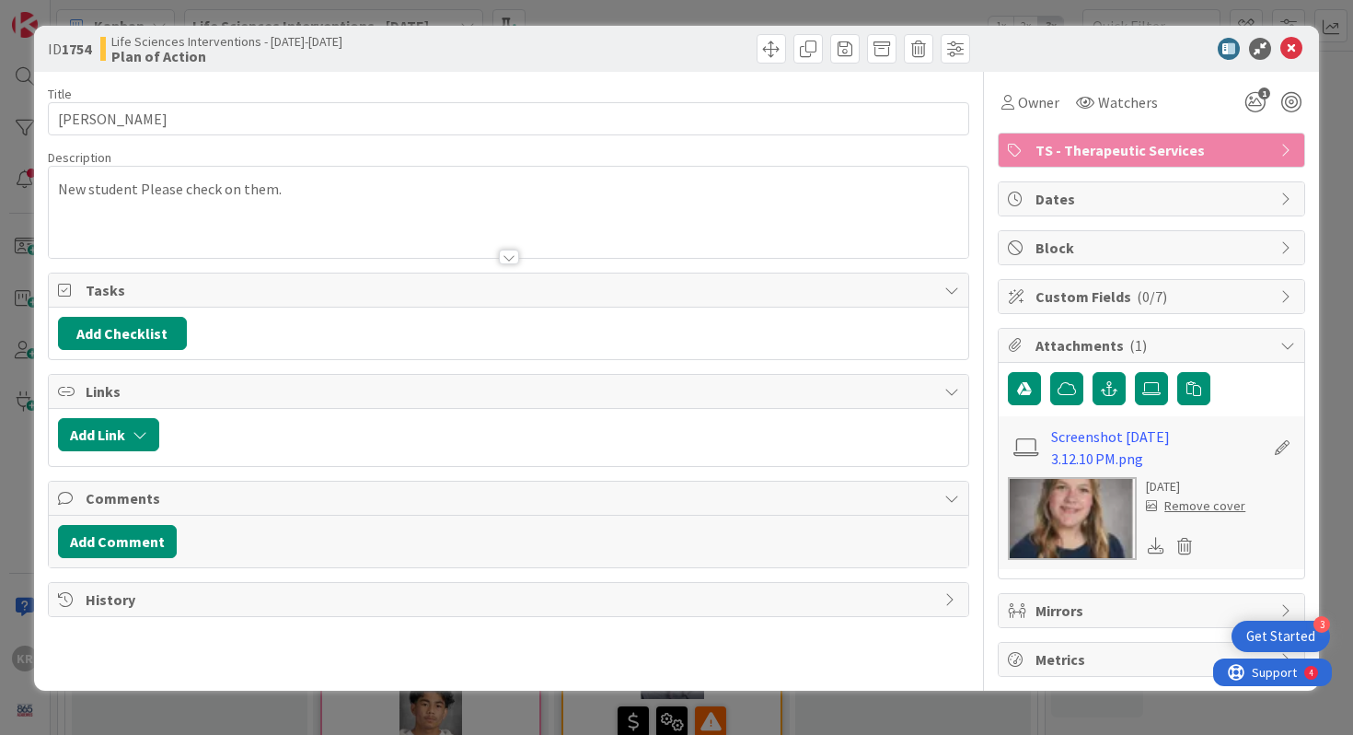
click at [0, 321] on div "ID 1754 Life Sciences Interventions - [DATE]-[DATE] Plan of Action Title 13 / 1…" at bounding box center [676, 367] width 1353 height 735
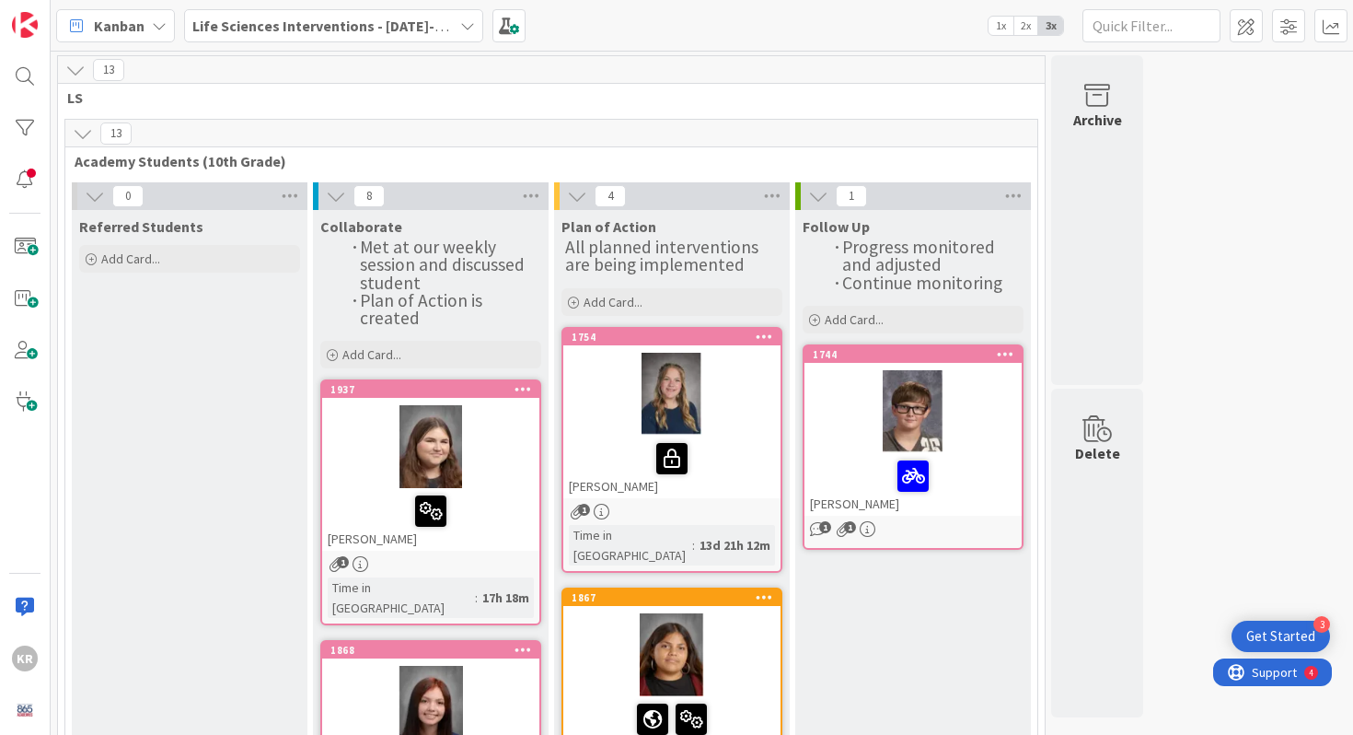
click at [899, 395] on div at bounding box center [913, 411] width 217 height 83
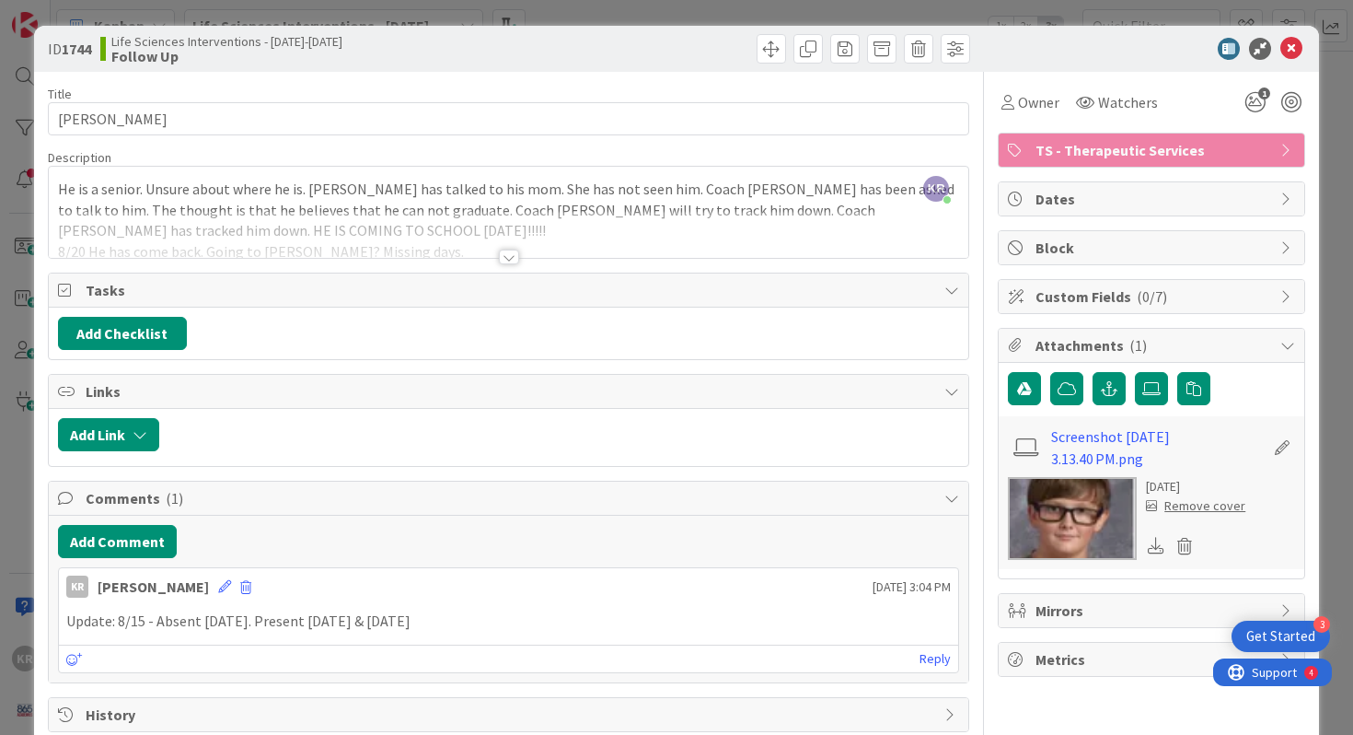
click at [497, 248] on div at bounding box center [509, 234] width 921 height 47
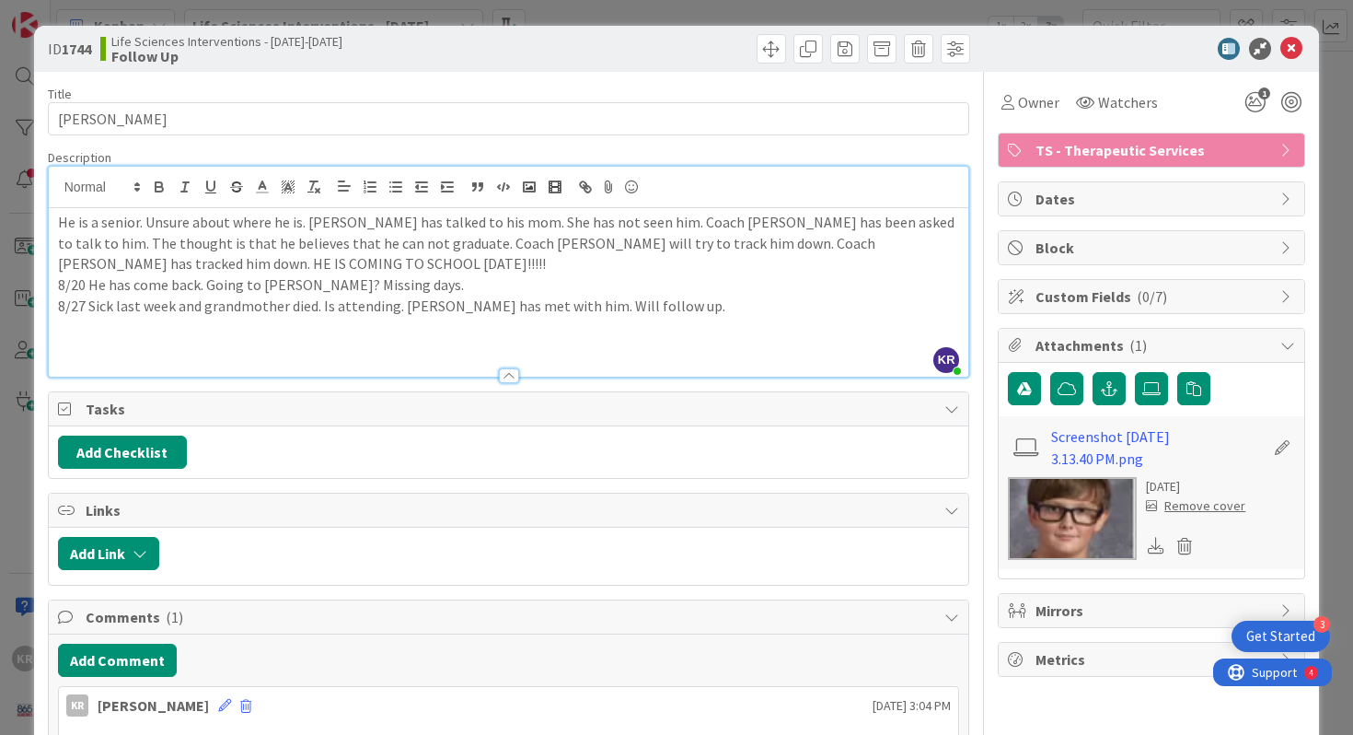
click at [623, 309] on p "8/27 Sick last week and grandmother died. Is attending. [PERSON_NAME] has met w…" at bounding box center [509, 306] width 902 height 21
click at [643, 309] on p "8/27 Sick last week and grandmother died. Is attending. [PERSON_NAME] has met w…" at bounding box center [509, 306] width 902 height 21
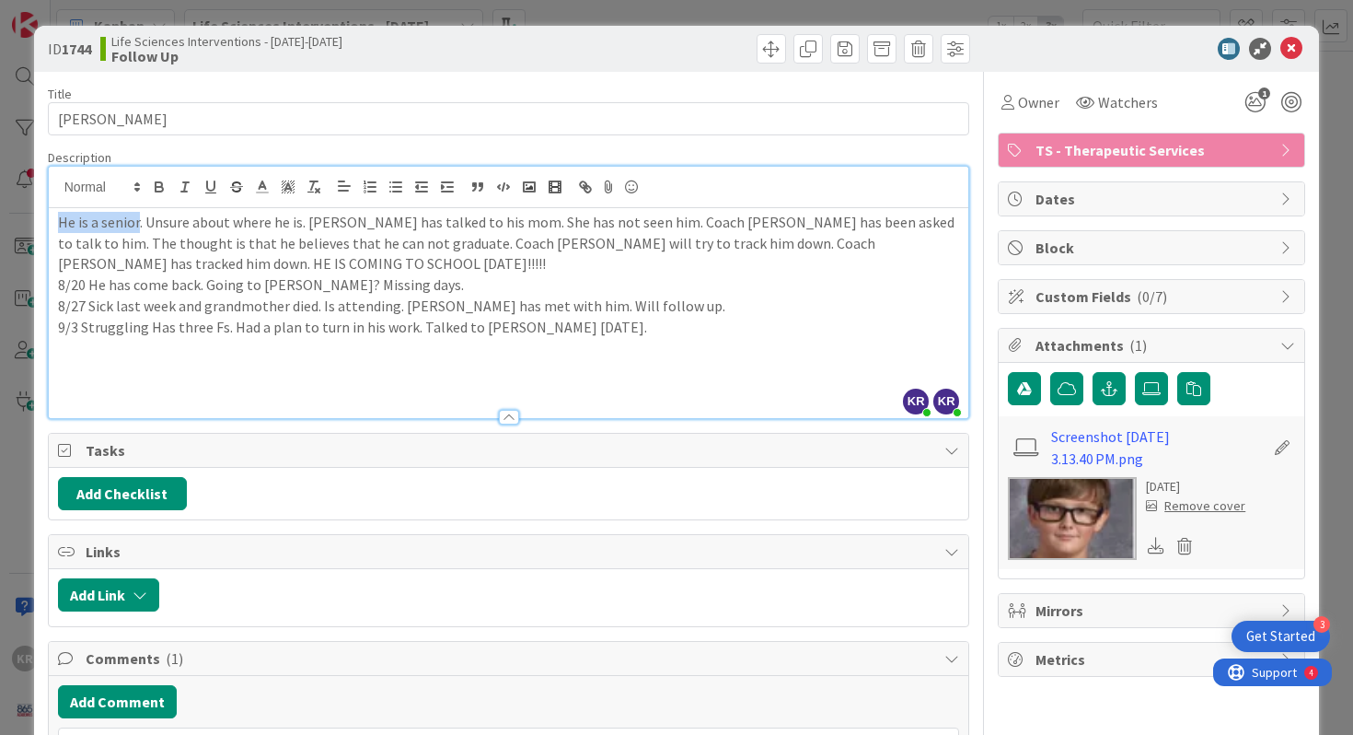
drag, startPoint x: 140, startPoint y: 227, endPoint x: 53, endPoint y: 224, distance: 86.6
click at [53, 224] on div "He is a senior. Unsure about where he is. [PERSON_NAME] has talked to his mom. …" at bounding box center [509, 313] width 921 height 210
click at [265, 192] on line at bounding box center [262, 192] width 11 height 0
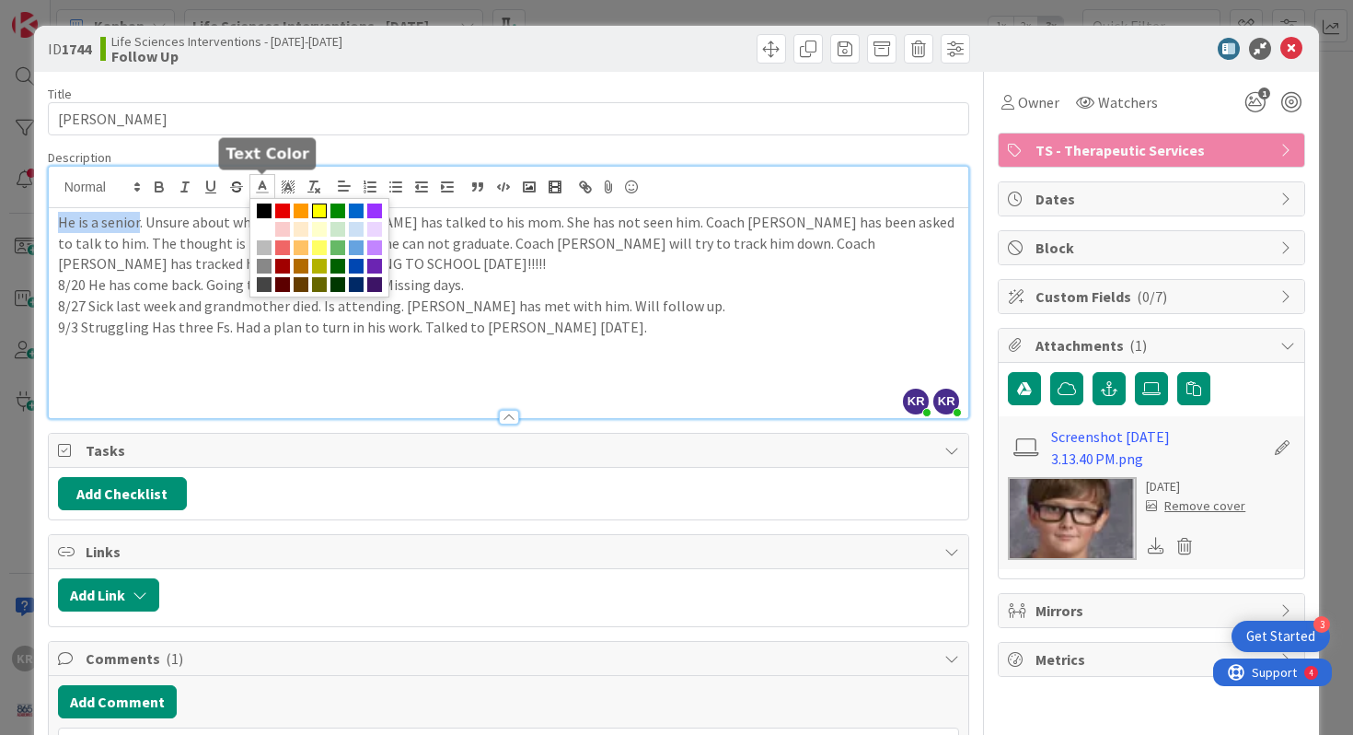
click at [319, 214] on span at bounding box center [319, 210] width 15 height 15
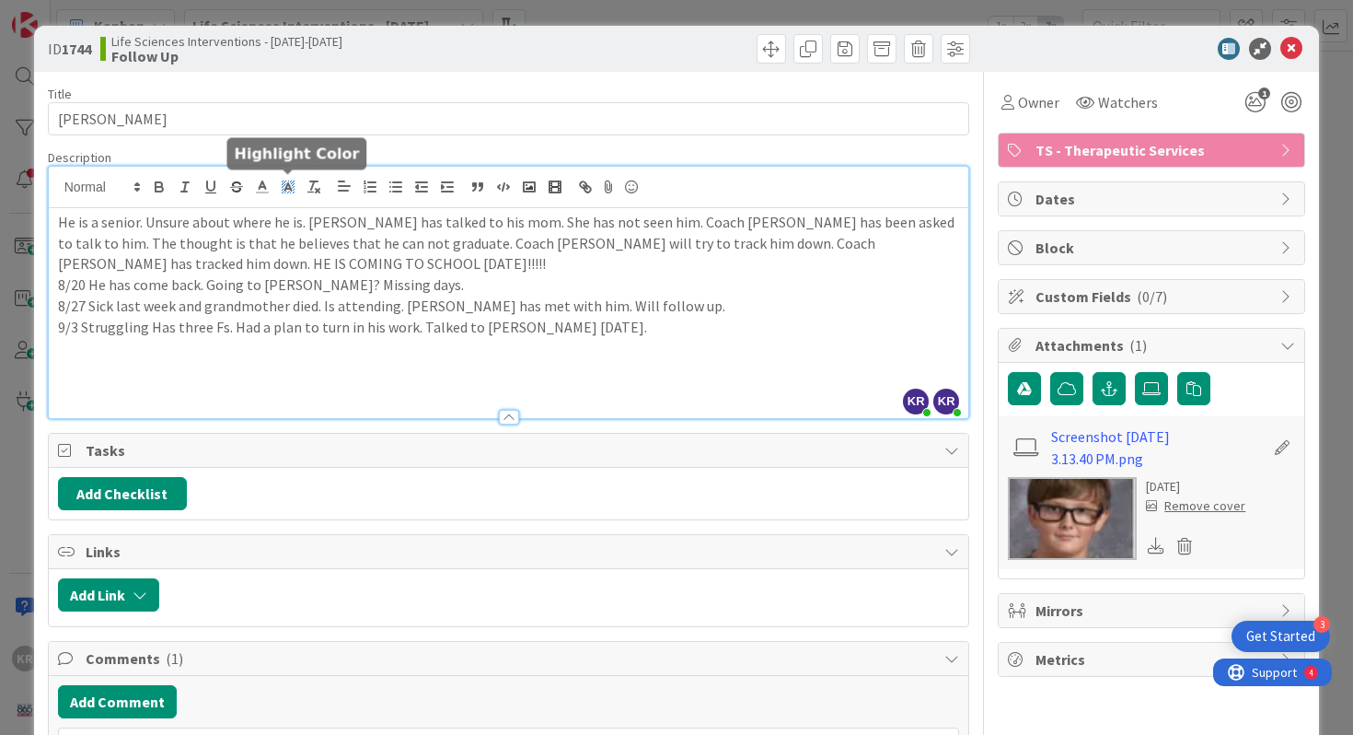
click at [287, 193] on rect at bounding box center [287, 192] width 1 height 1
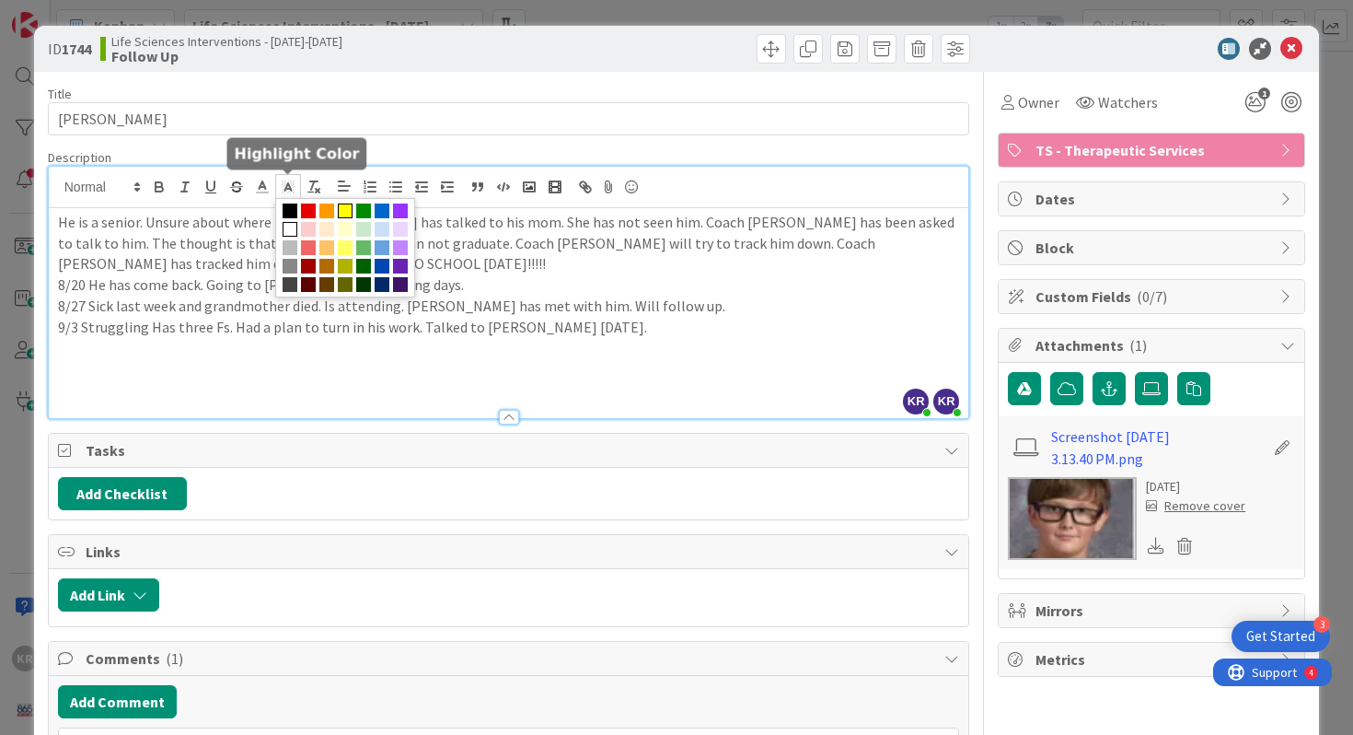
click at [344, 217] on span at bounding box center [345, 210] width 15 height 15
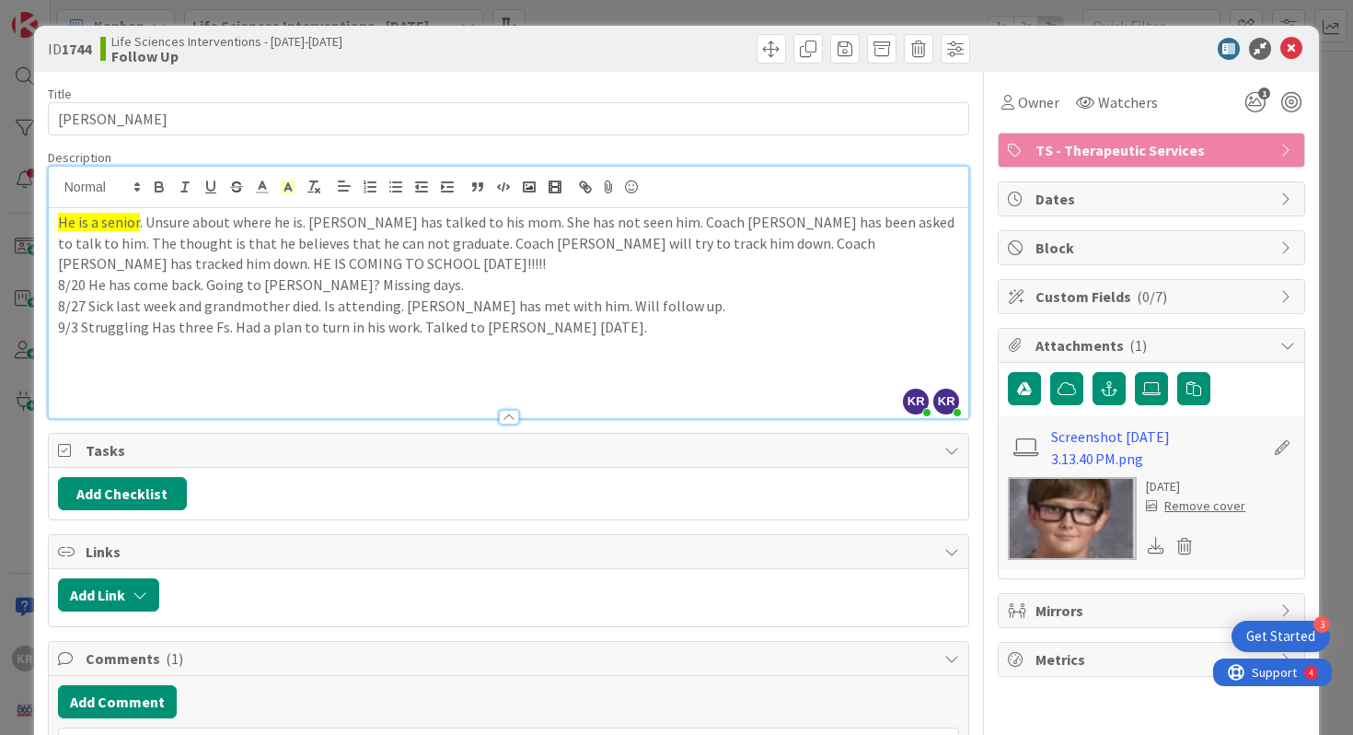
click at [329, 289] on p "8/20 He has come back. Going to [PERSON_NAME]? Missing days." at bounding box center [509, 284] width 902 height 21
click at [615, 324] on p "9/3 Struggling Has three Fs. Had a plan to turn in his work. Talked to [PERSON_…" at bounding box center [509, 327] width 902 height 21
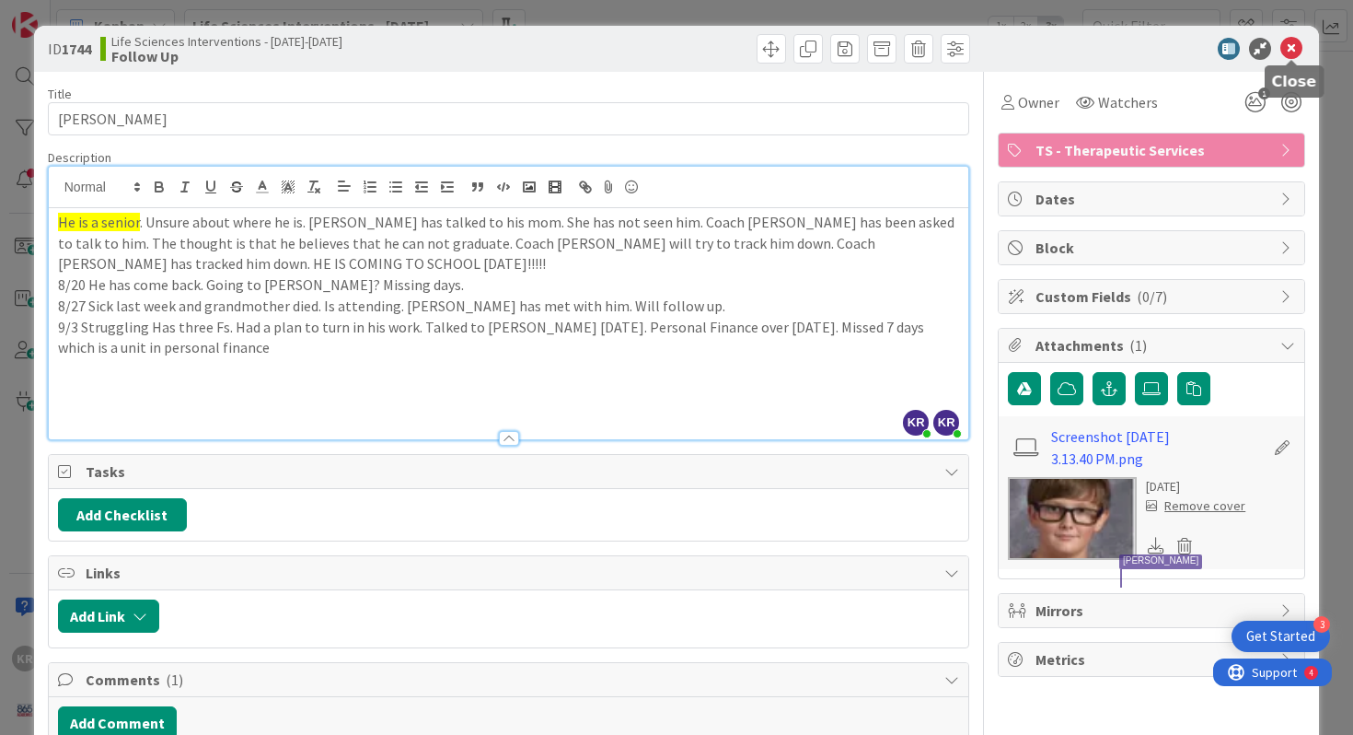
click at [1297, 52] on icon at bounding box center [1292, 49] width 22 height 22
